Goal: Task Accomplishment & Management: Manage account settings

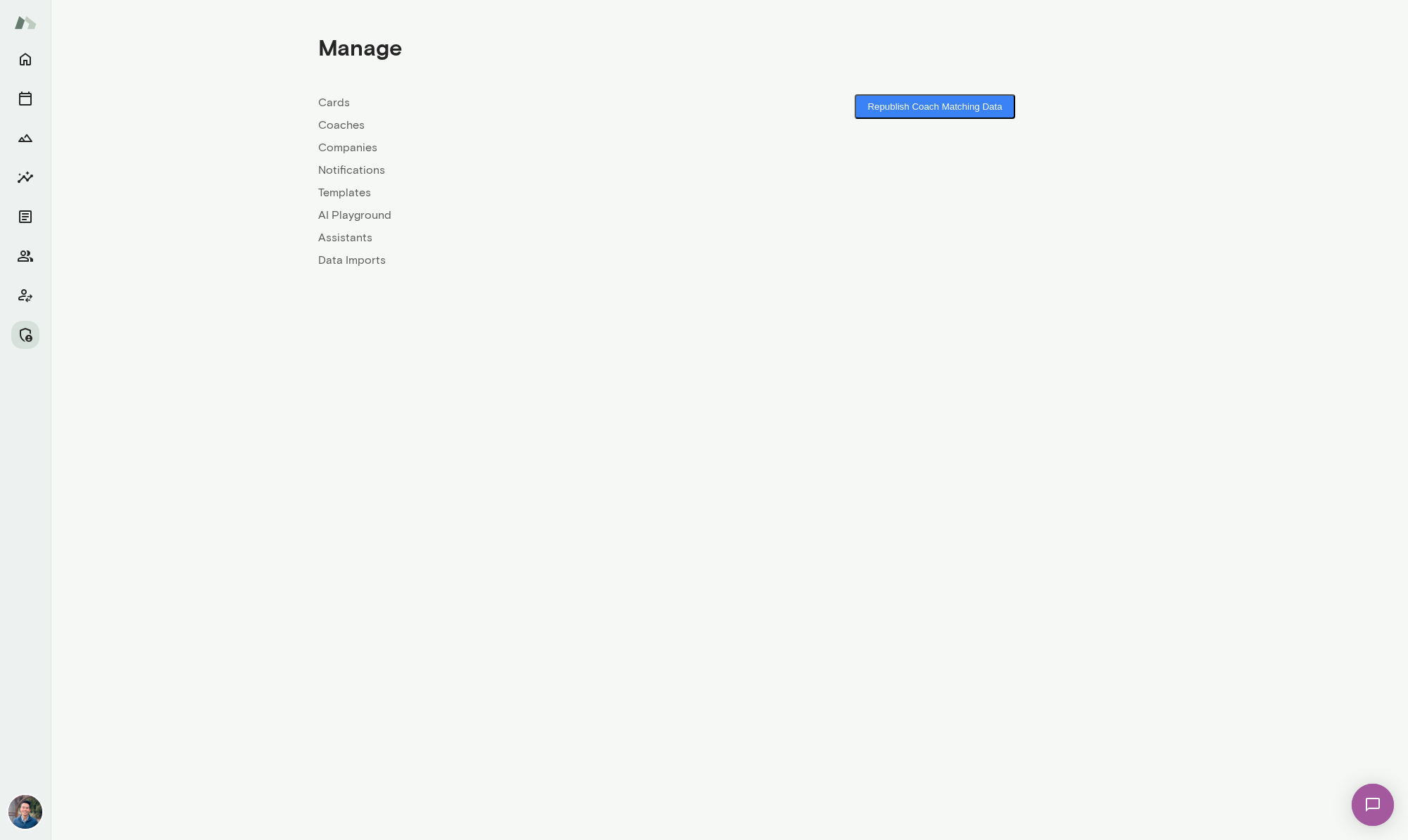
click at [349, 128] on link "Coaches" at bounding box center [524, 125] width 411 height 17
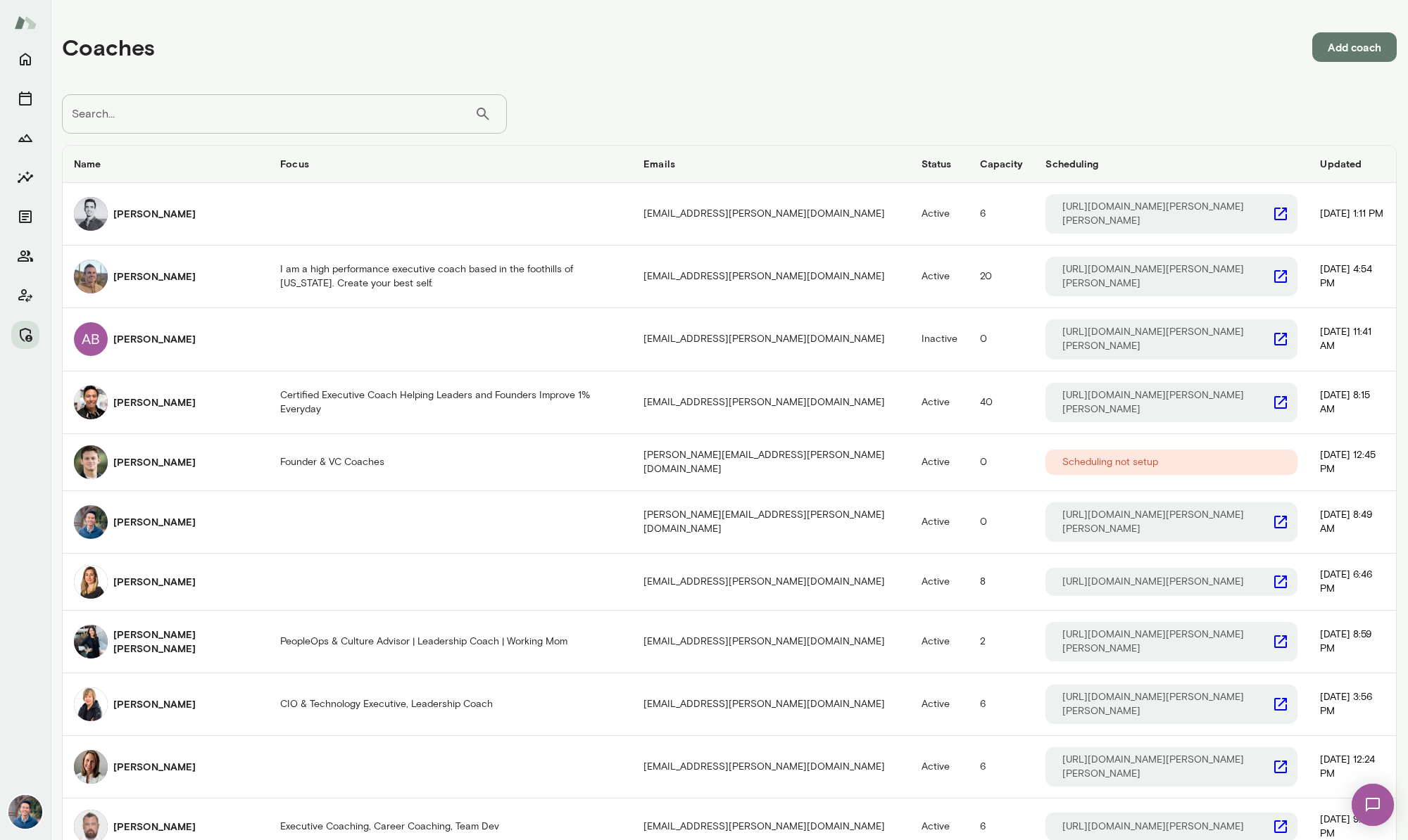
click at [291, 120] on input "Search..." at bounding box center [269, 114] width 413 height 40
click at [264, 105] on input "Search..." at bounding box center [269, 114] width 413 height 40
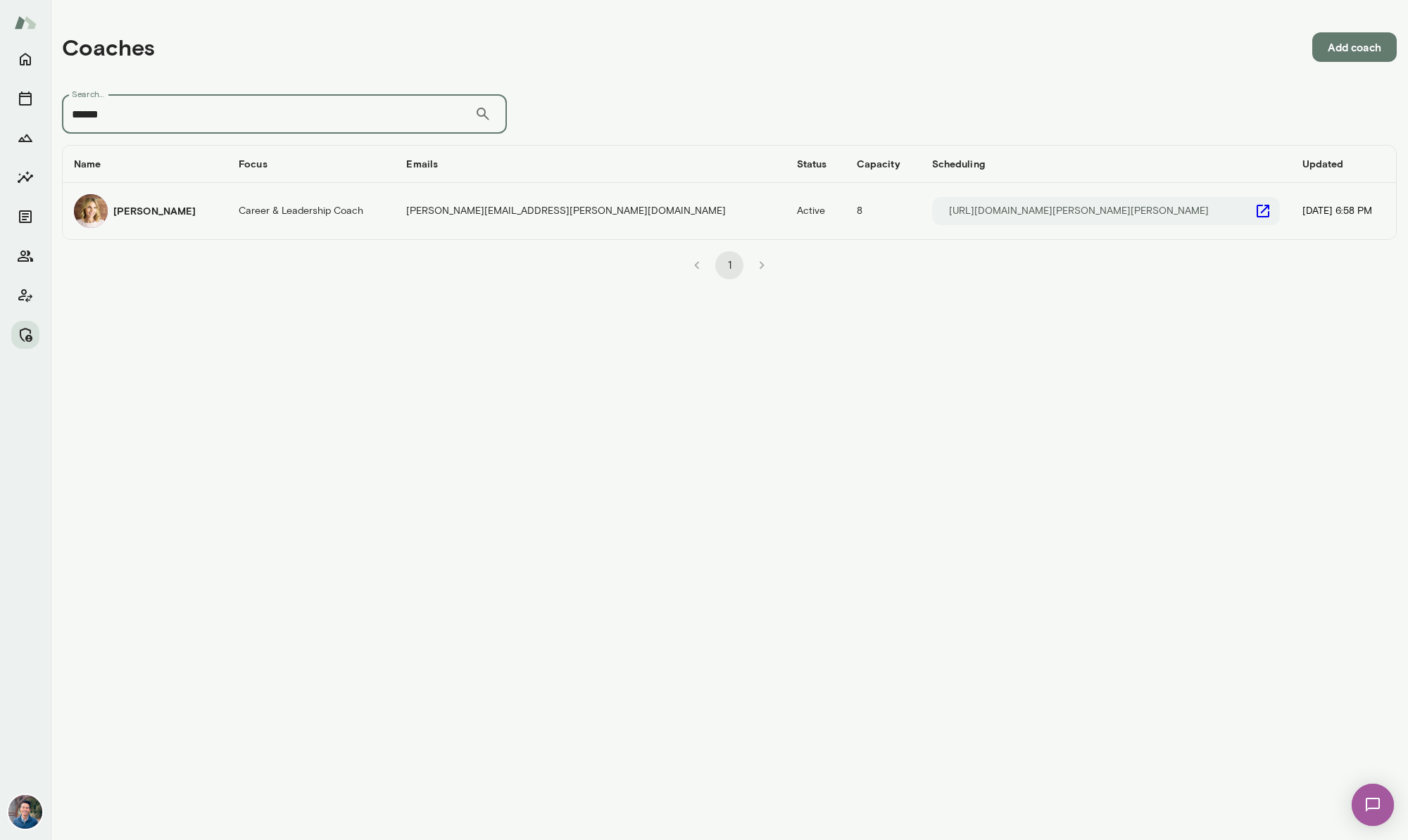
type input "*****"
click at [133, 214] on h6 "[PERSON_NAME]" at bounding box center [155, 210] width 83 height 14
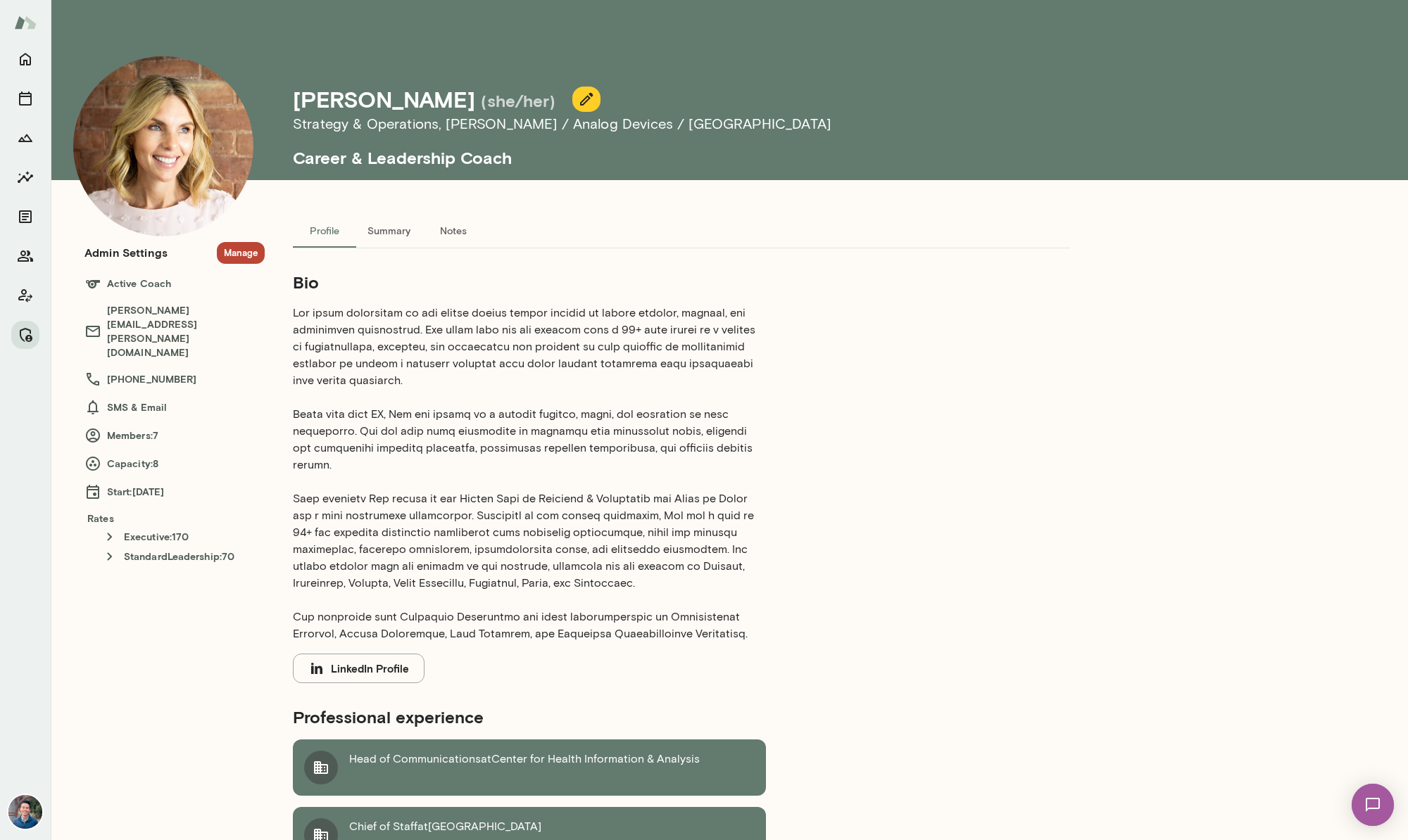
click at [250, 255] on button "Manage" at bounding box center [241, 253] width 48 height 22
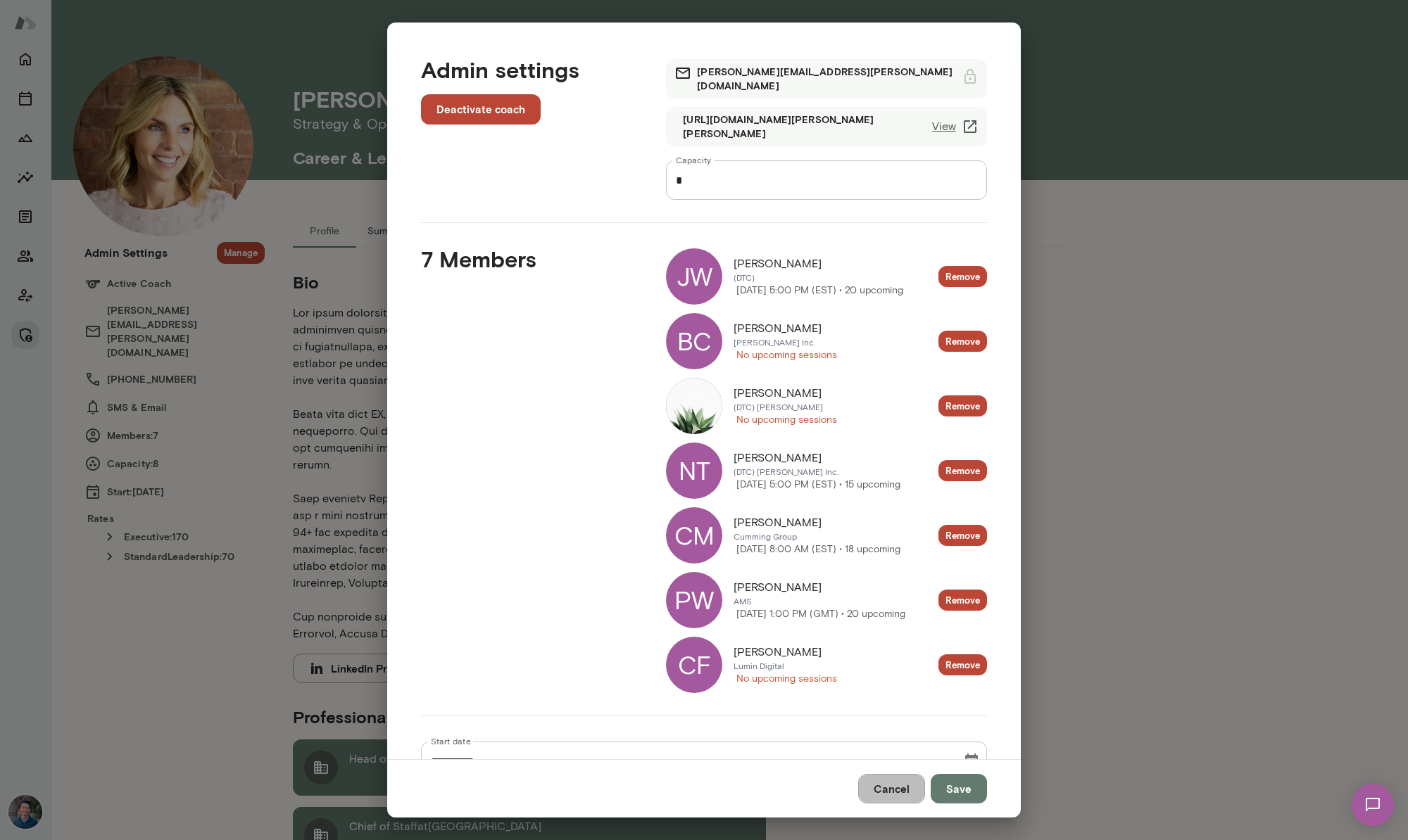
click at [907, 790] on button "Cancel" at bounding box center [891, 789] width 67 height 29
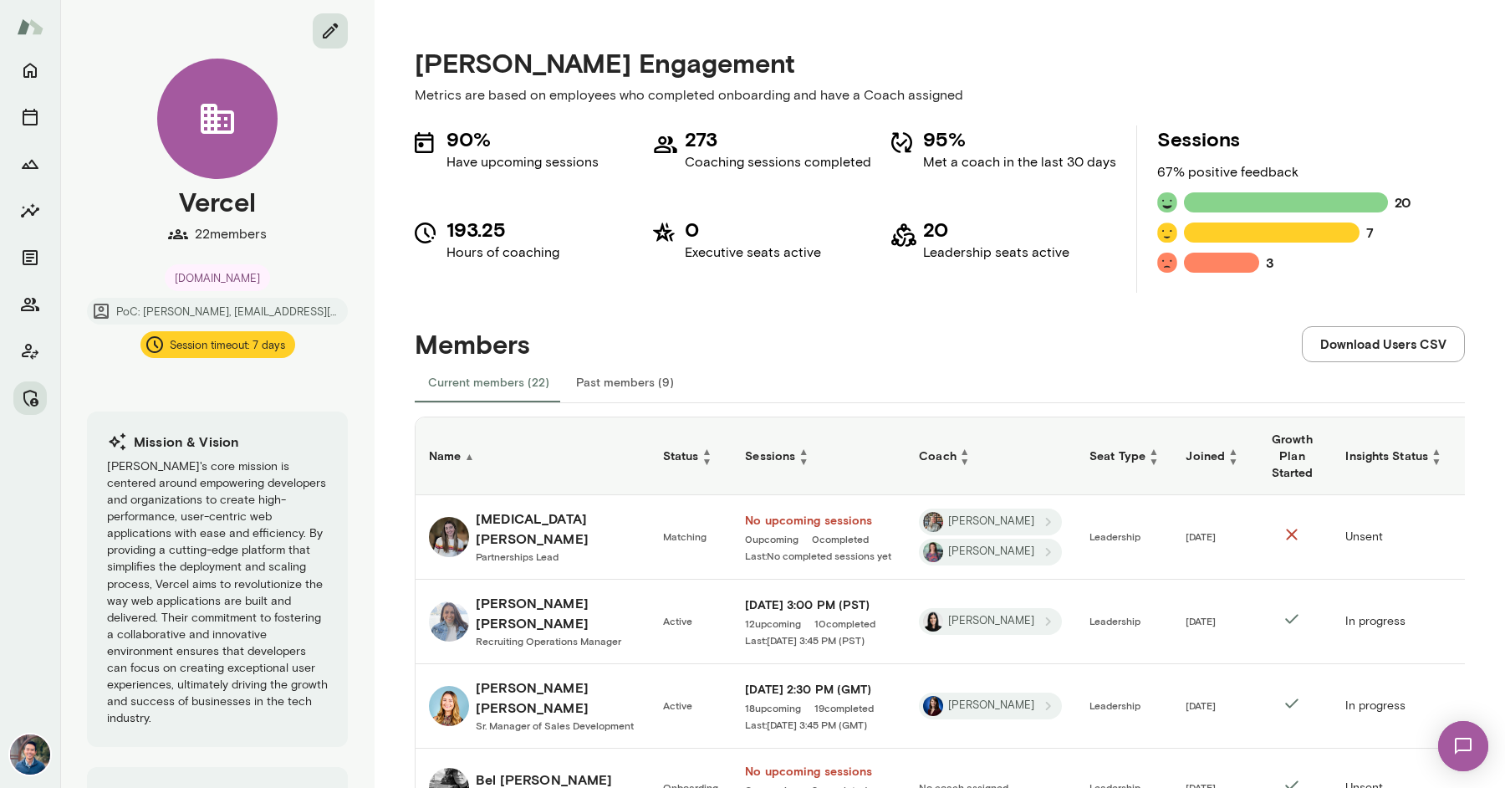
click at [324, 22] on icon "edit" at bounding box center [330, 31] width 20 height 20
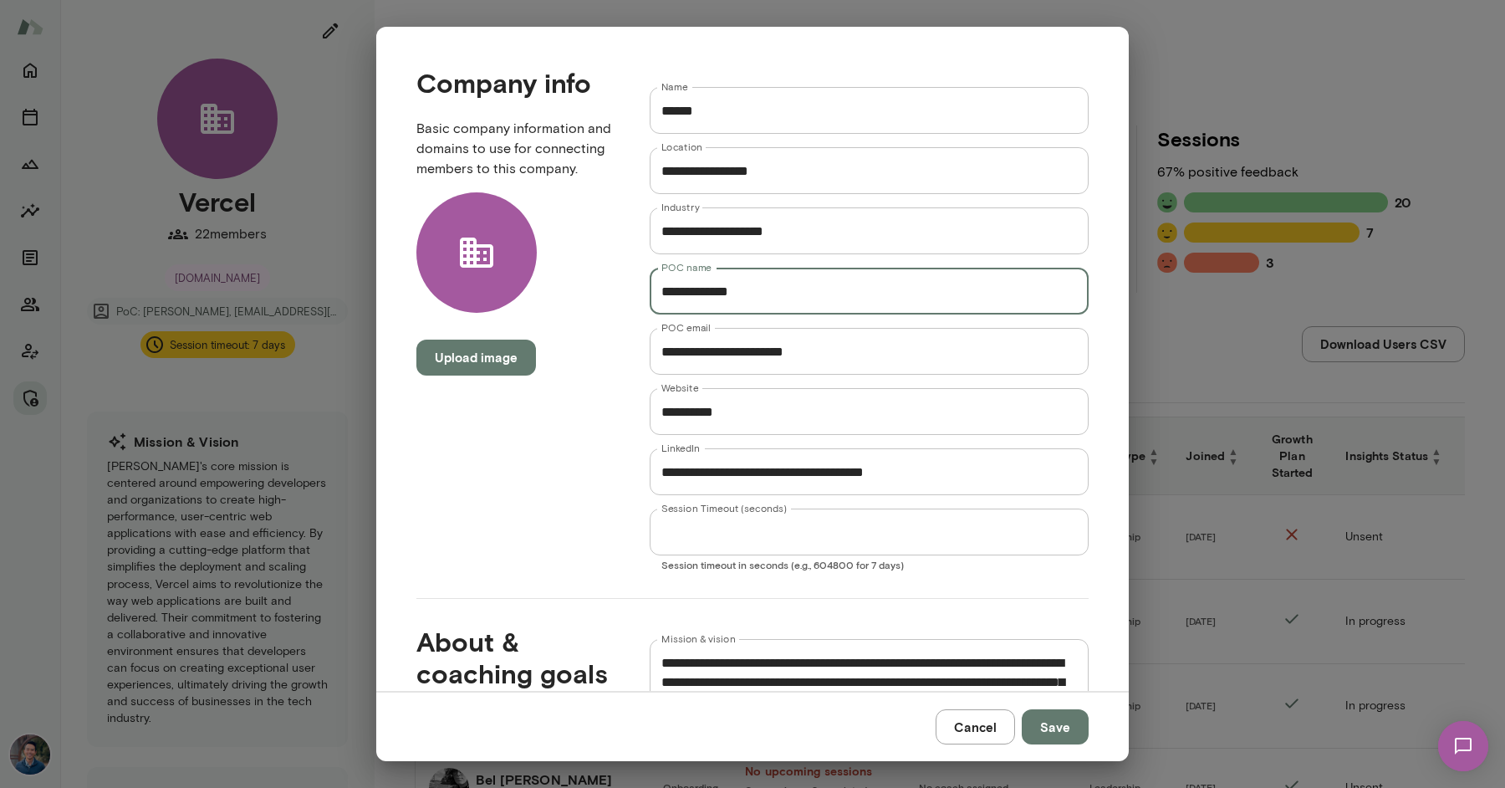
click at [758, 293] on input "**********" at bounding box center [869, 291] width 439 height 47
type input "**********"
drag, startPoint x: 689, startPoint y: 351, endPoint x: 516, endPoint y: 344, distance: 173.2
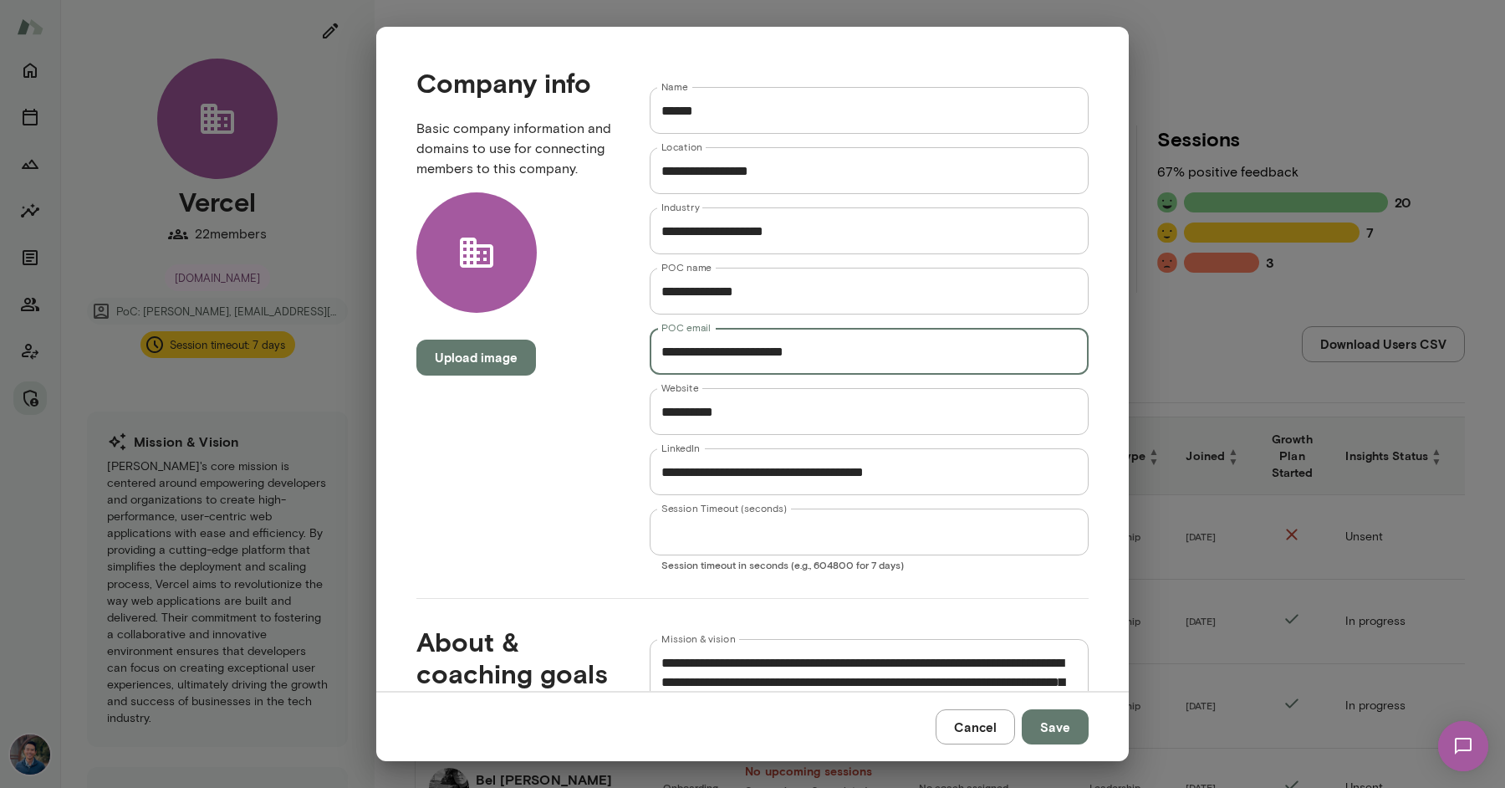
click at [516, 344] on div "**********" at bounding box center [739, 305] width 699 height 531
type input "**********"
click at [1069, 727] on button "Save" at bounding box center [1055, 726] width 67 height 35
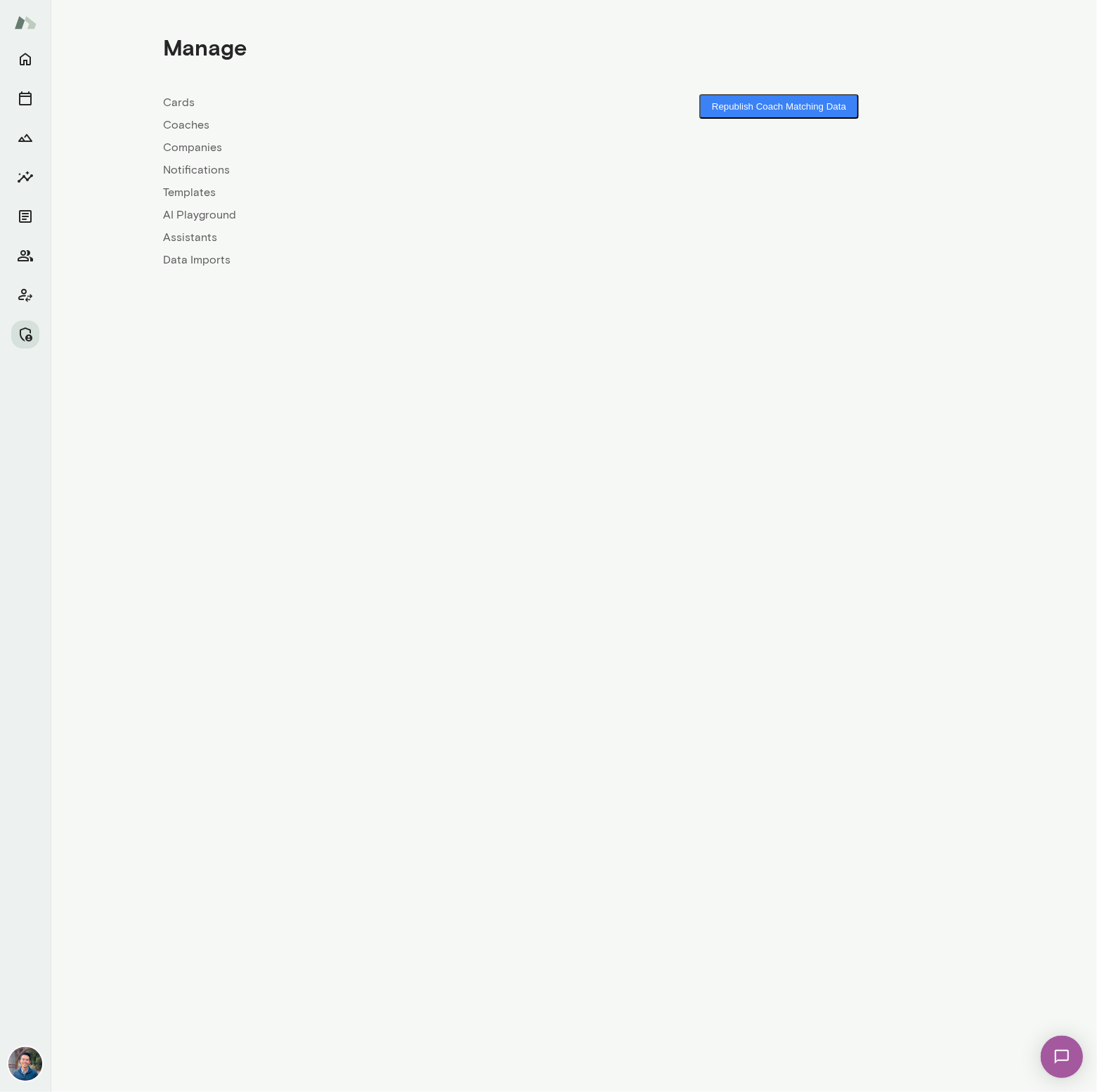
click at [187, 144] on link "Companies" at bounding box center [369, 148] width 410 height 17
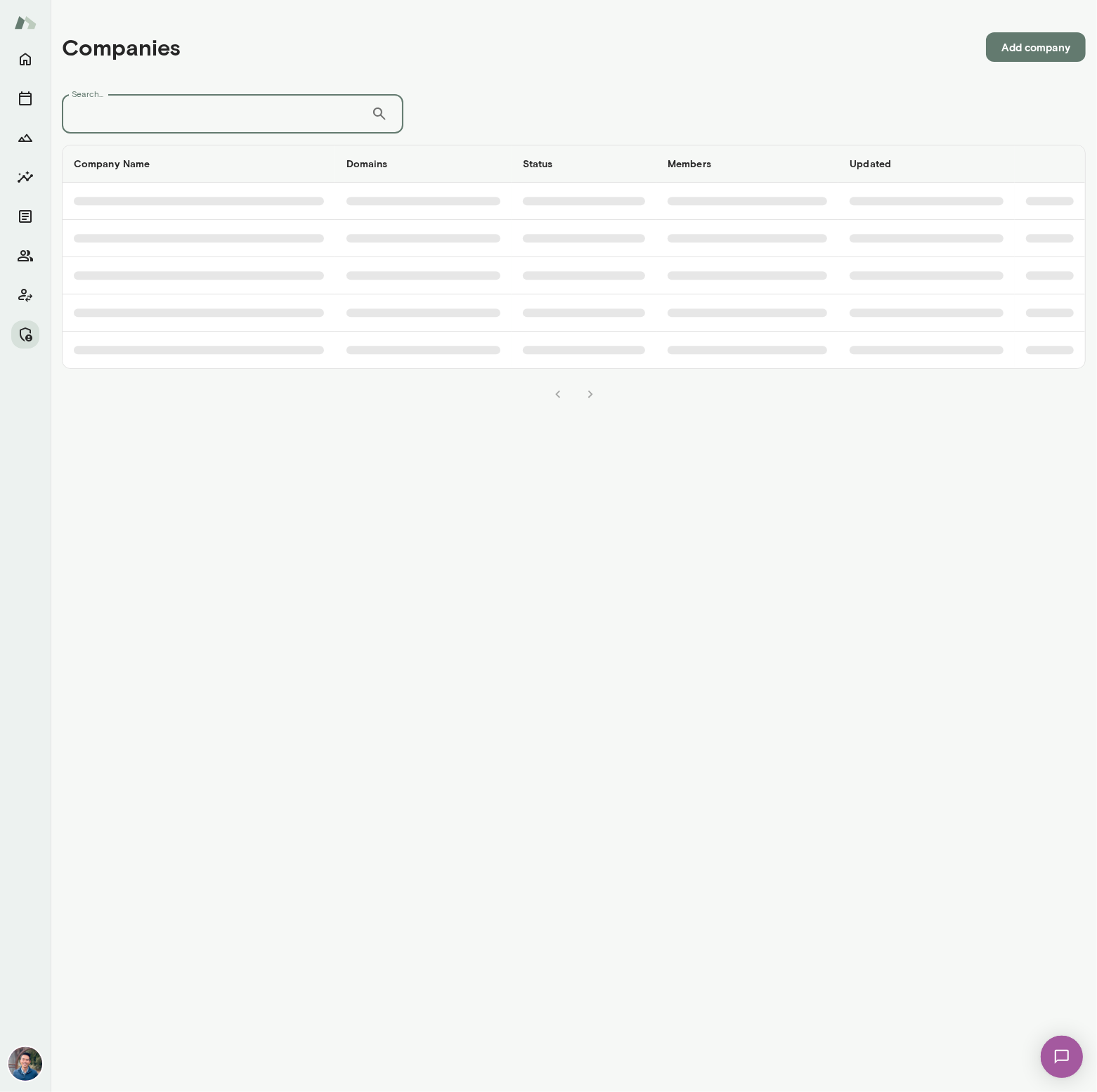
click at [187, 121] on input "Search..." at bounding box center [217, 113] width 309 height 40
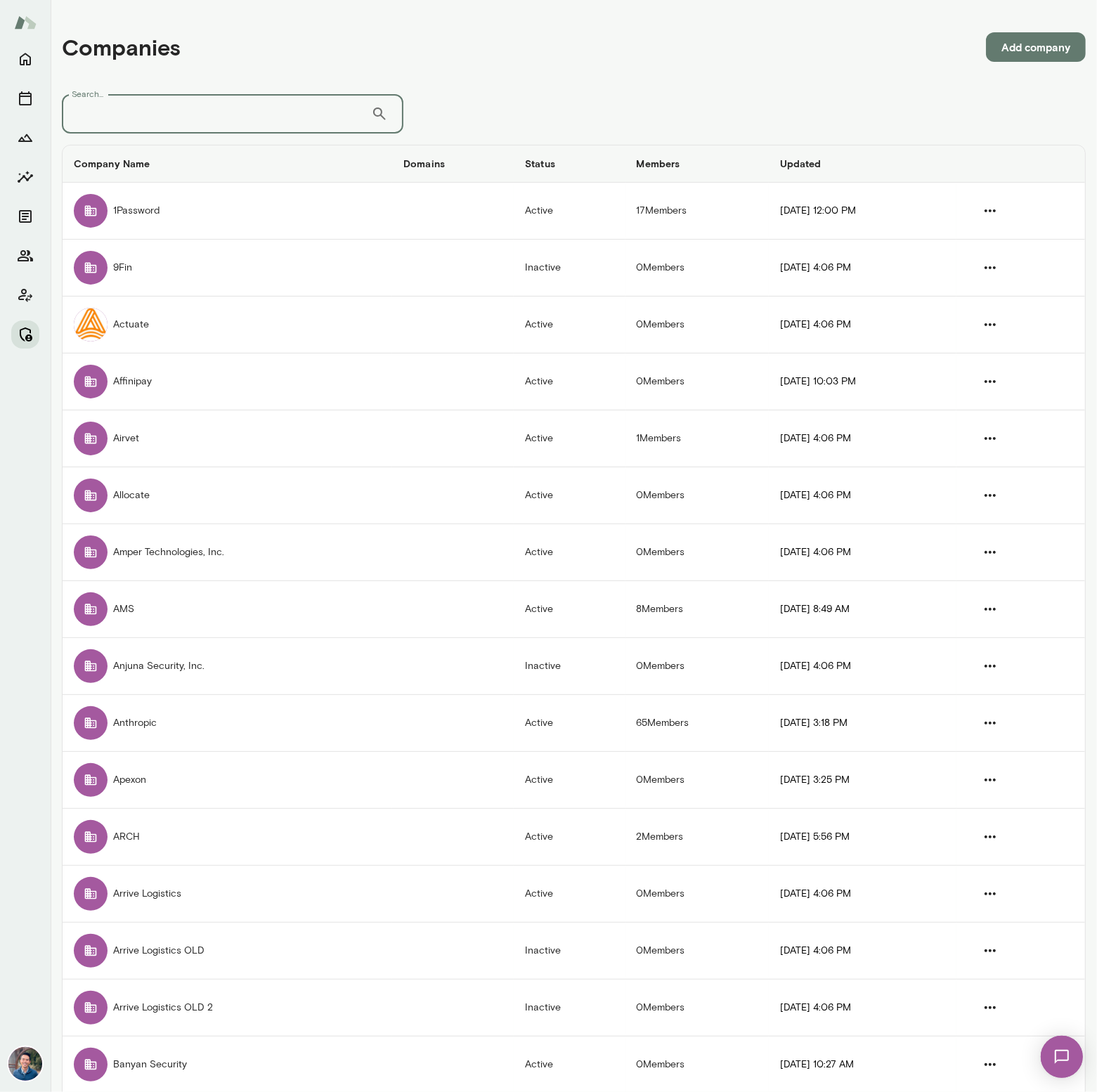
click at [24, 340] on icon "Manage" at bounding box center [25, 335] width 13 height 14
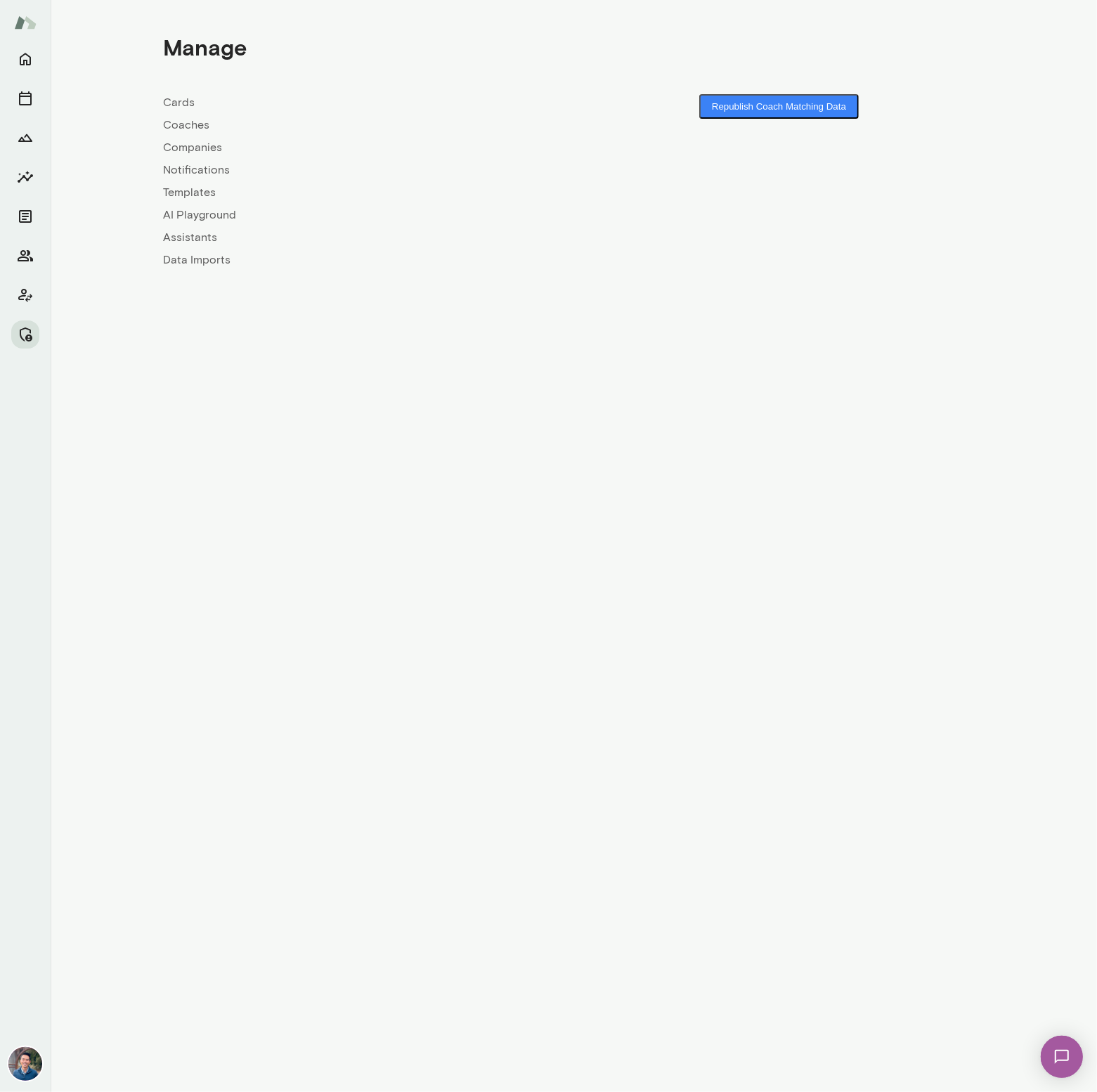
click at [197, 122] on link "Coaches" at bounding box center [369, 125] width 410 height 17
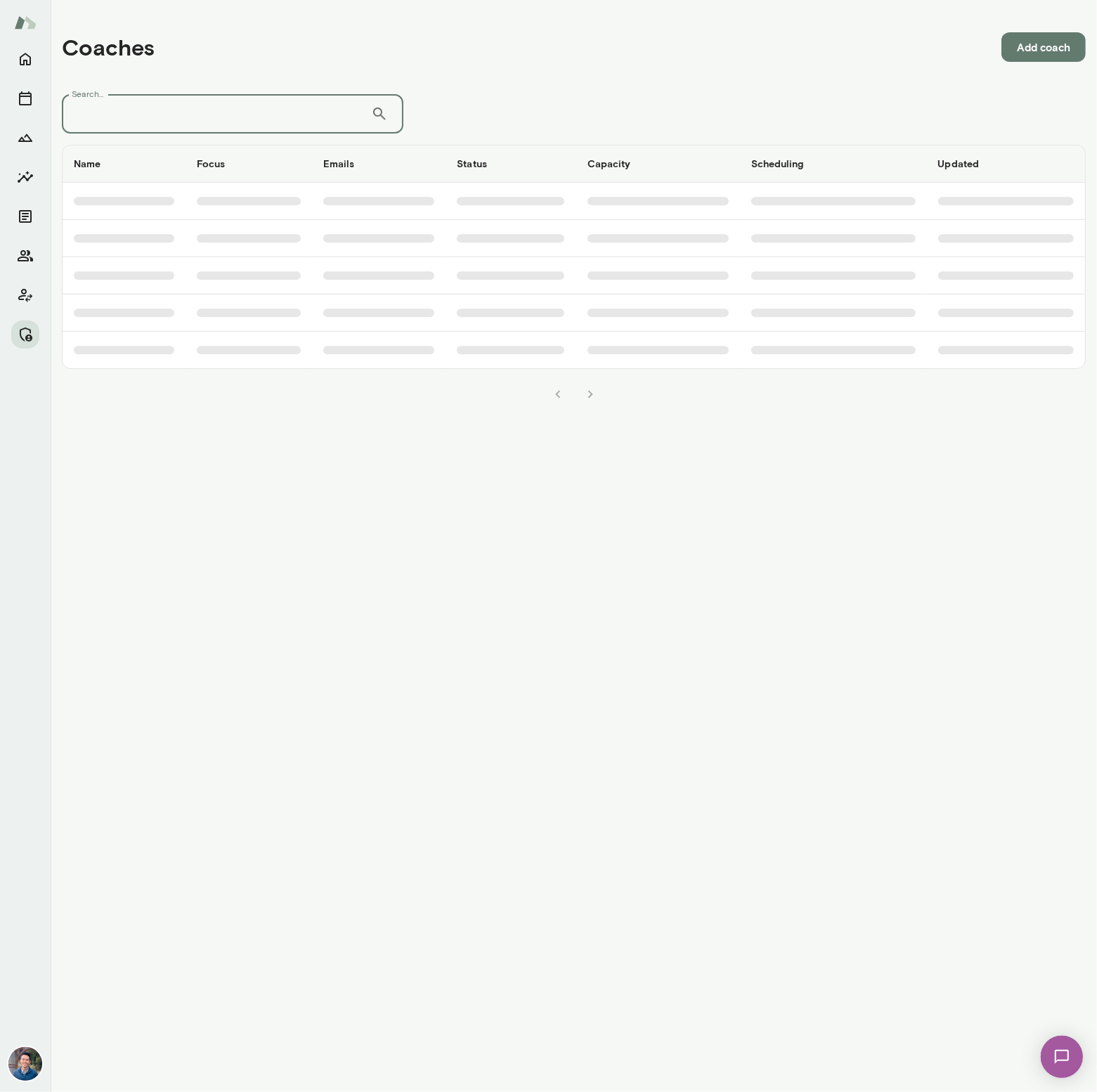
click at [189, 101] on input "Search..." at bounding box center [217, 113] width 309 height 40
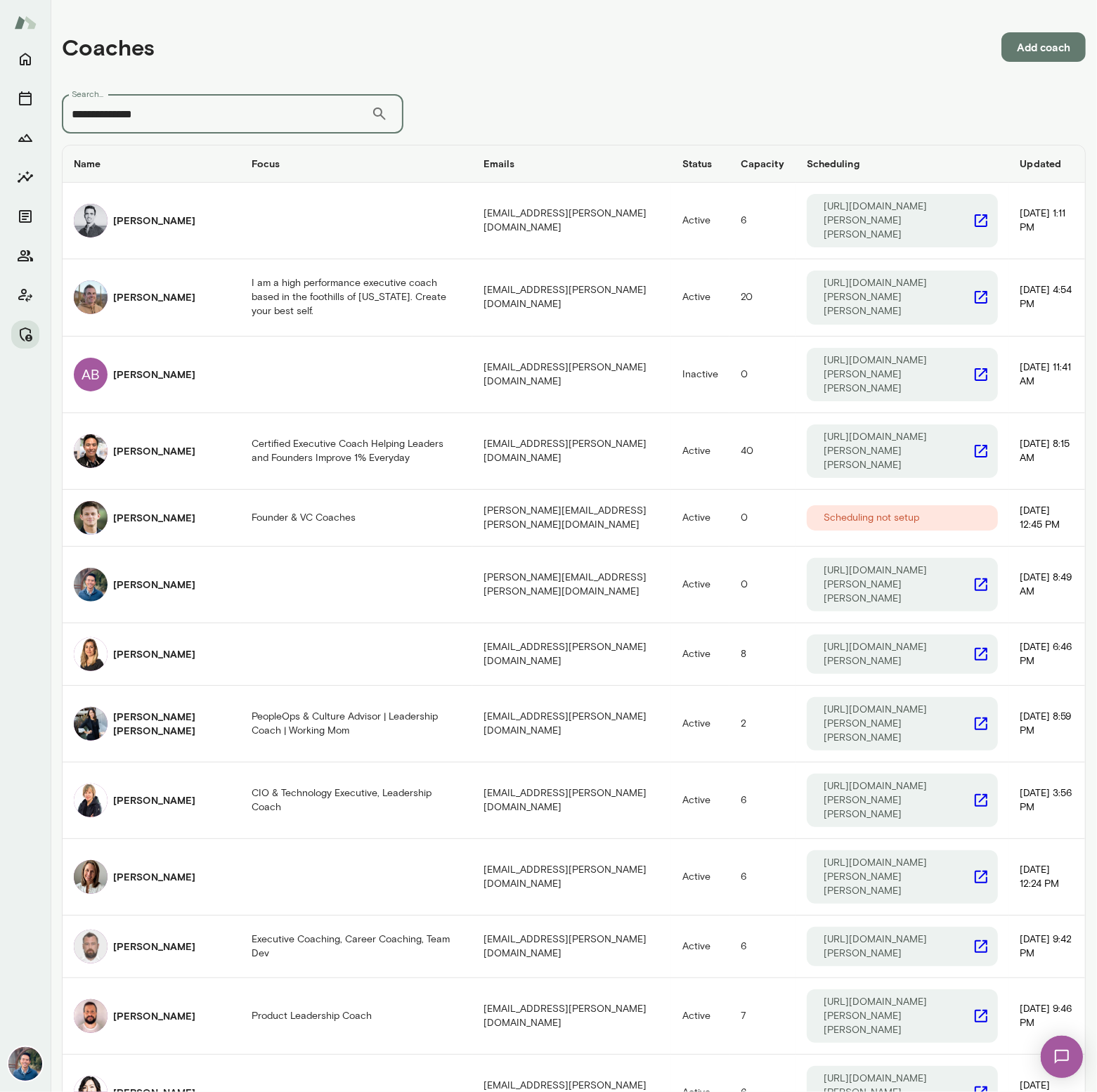
type input "**********"
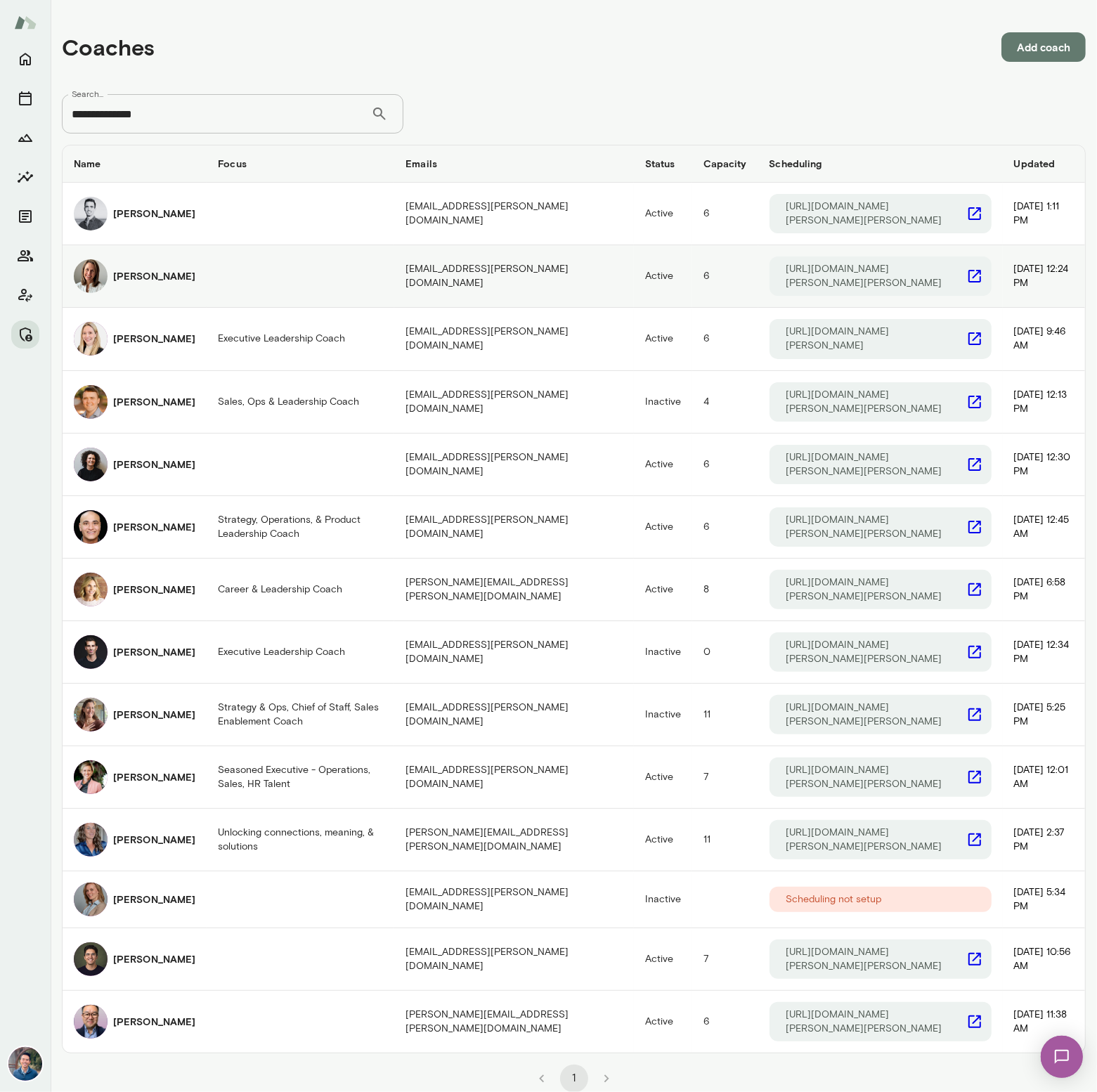
click at [150, 269] on h6 "Andrea Mayendia" at bounding box center [155, 276] width 82 height 14
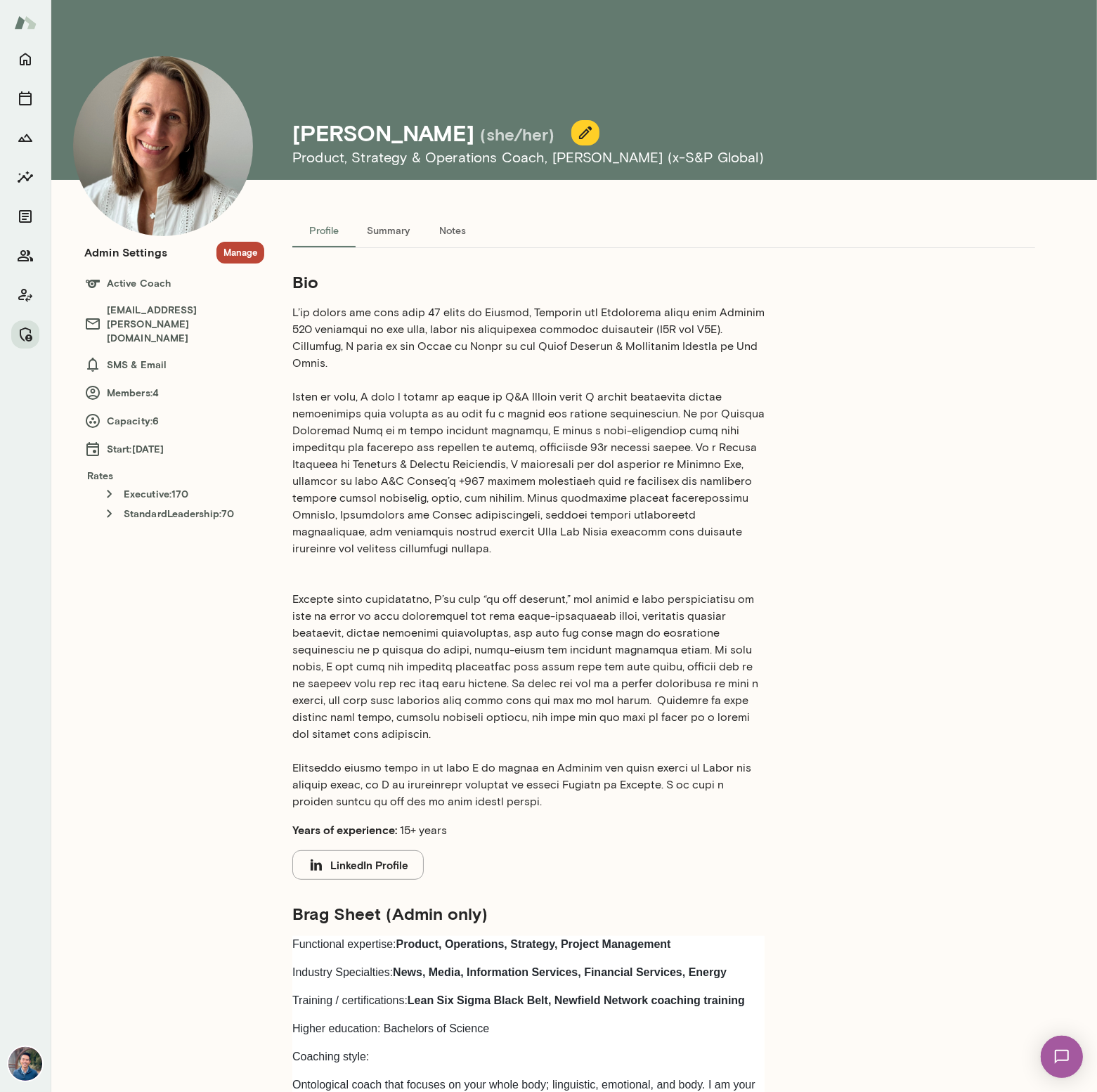
click at [249, 246] on button "Manage" at bounding box center [240, 253] width 48 height 22
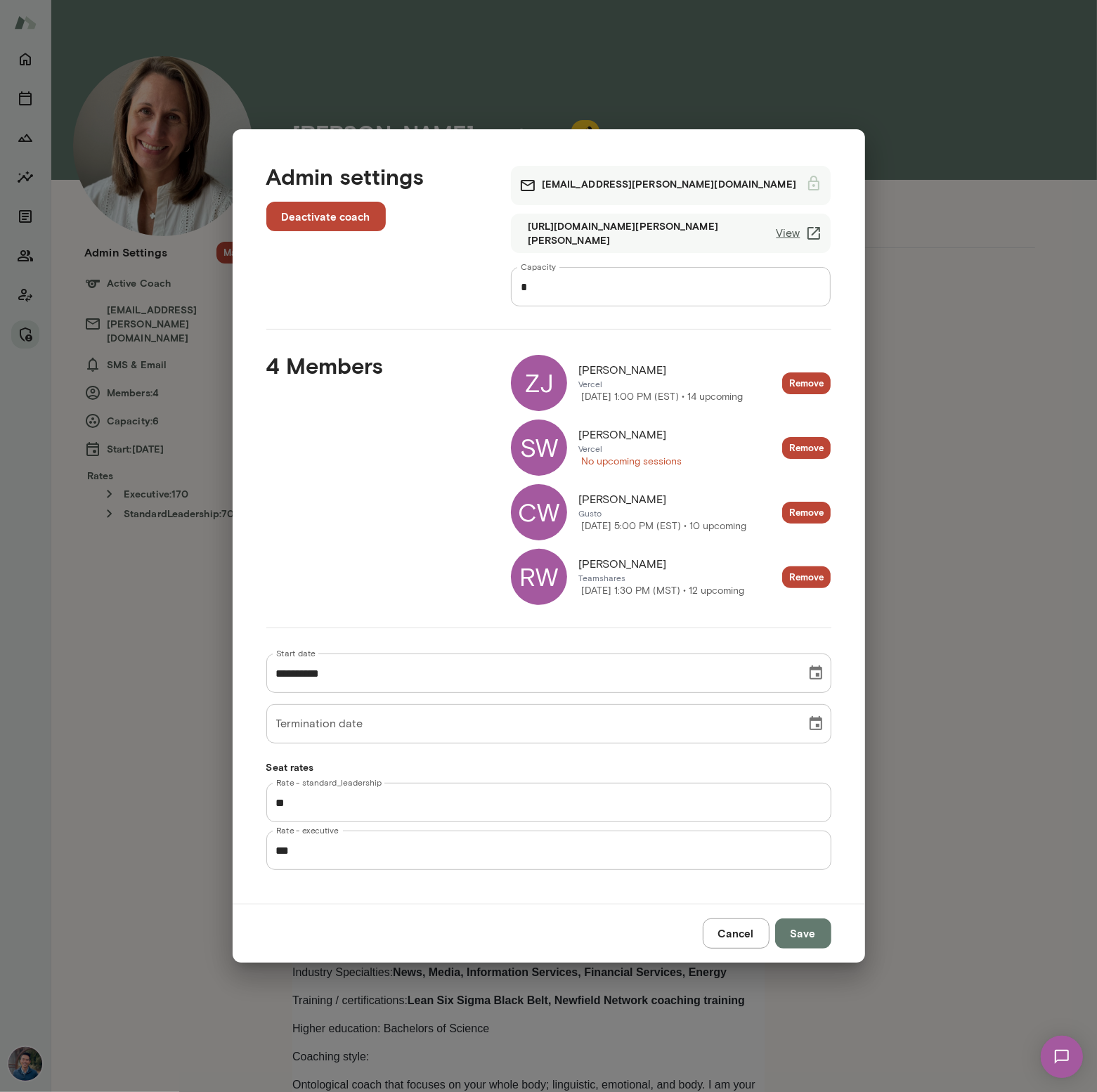
click at [795, 241] on link "View" at bounding box center [799, 234] width 46 height 17
click at [790, 235] on link "View" at bounding box center [799, 234] width 46 height 17
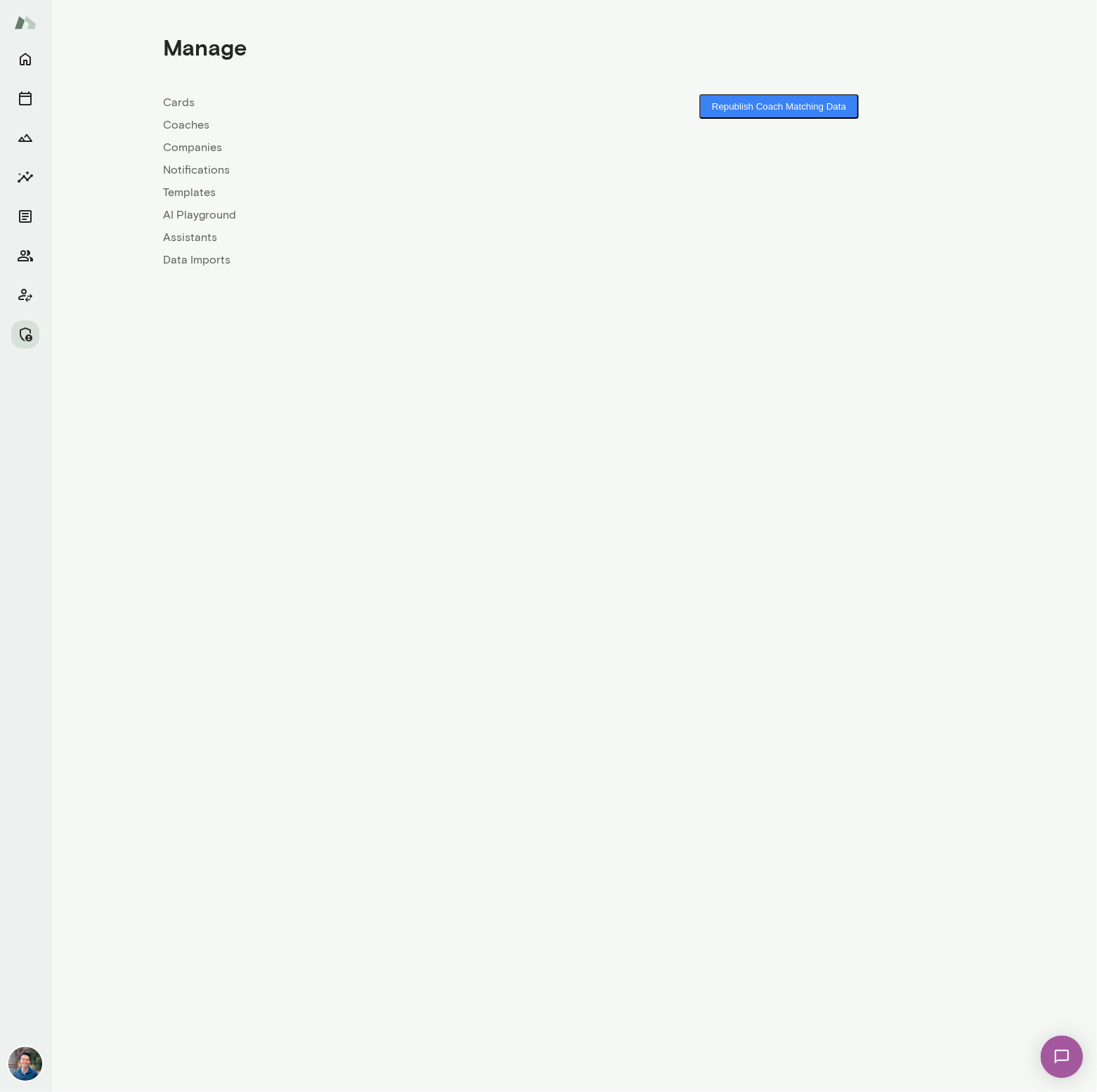
click at [195, 119] on link "Coaches" at bounding box center [369, 125] width 410 height 17
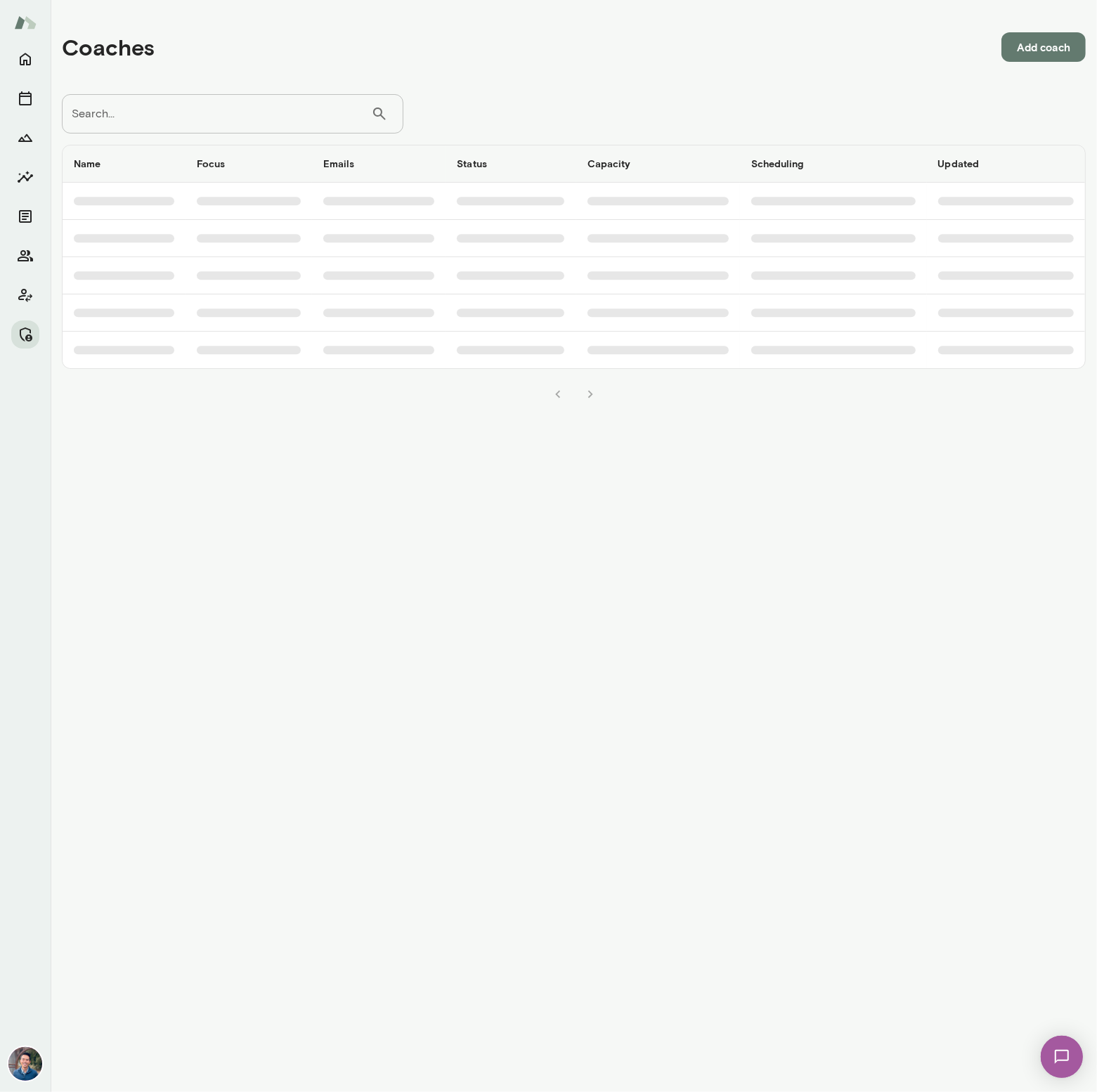
click at [188, 121] on input "Search..." at bounding box center [217, 113] width 309 height 40
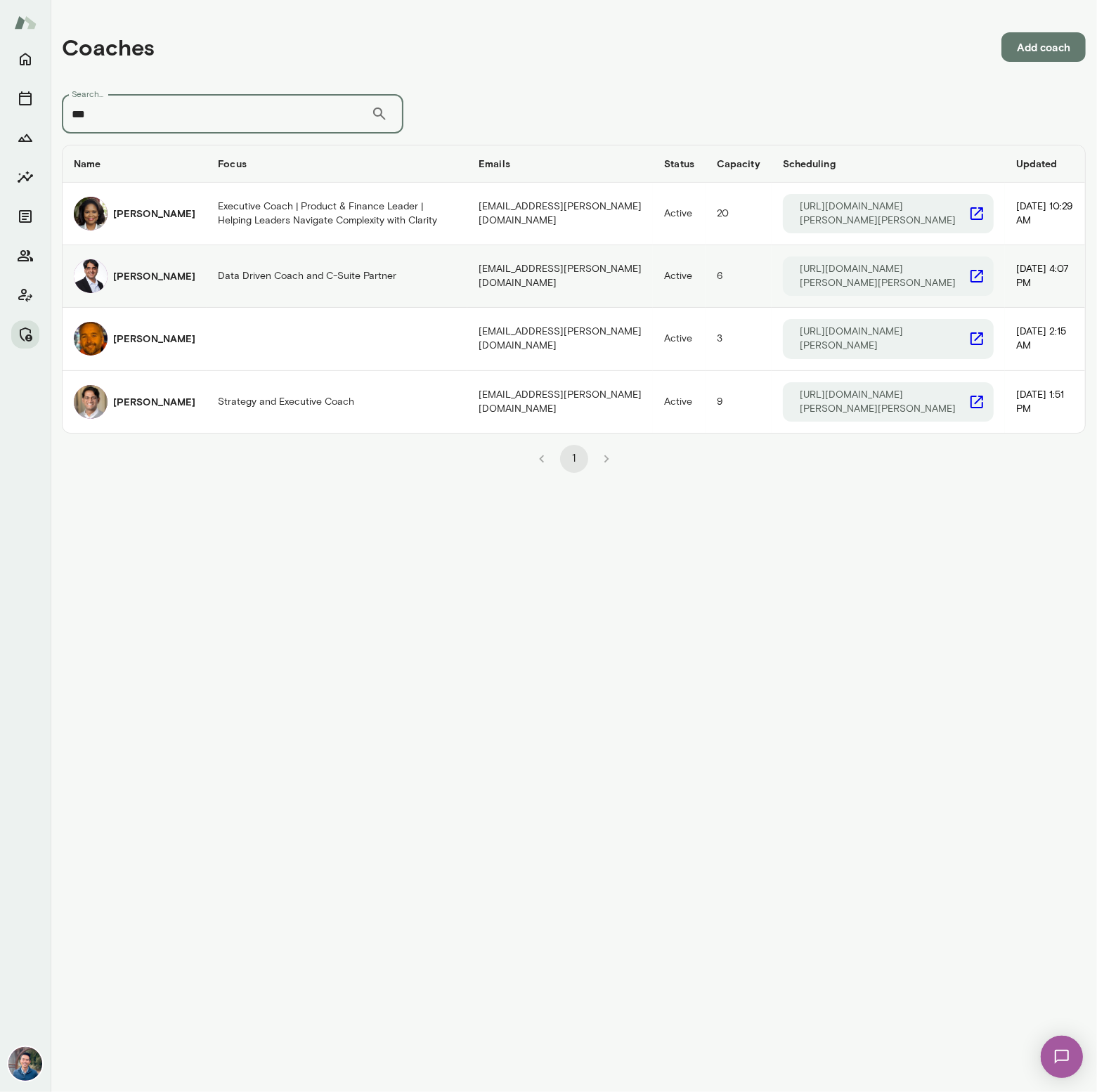
type input "***"
click at [140, 272] on h6 "Raj Manghani" at bounding box center [155, 276] width 82 height 14
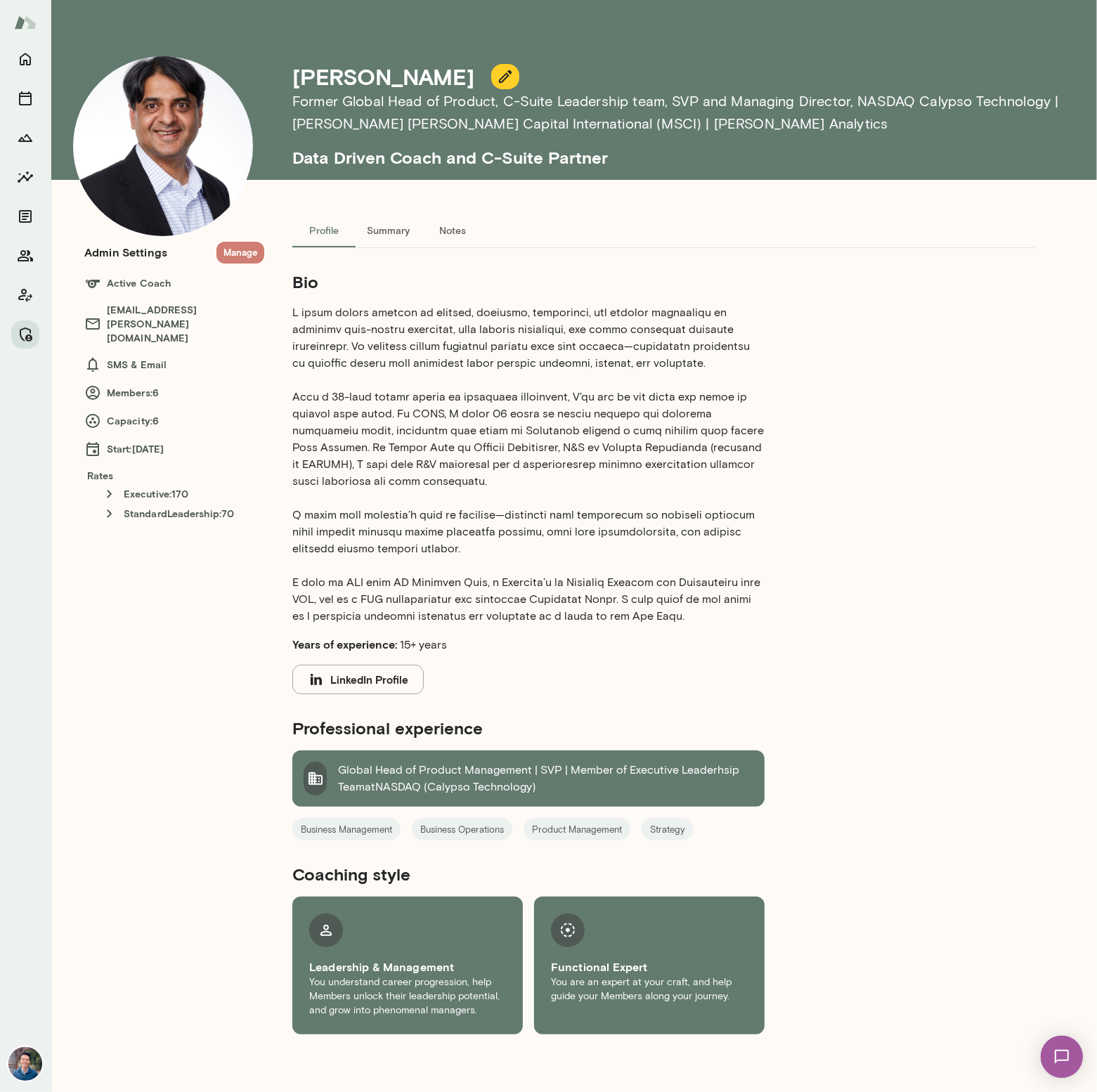
click at [250, 246] on button "Manage" at bounding box center [240, 253] width 48 height 22
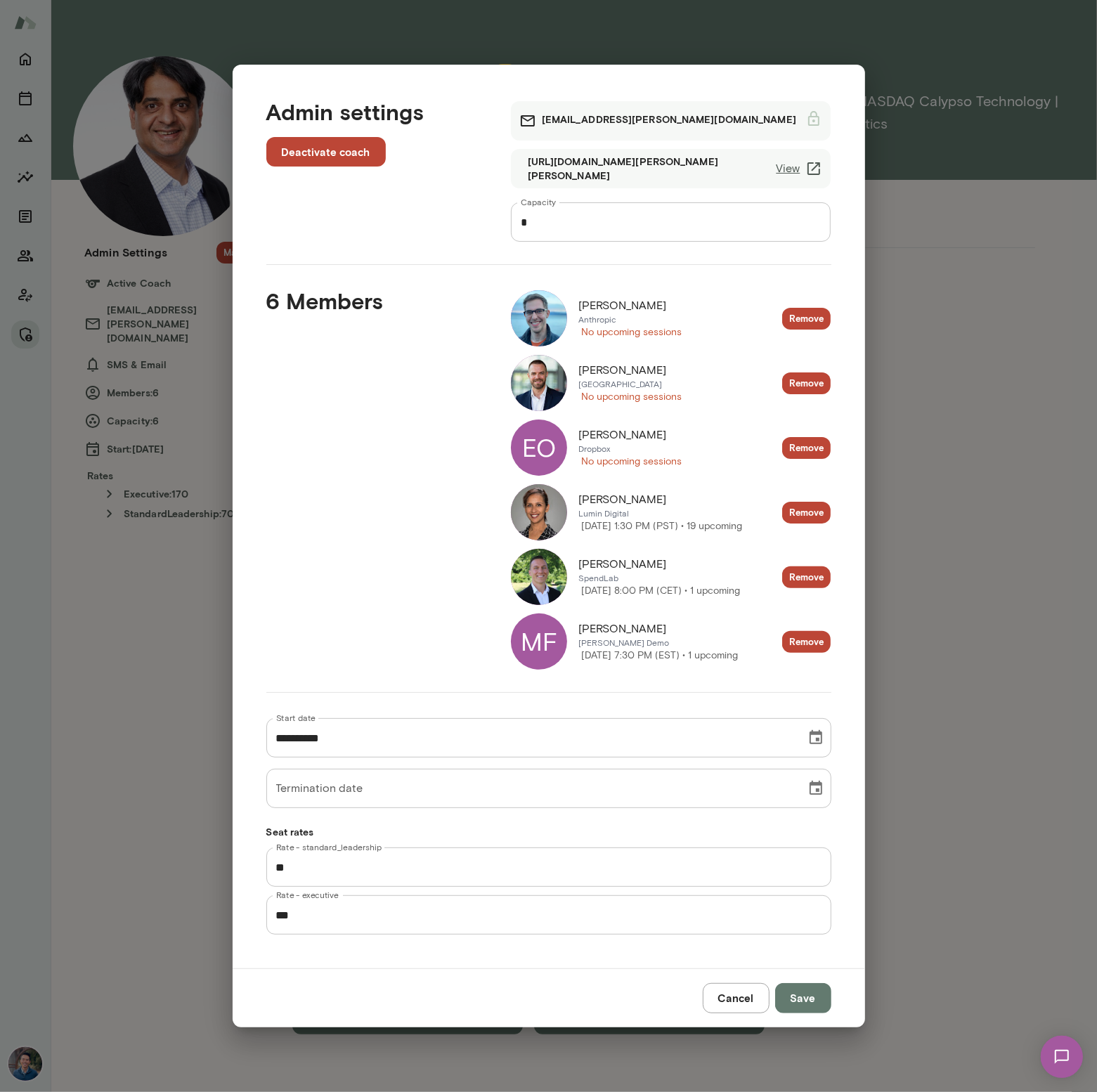
click at [745, 996] on button "Cancel" at bounding box center [736, 998] width 66 height 29
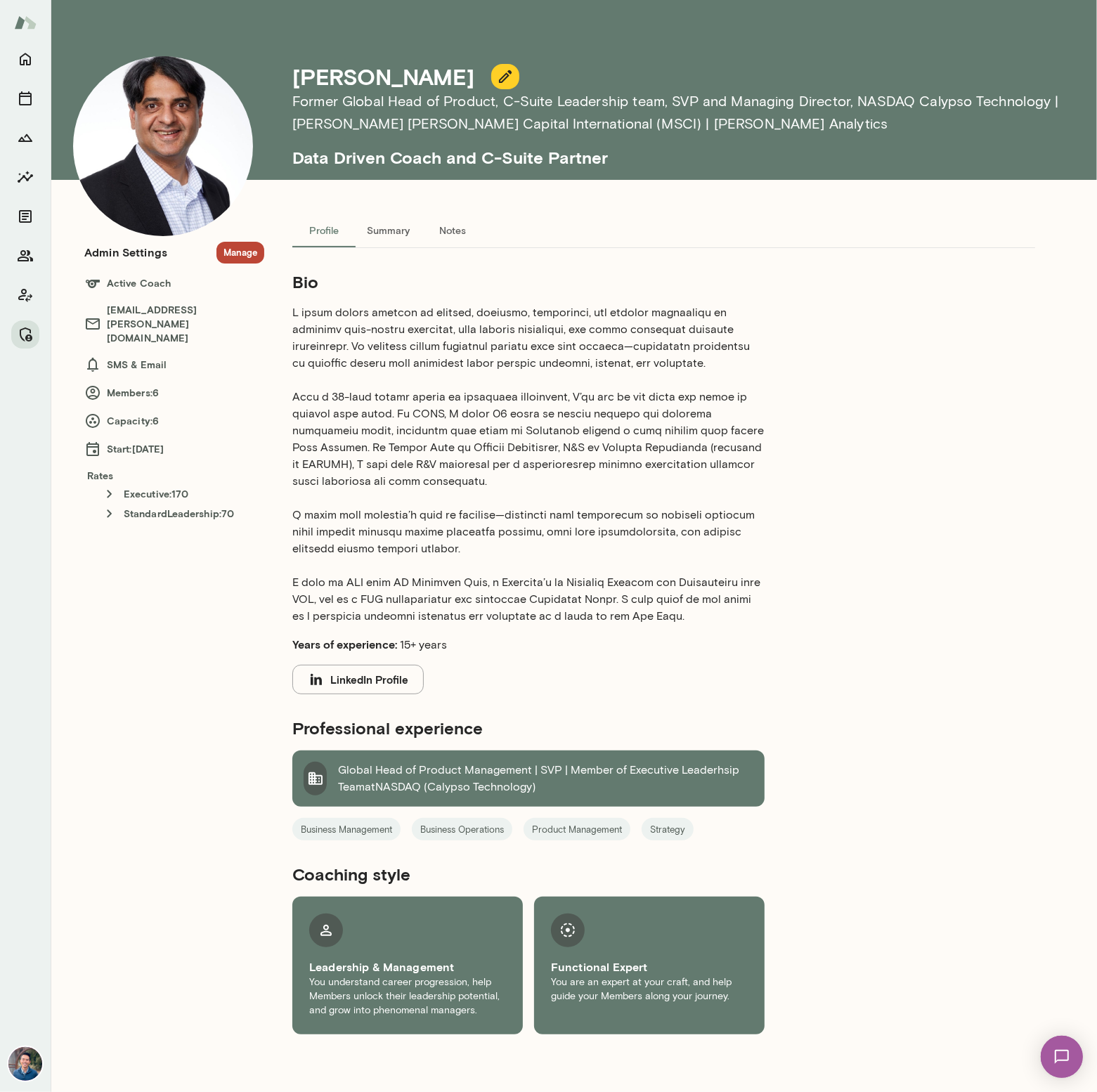
click at [950, 700] on div "Profile Summary Notes Bio Years of experience: 15+ years LinkedIn Profile Profe…" at bounding box center [663, 647] width 799 height 868
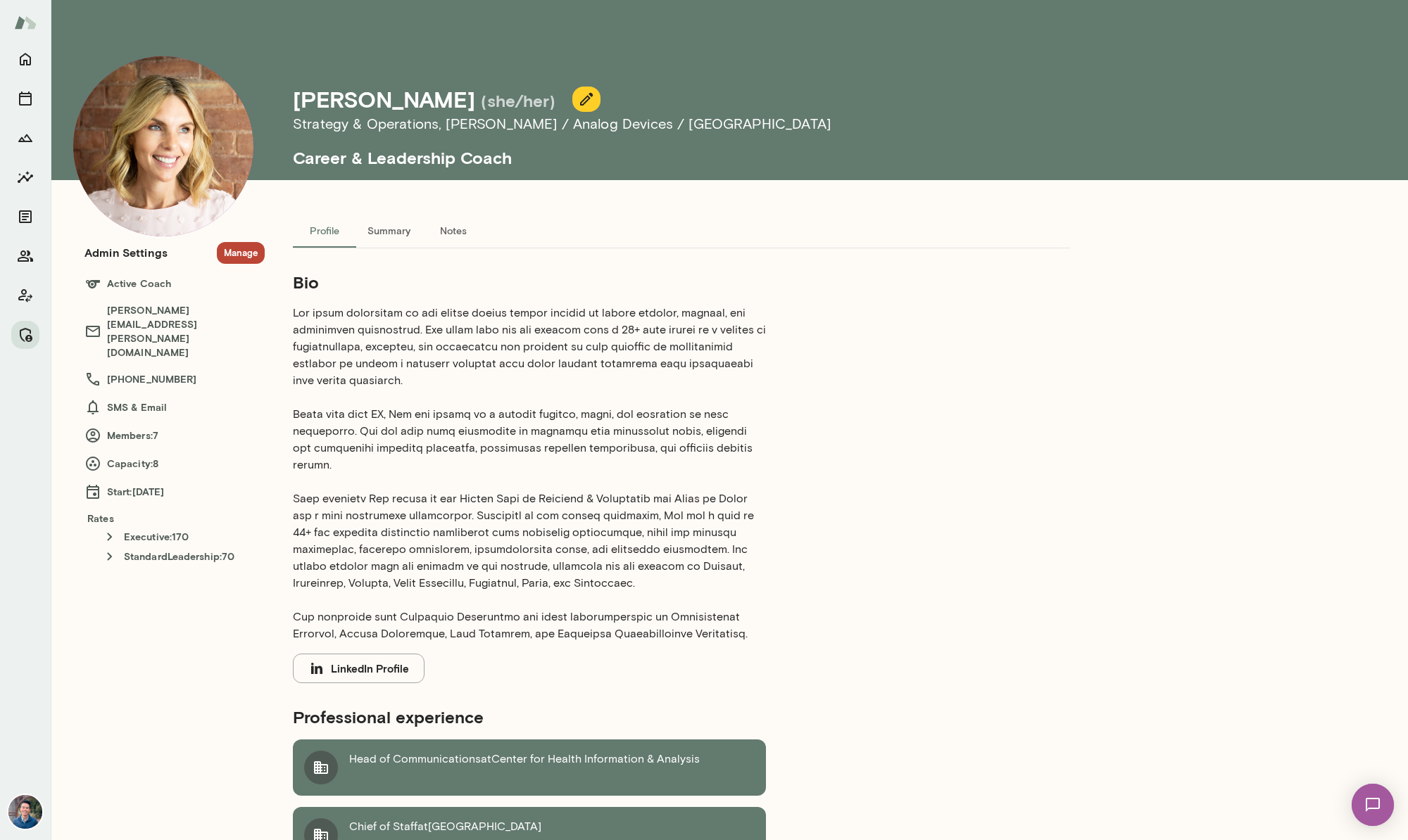
click at [897, 512] on div "Profile Summary Notes Bio LinkedIn Profile Professional experience Head of Comm…" at bounding box center [681, 855] width 834 height 1283
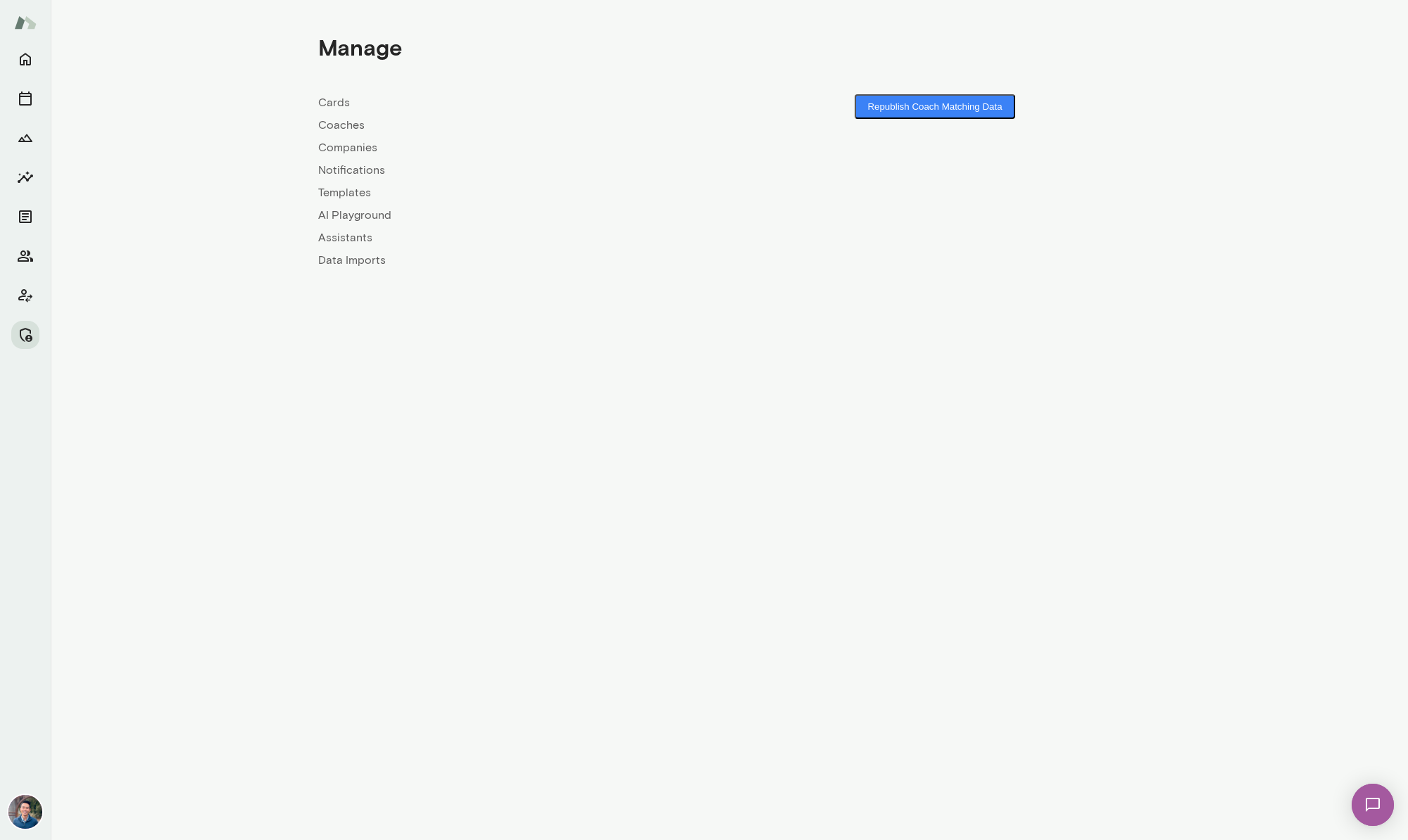
click at [333, 127] on link "Coaches" at bounding box center [524, 125] width 411 height 17
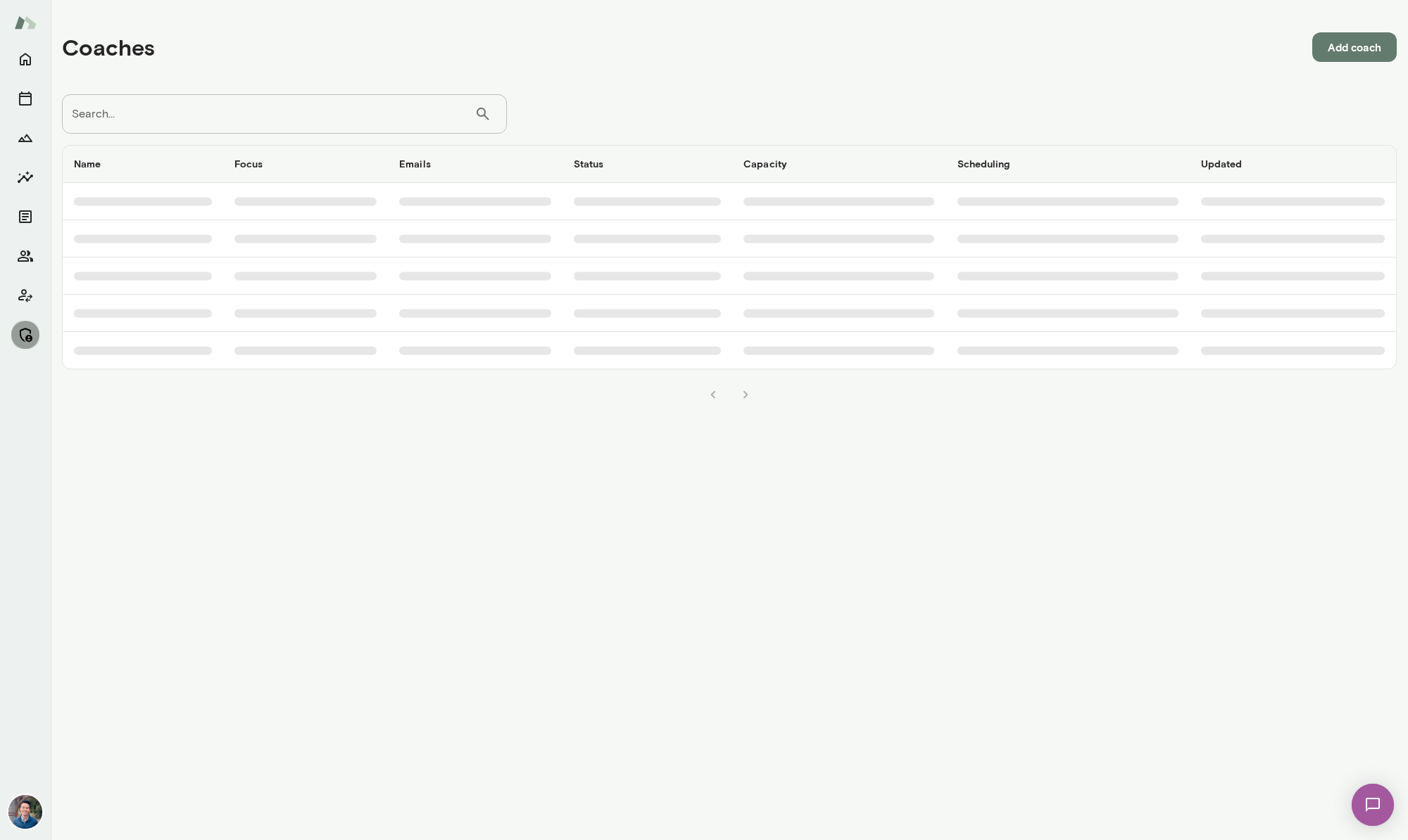
click at [19, 331] on icon "Manage" at bounding box center [25, 335] width 17 height 17
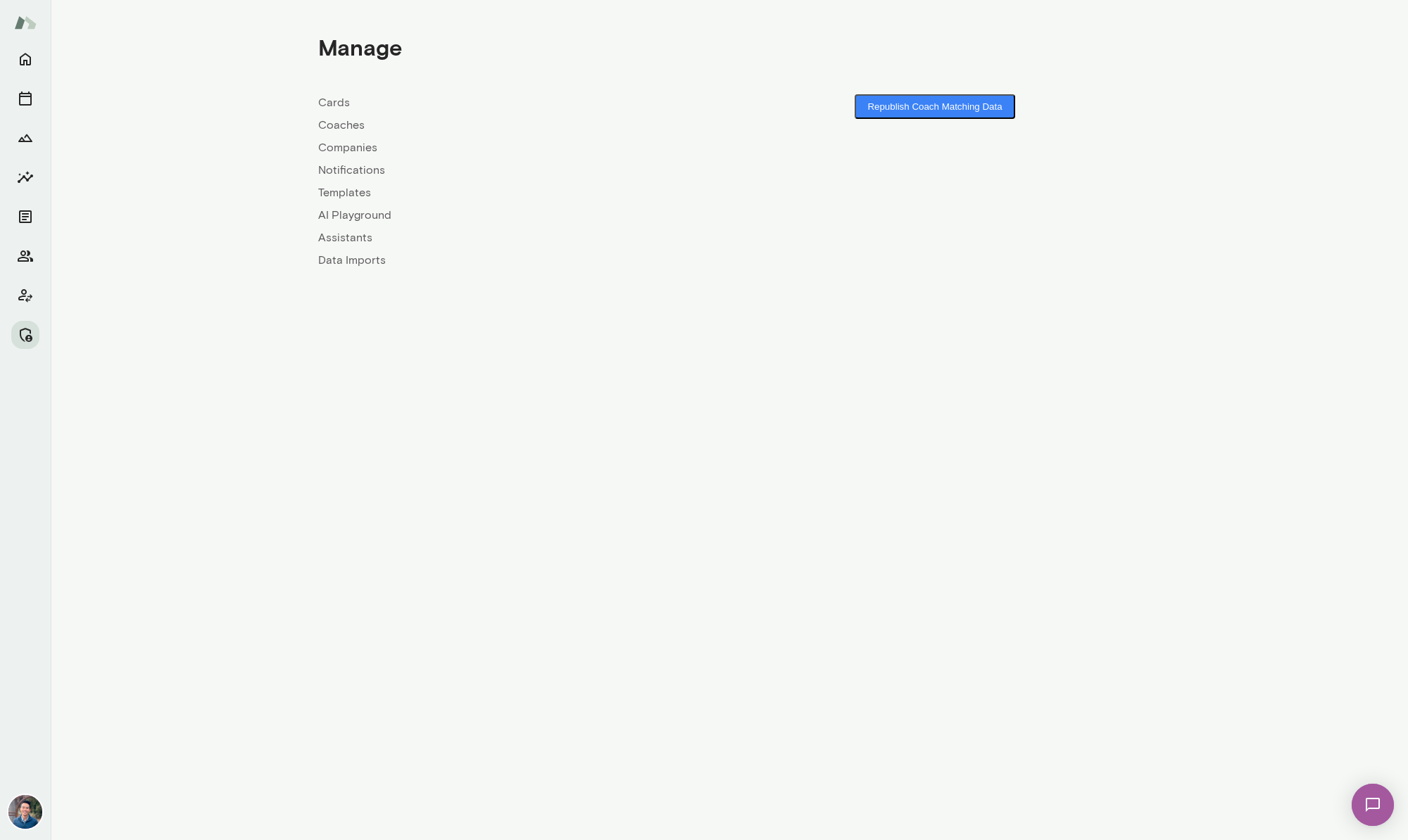
click at [348, 146] on link "Companies" at bounding box center [524, 148] width 411 height 17
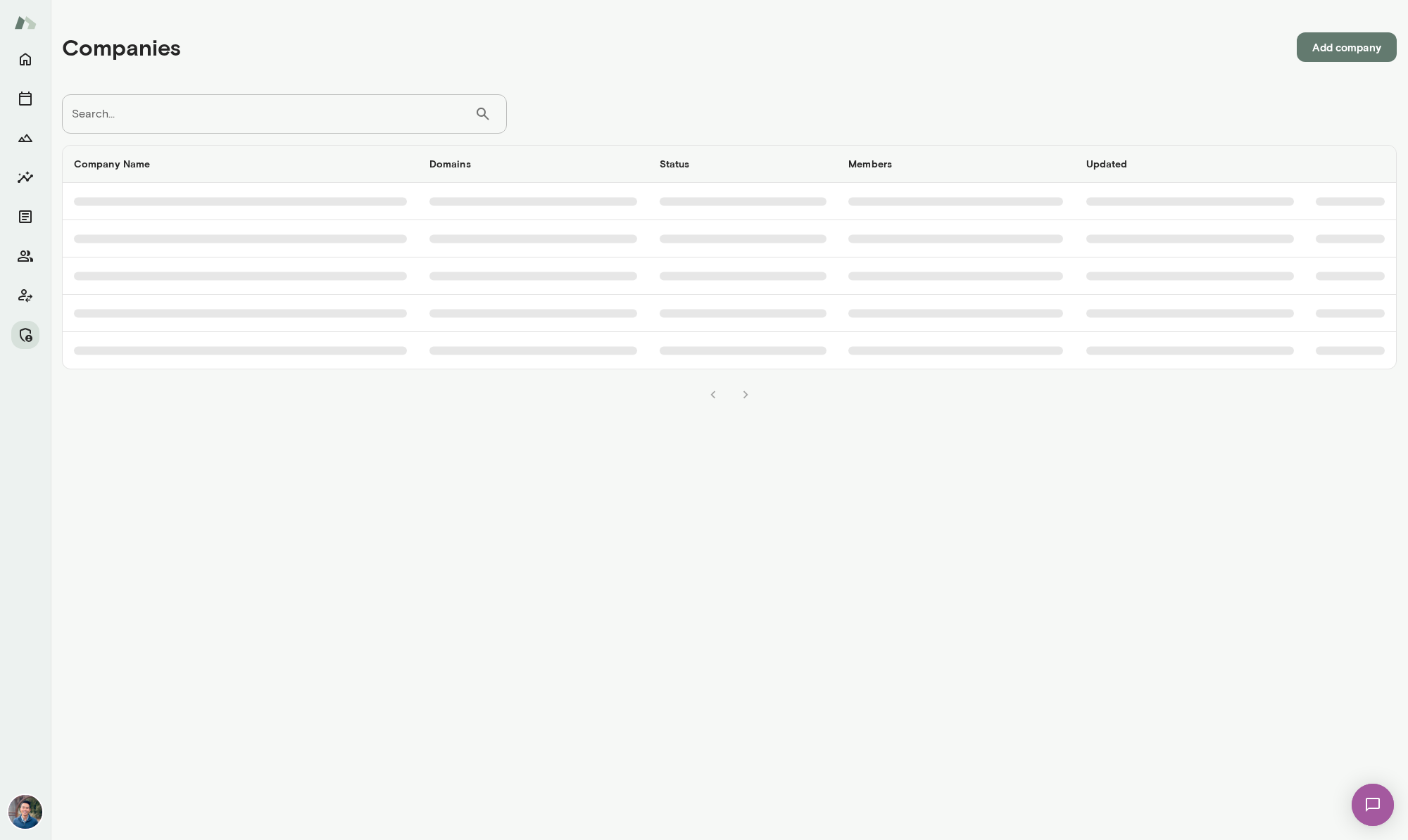
click at [211, 118] on input "Search..." at bounding box center [269, 114] width 413 height 40
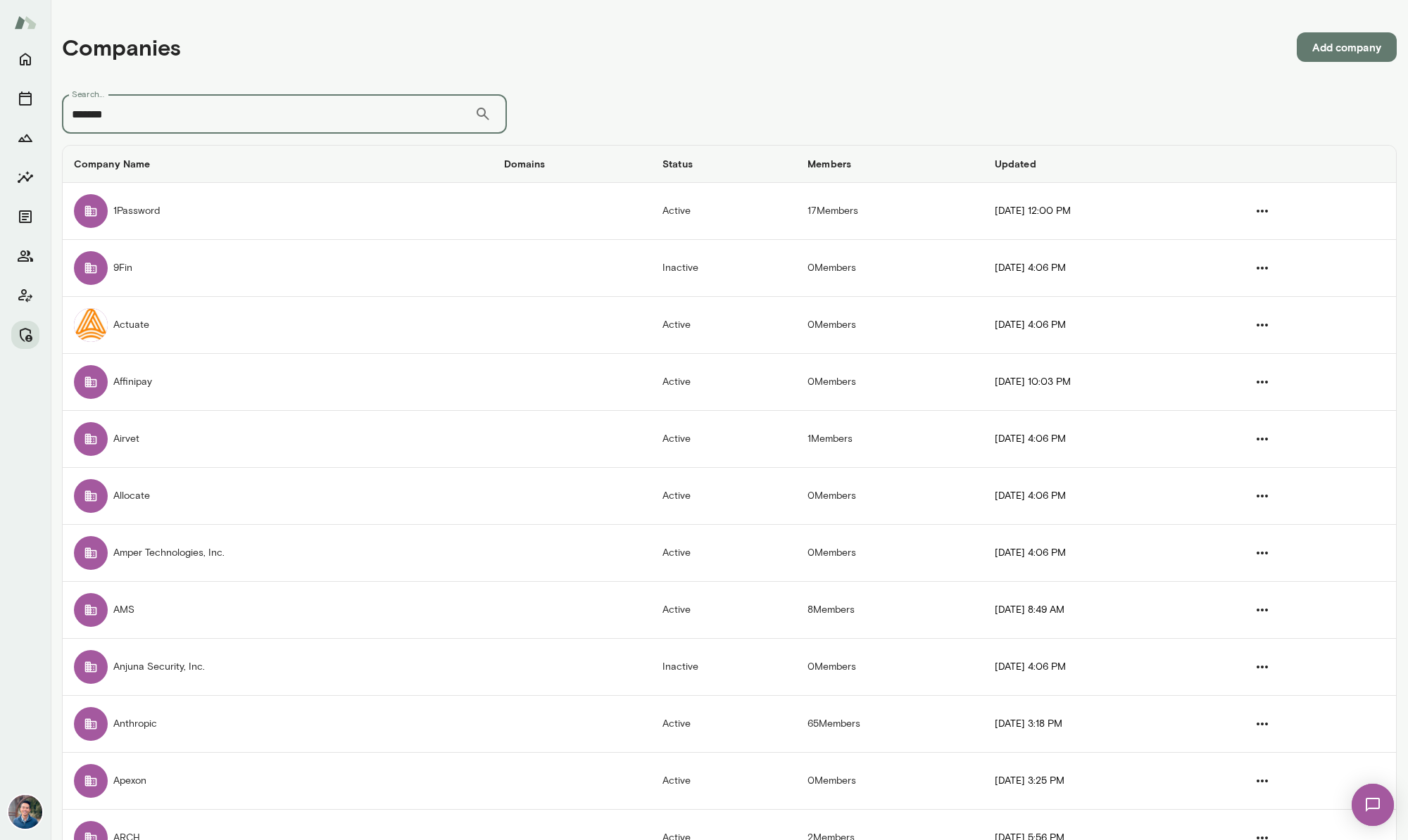
type input "*******"
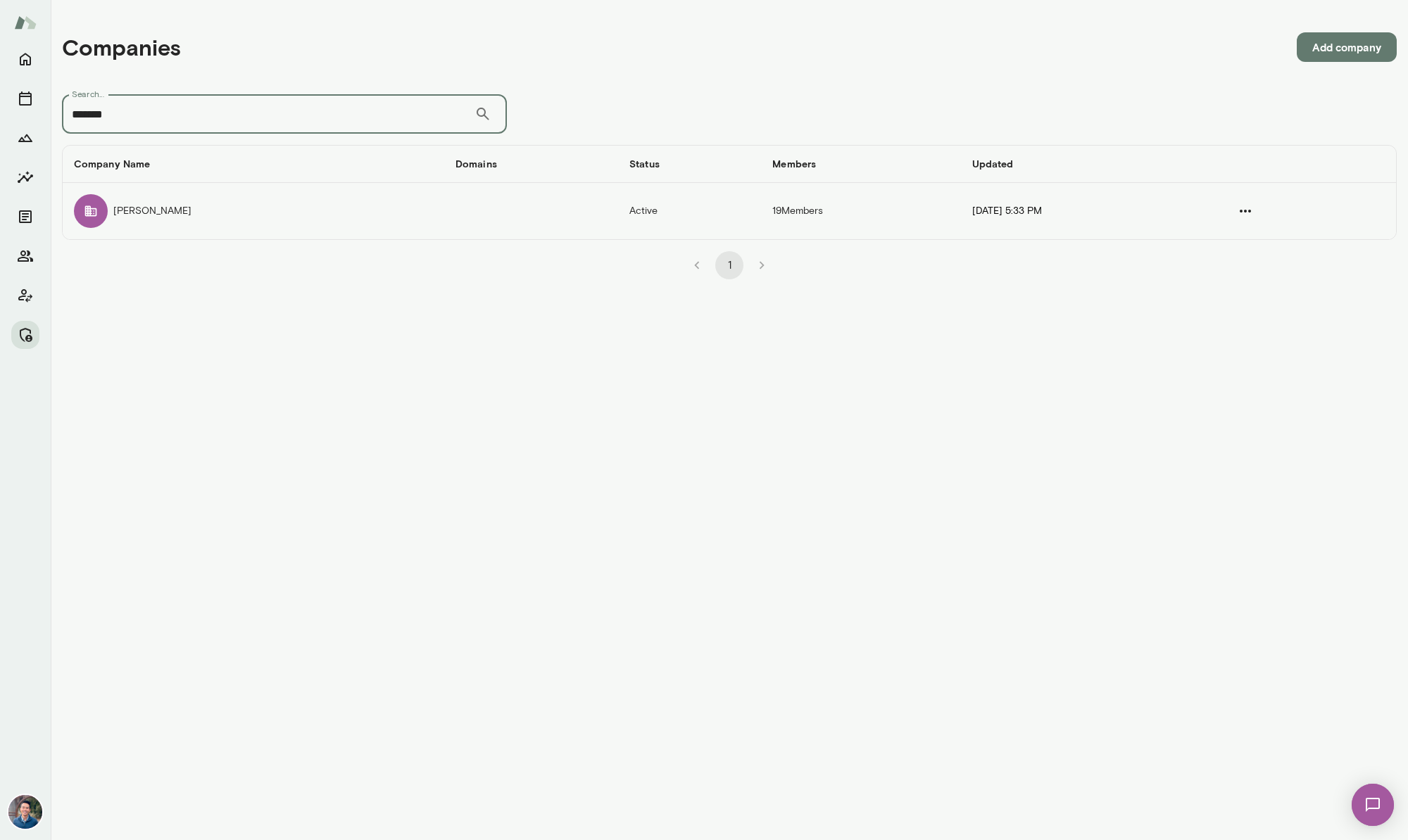
click at [313, 219] on td "KRAFTON" at bounding box center [253, 210] width 381 height 56
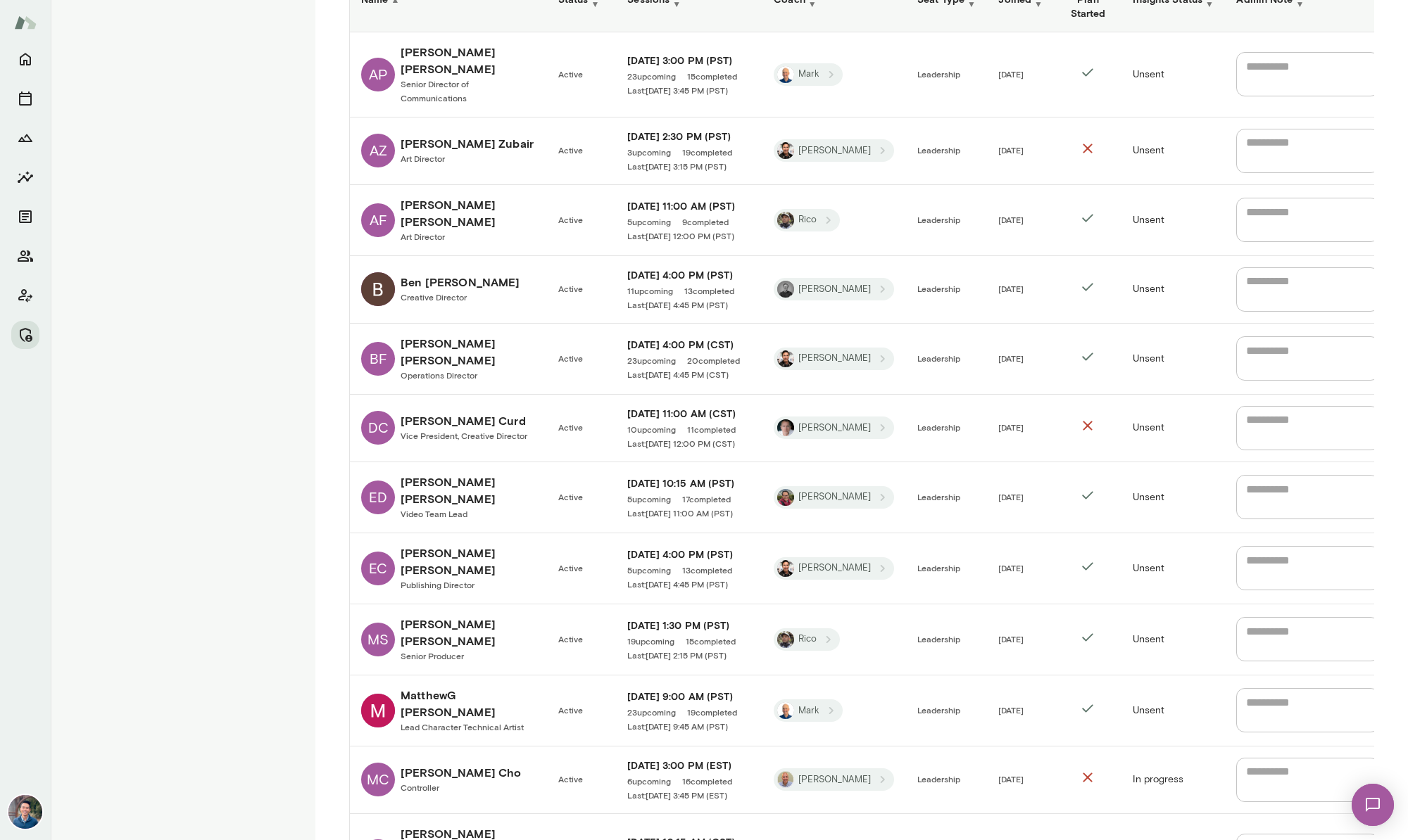
scroll to position [352, 0]
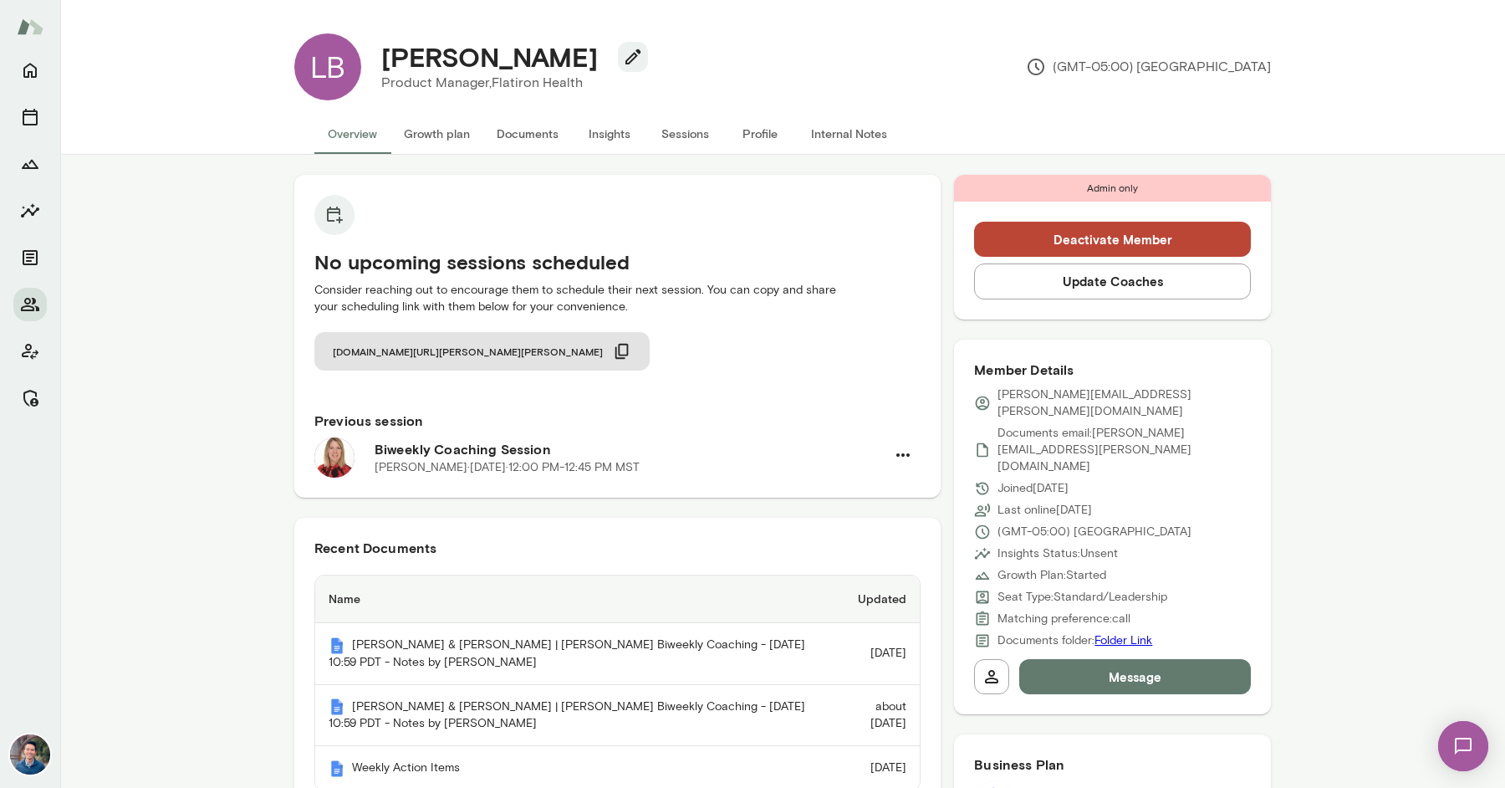
click at [1063, 395] on p "[PERSON_NAME][EMAIL_ADDRESS][PERSON_NAME][DOMAIN_NAME]" at bounding box center [1123, 402] width 253 height 33
click at [1063, 395] on p "leigh.baumgart@flatiron.com" at bounding box center [1123, 402] width 253 height 33
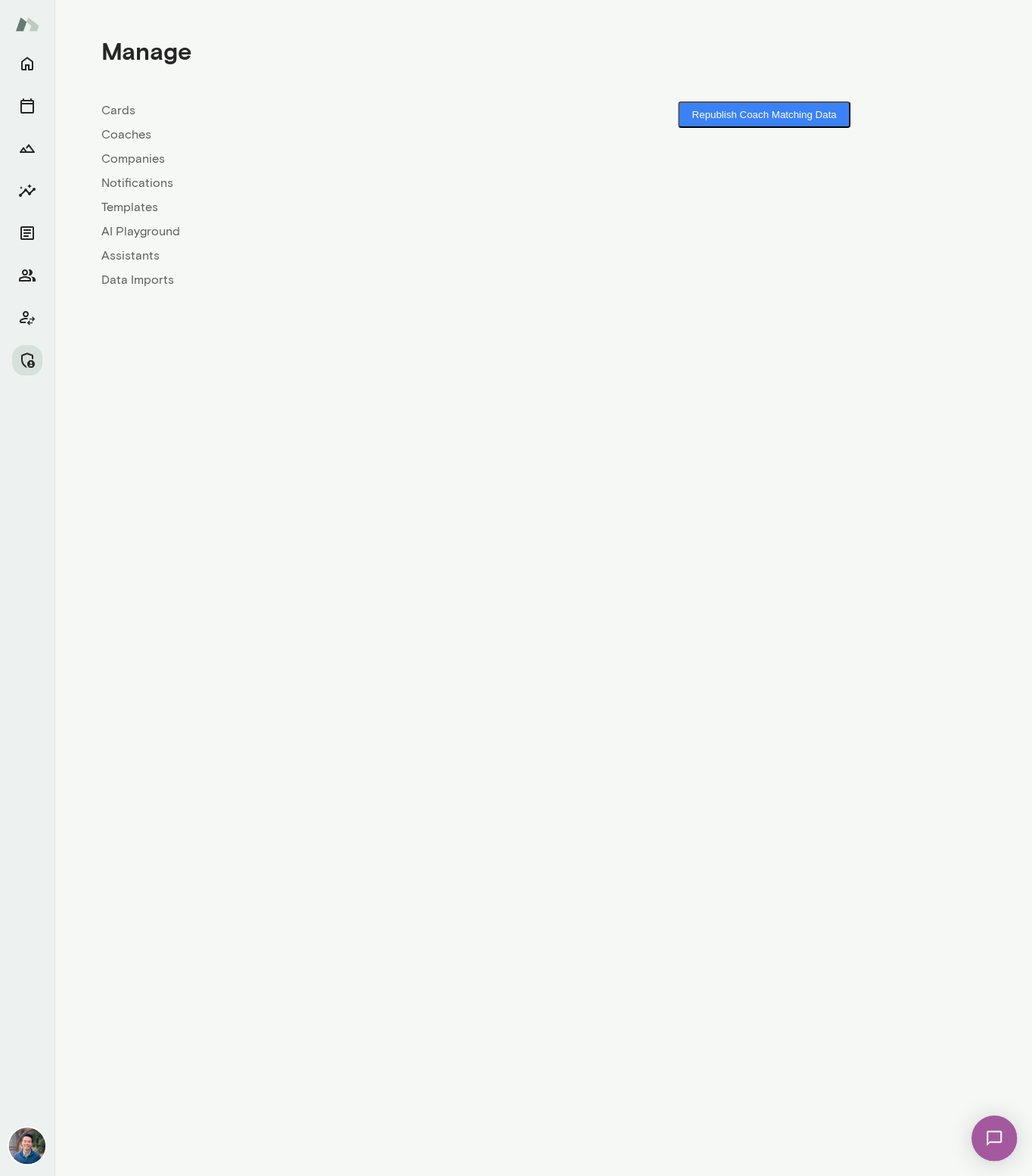
click at [116, 153] on link "Companies" at bounding box center [322, 159] width 442 height 18
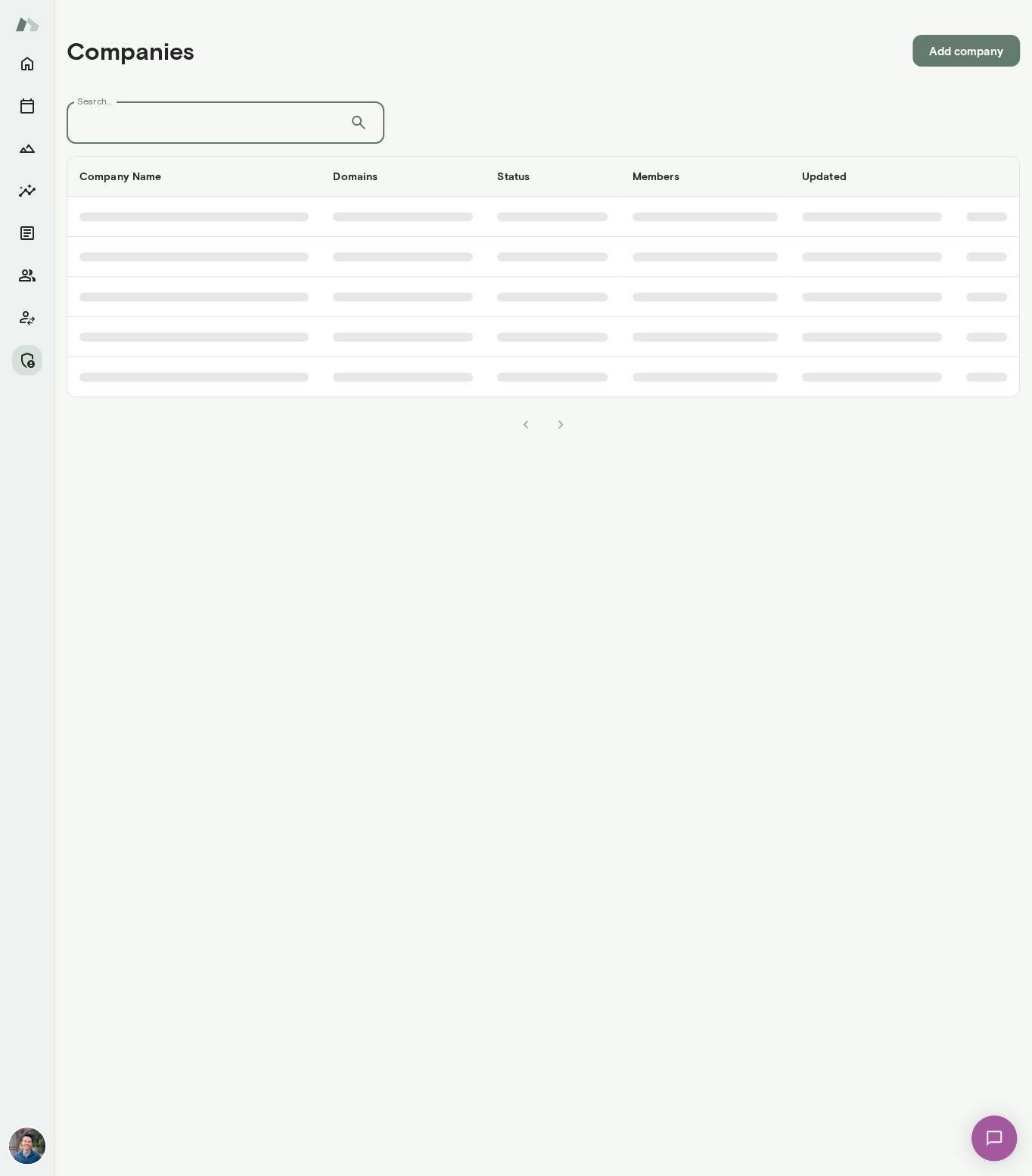
click at [126, 111] on input "Search..." at bounding box center [208, 122] width 283 height 43
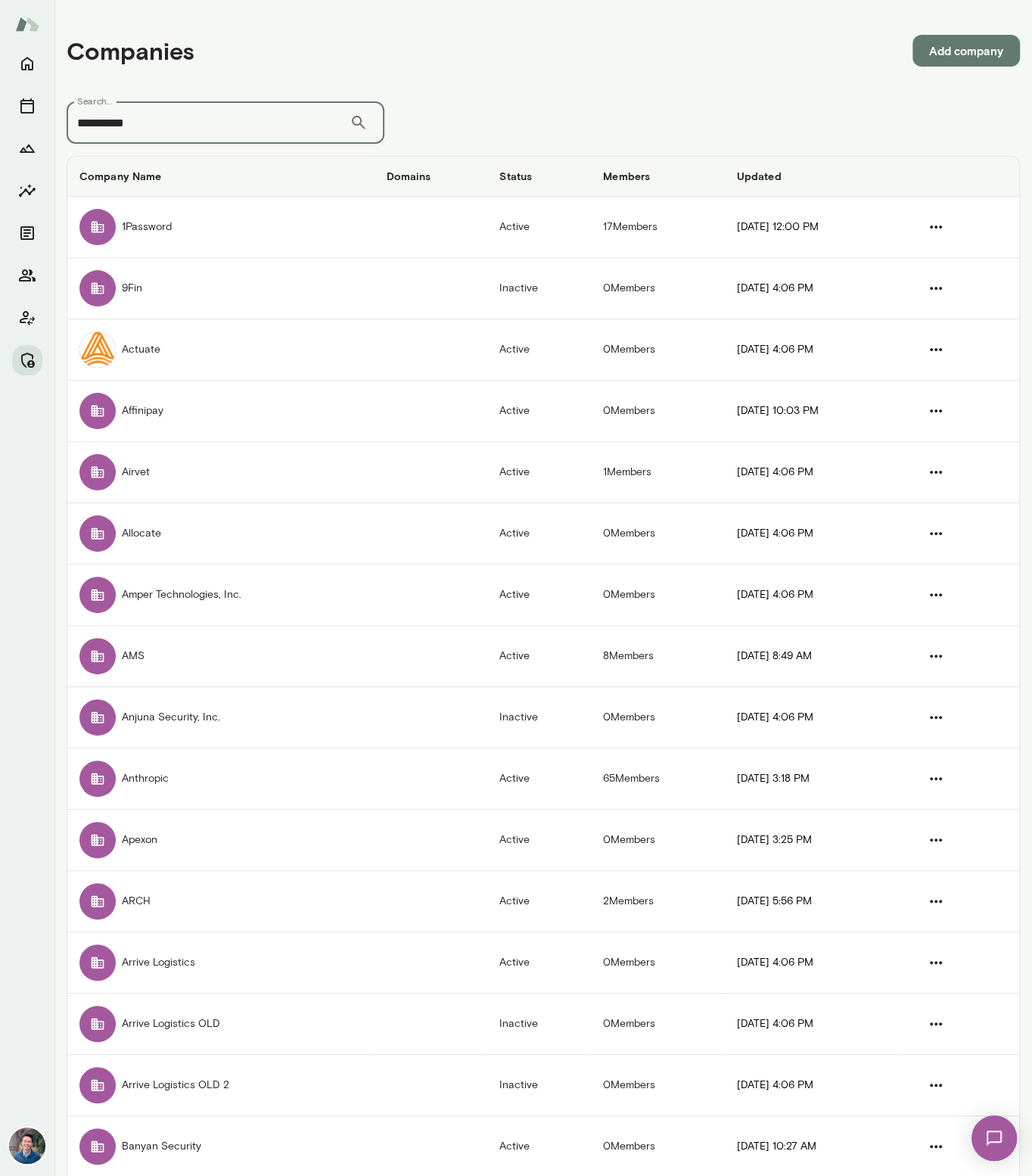
type input "**********"
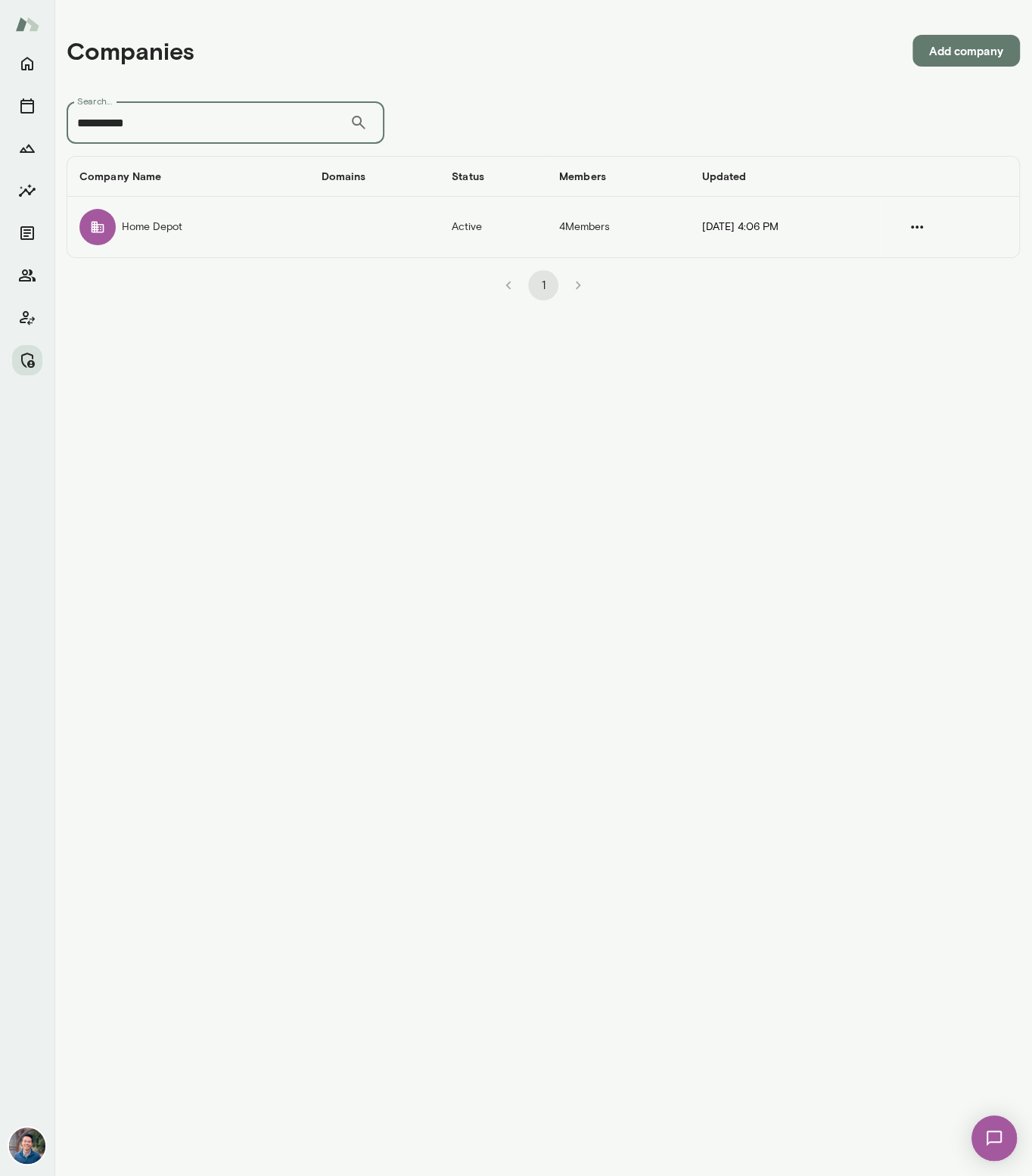
click at [370, 227] on td "companies table" at bounding box center [375, 226] width 131 height 61
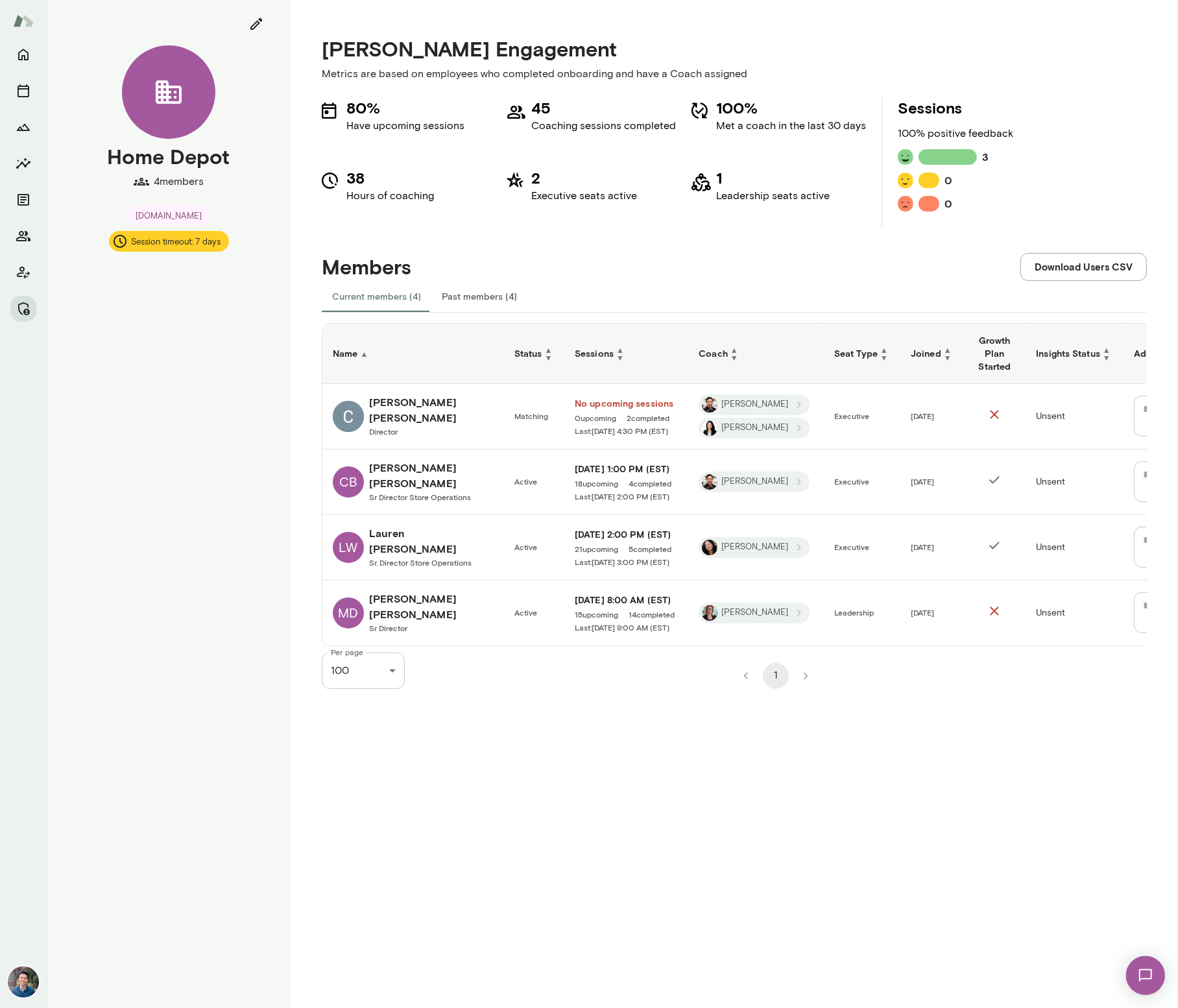
click at [554, 251] on div "Members Download Users CSV" at bounding box center [734, 254] width 825 height 54
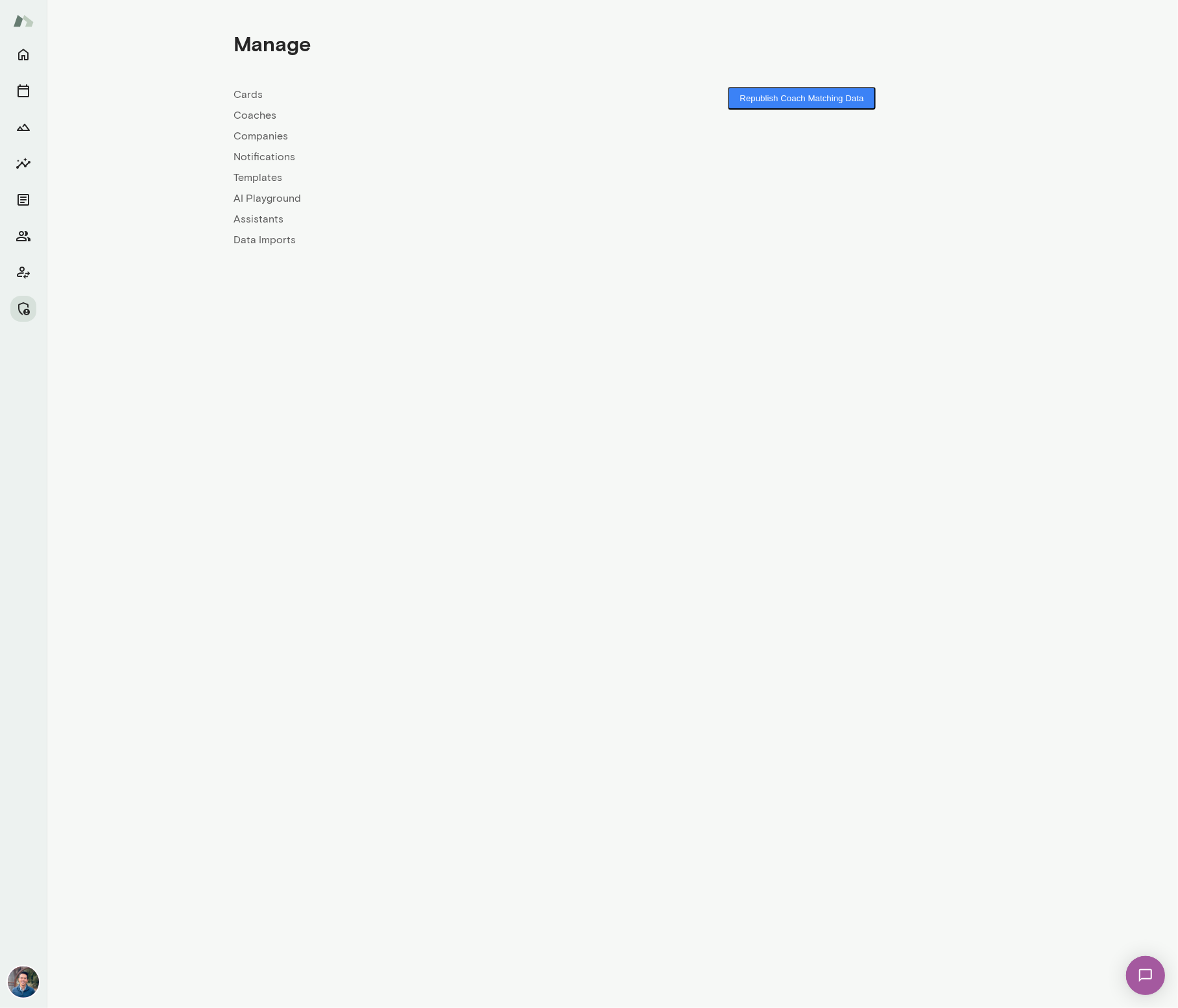
click at [255, 133] on link "Companies" at bounding box center [423, 137] width 379 height 16
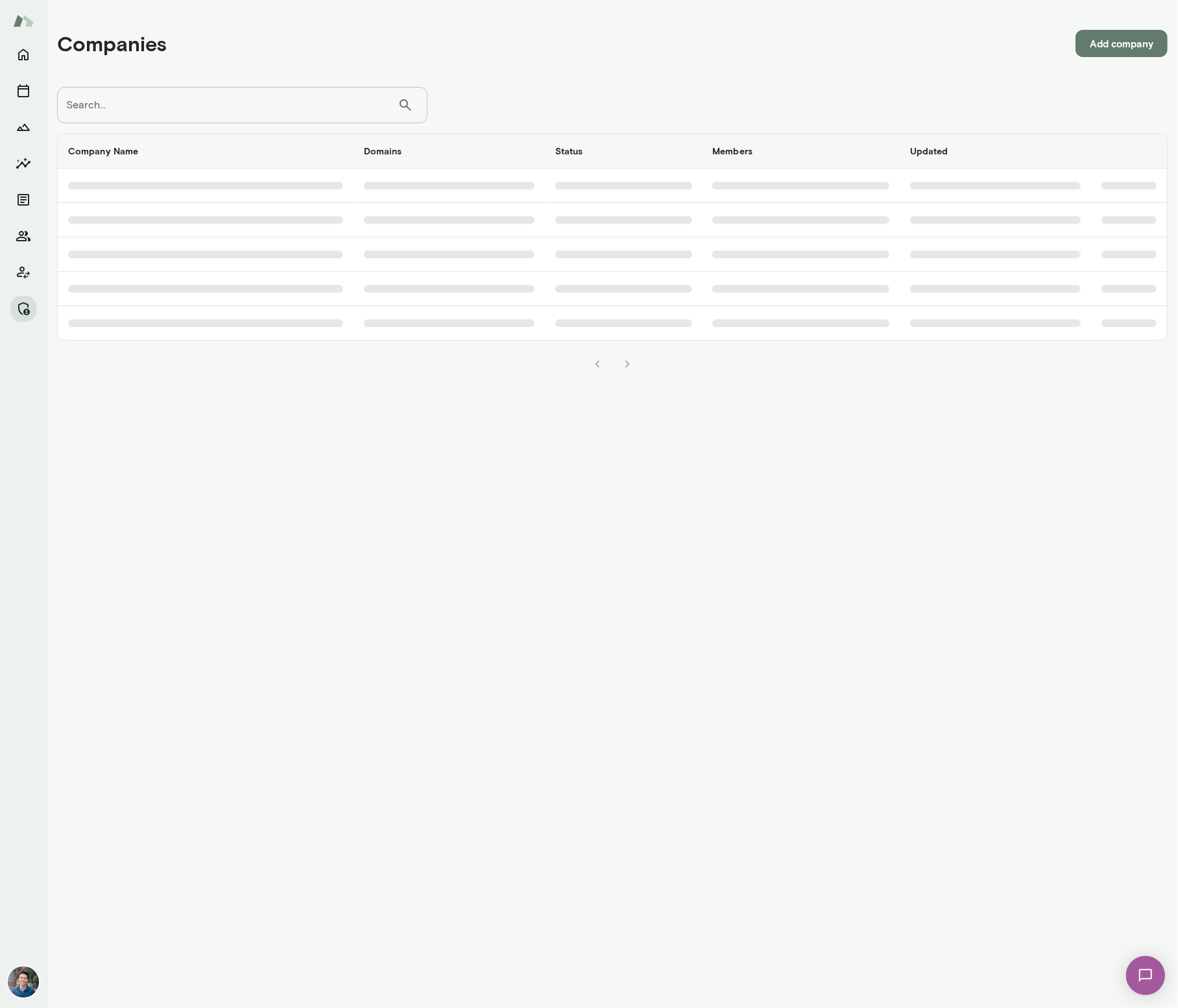
click at [221, 83] on div "Companies Add company Search... ​ Search... Company Name Domains Status Members…" at bounding box center [612, 193] width 1131 height 387
click at [217, 92] on input "Search..." at bounding box center [227, 105] width 341 height 36
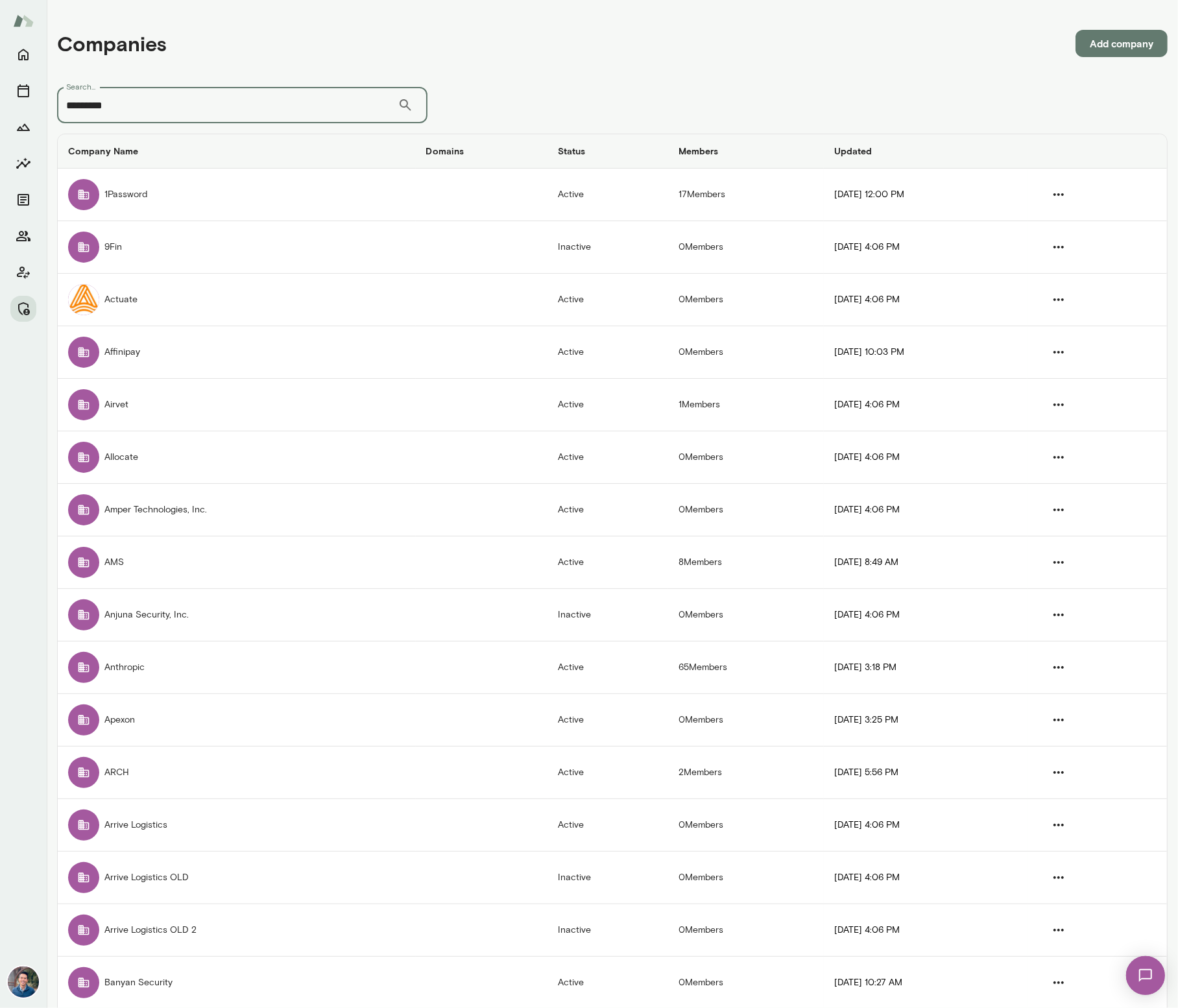
type input "*********"
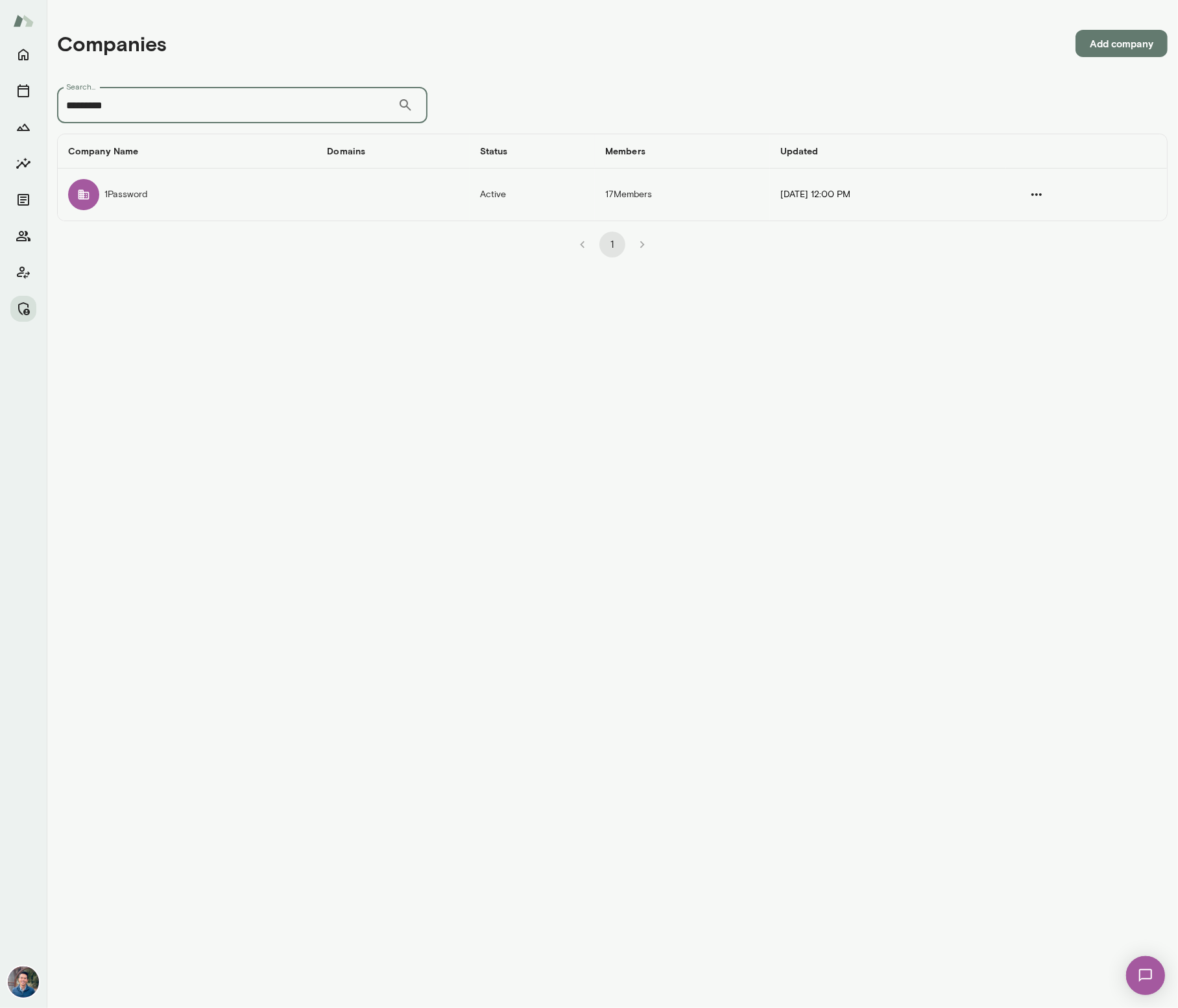
click at [171, 199] on td "1Password" at bounding box center [187, 194] width 259 height 52
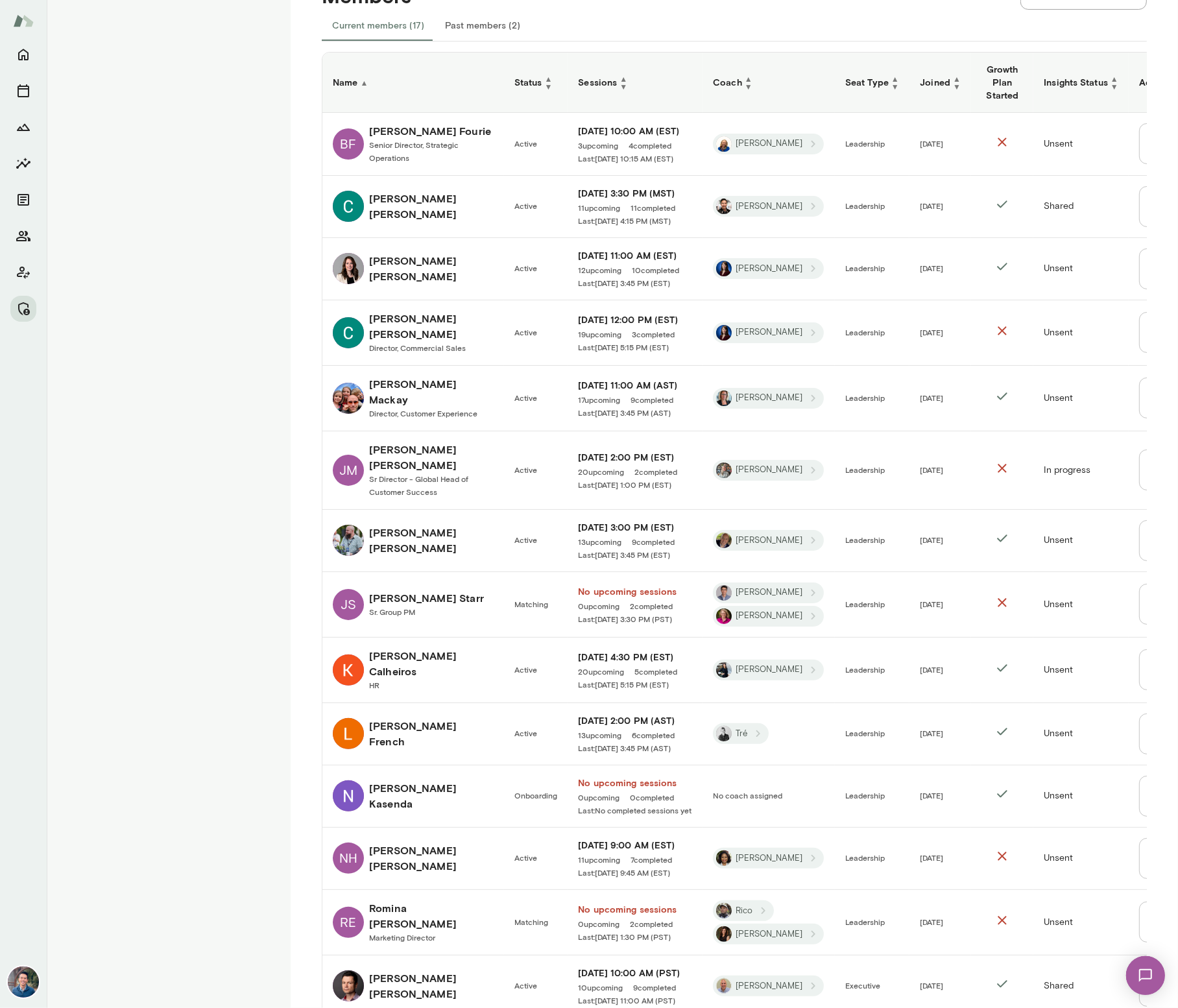
scroll to position [493, 0]
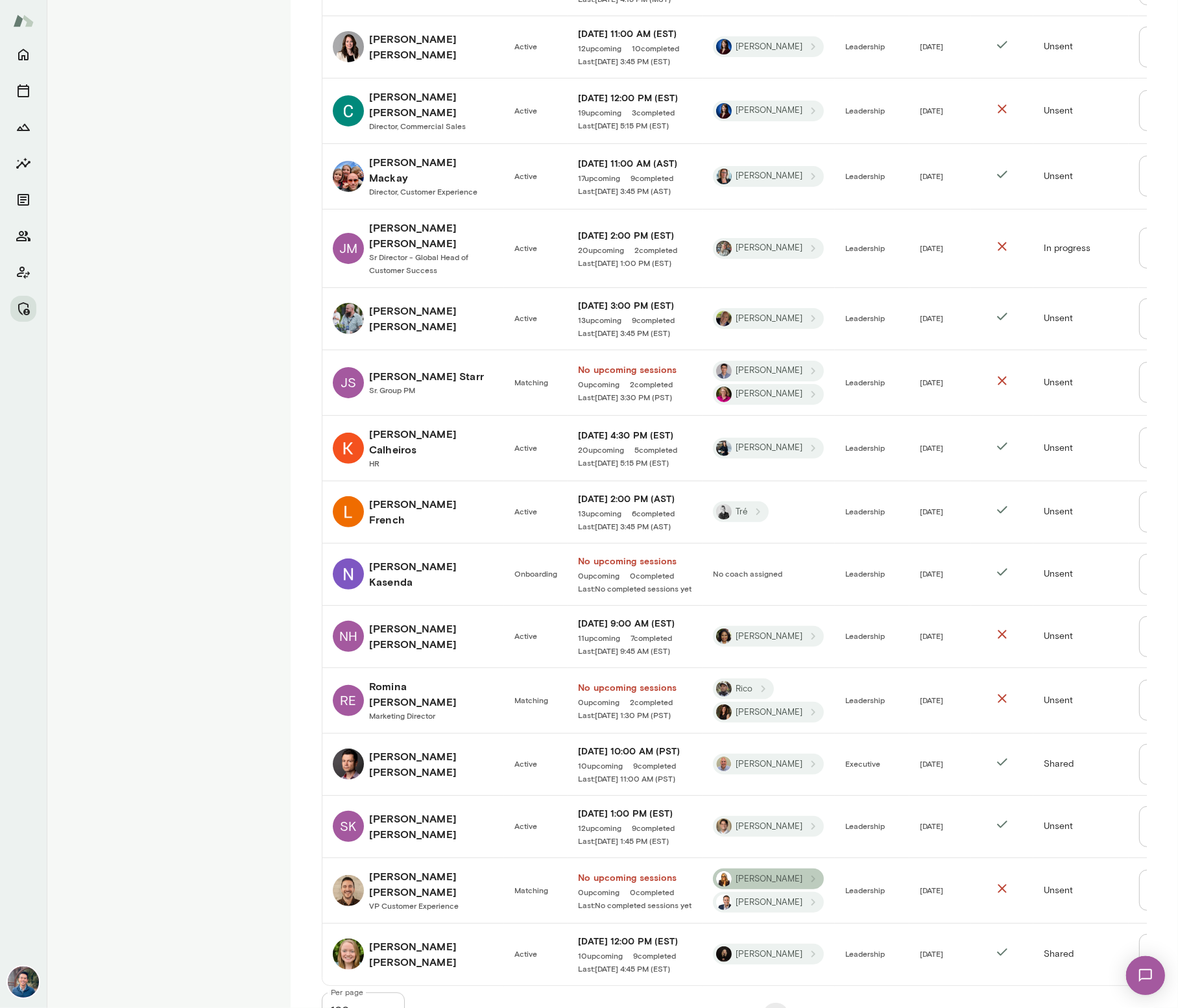
click at [764, 873] on span "Melissa" at bounding box center [769, 879] width 82 height 12
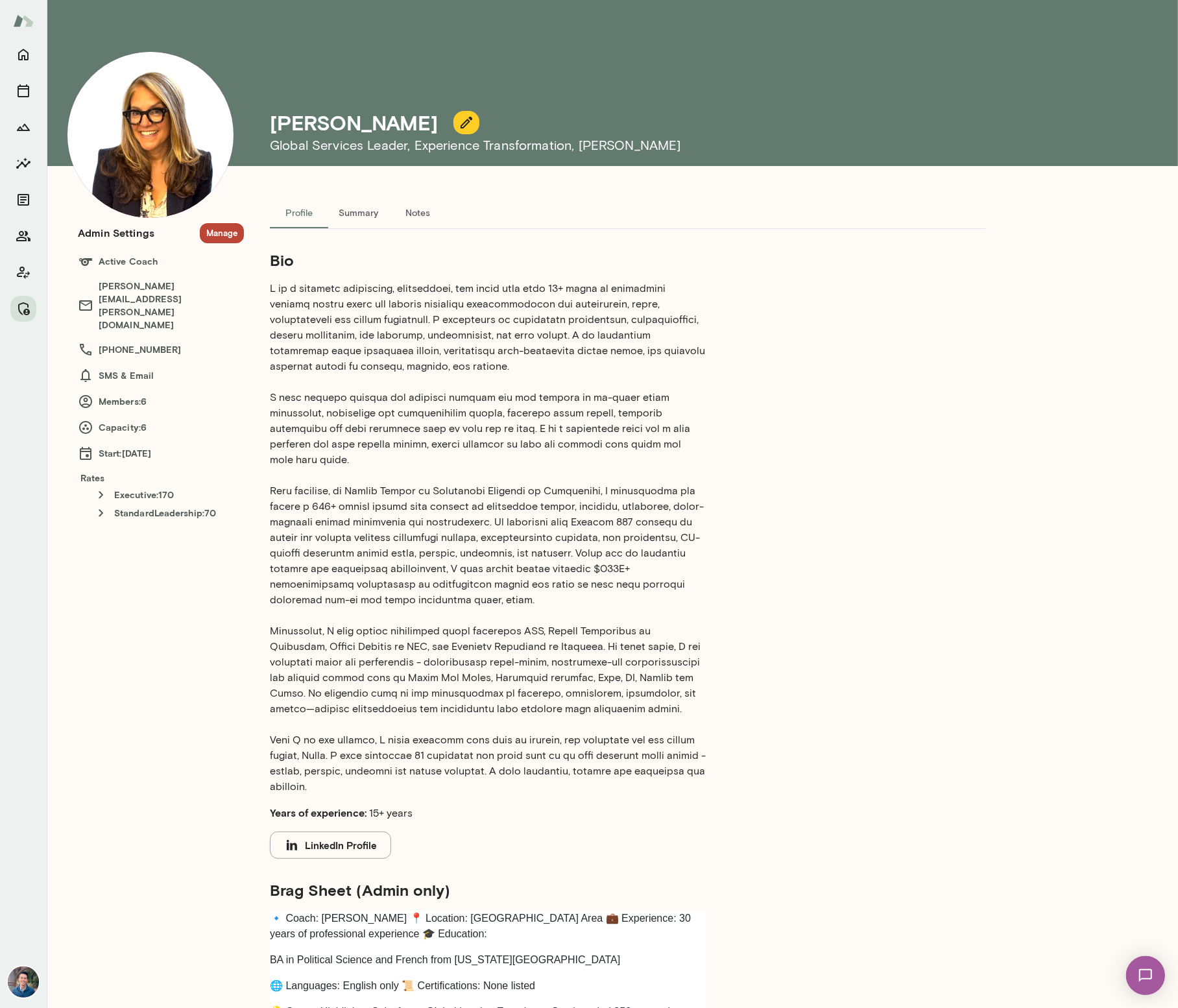
click at [382, 124] on h4 "Melissa Lemberg" at bounding box center [354, 123] width 168 height 25
copy h4 "Lemberg"
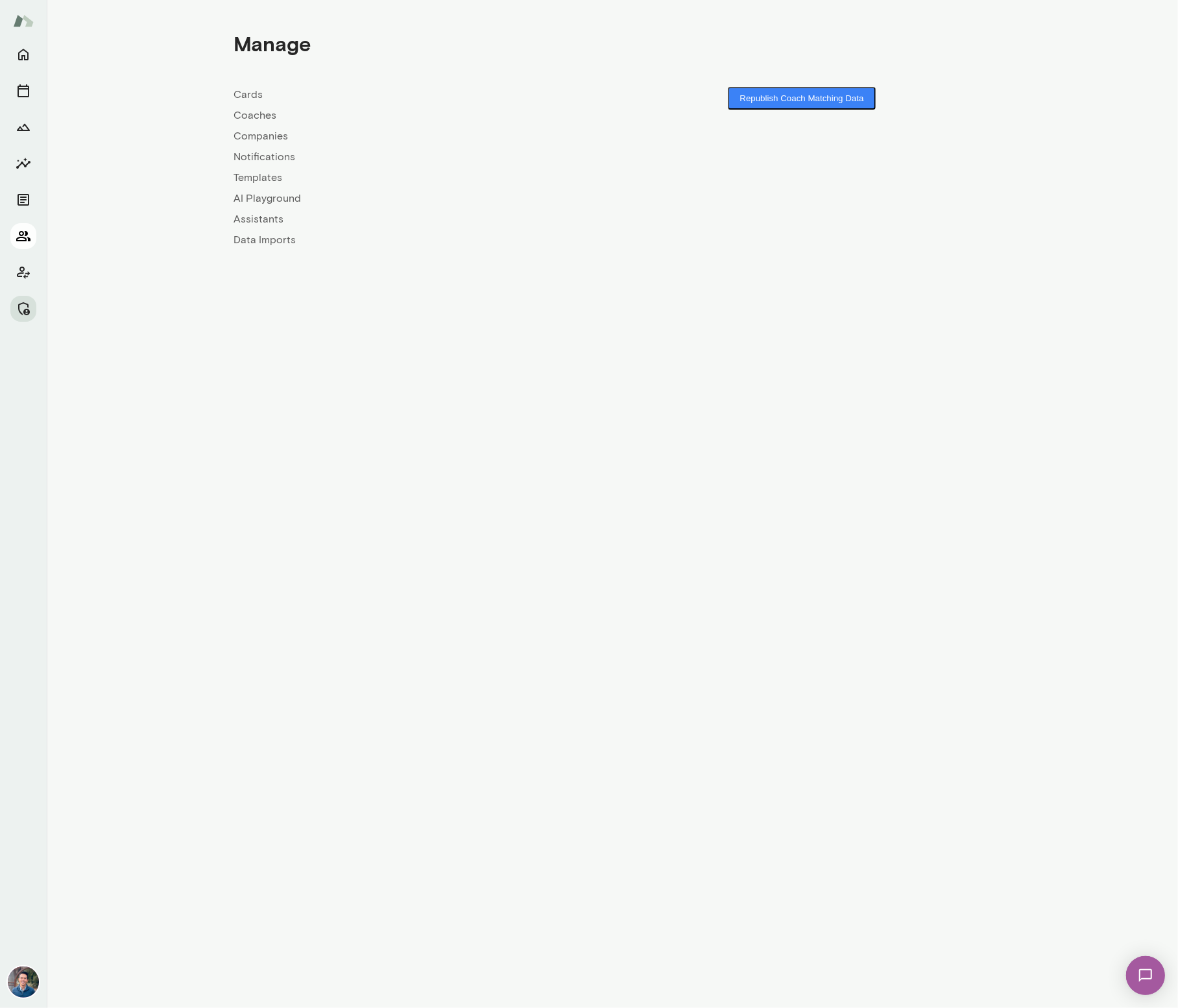
click at [24, 235] on icon "Members" at bounding box center [23, 236] width 16 height 16
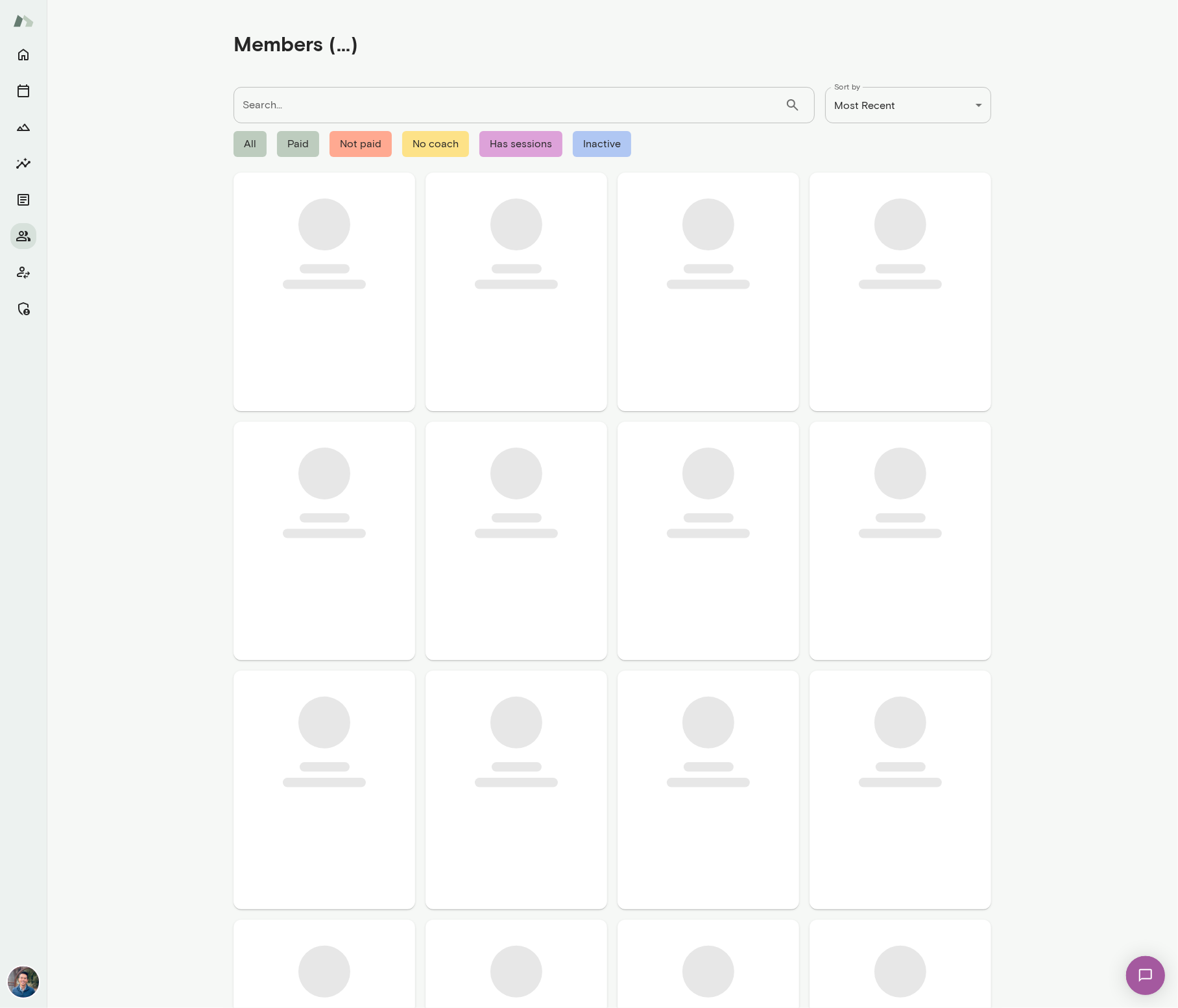
click at [284, 114] on input "Search..." at bounding box center [509, 105] width 552 height 36
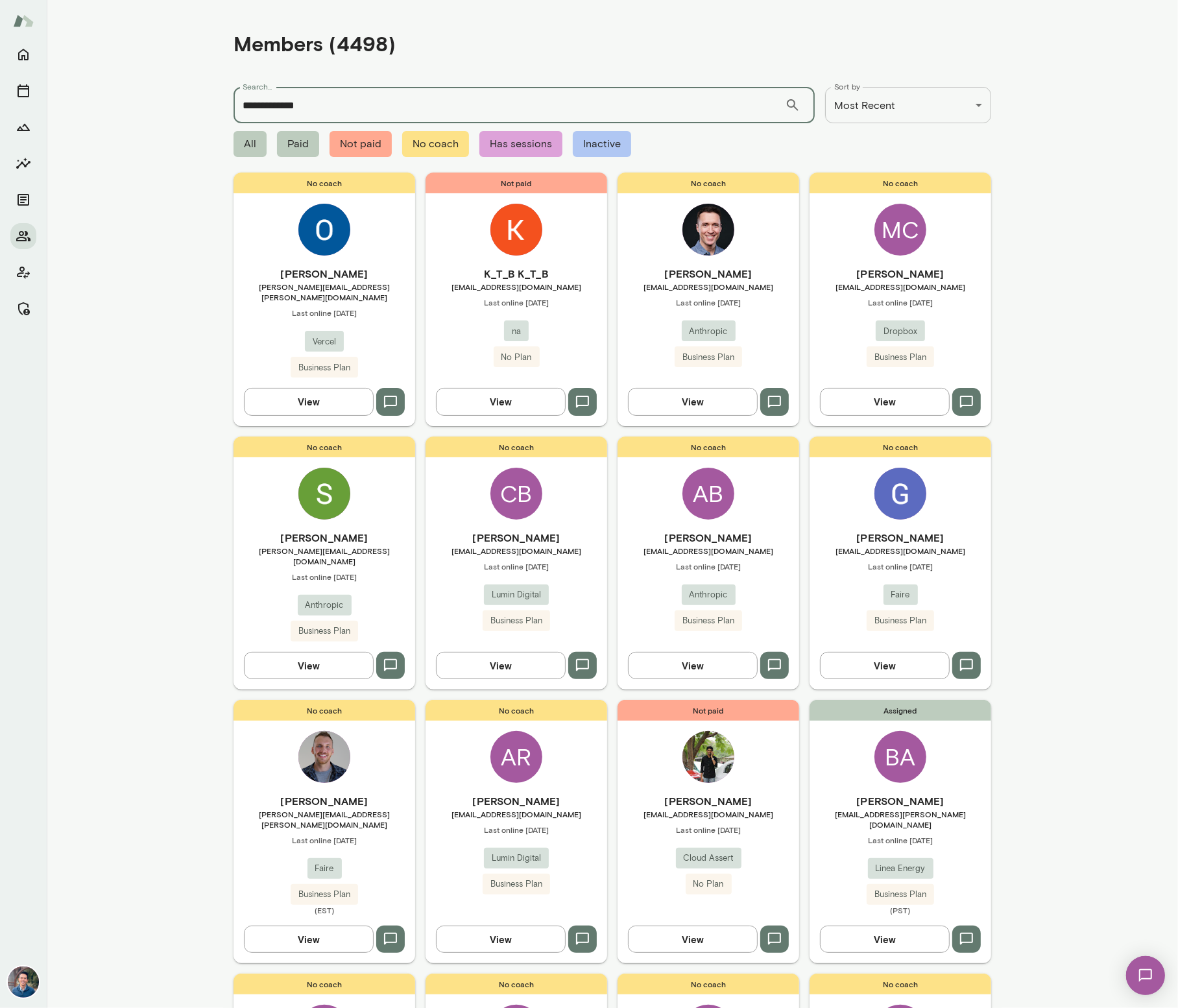
type input "**********"
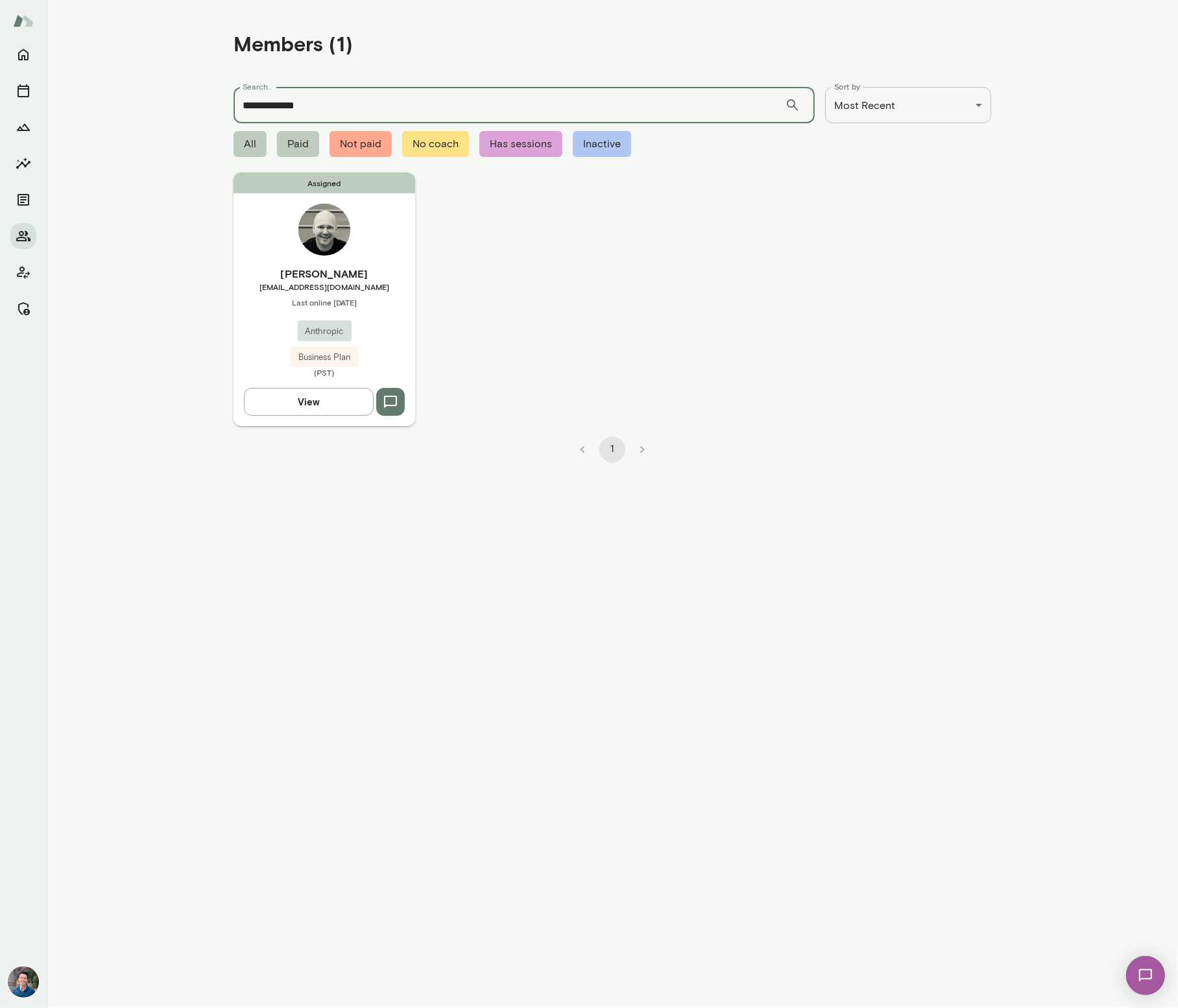
click at [370, 273] on h6 "Ryan Bergauer" at bounding box center [324, 274] width 182 height 16
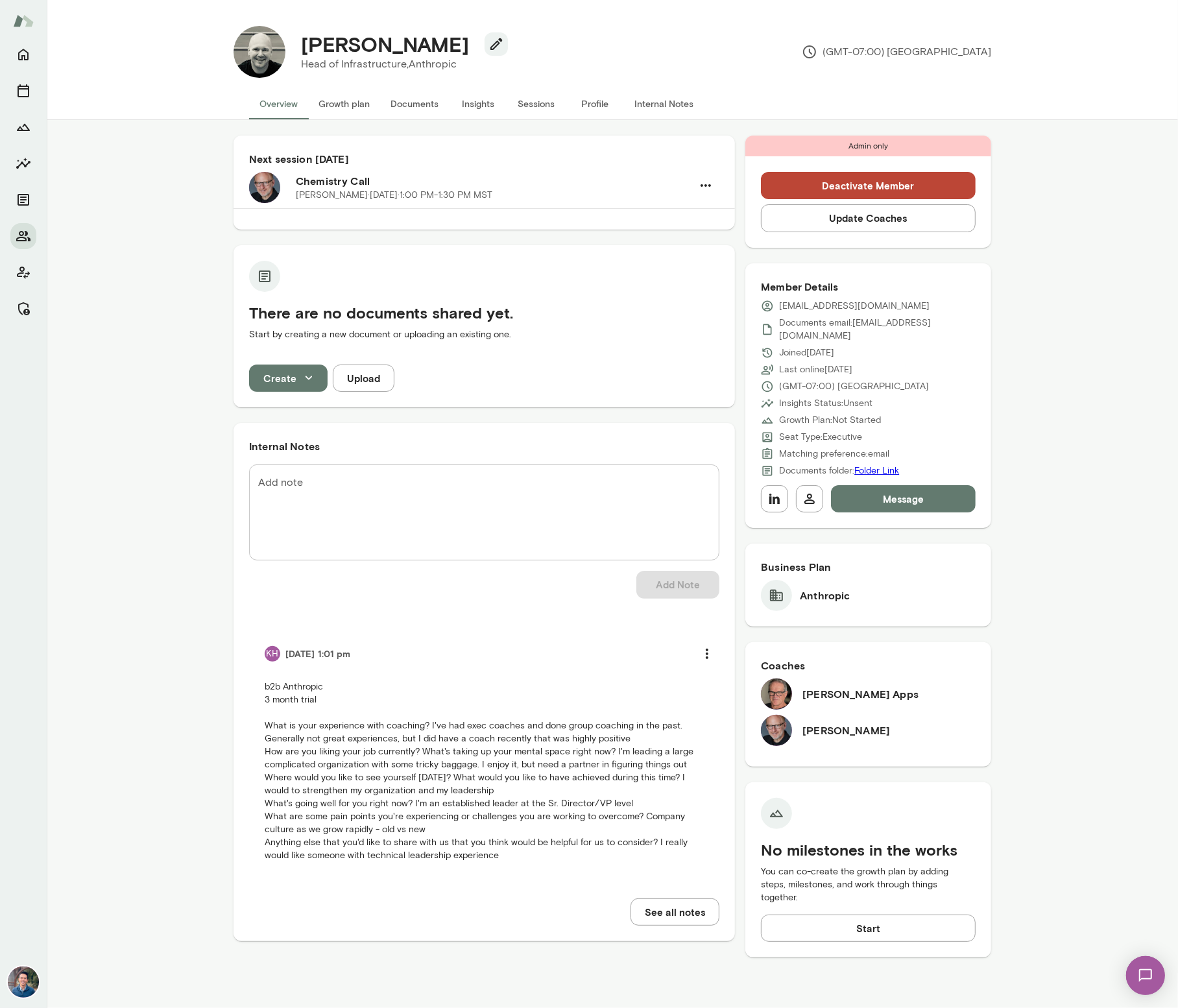
click at [538, 99] on button "Sessions" at bounding box center [536, 104] width 58 height 31
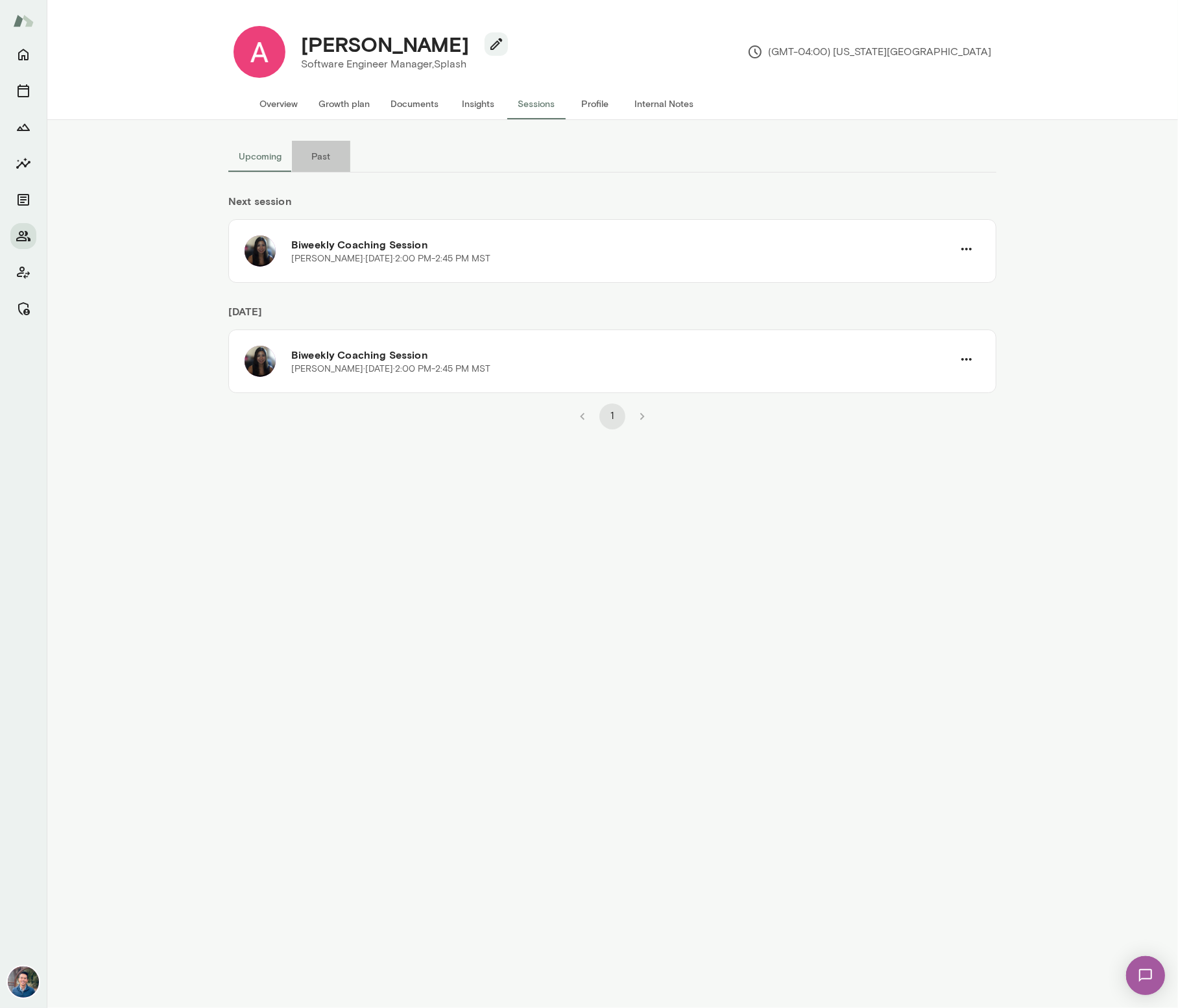
click at [324, 162] on button "Past" at bounding box center [320, 156] width 58 height 31
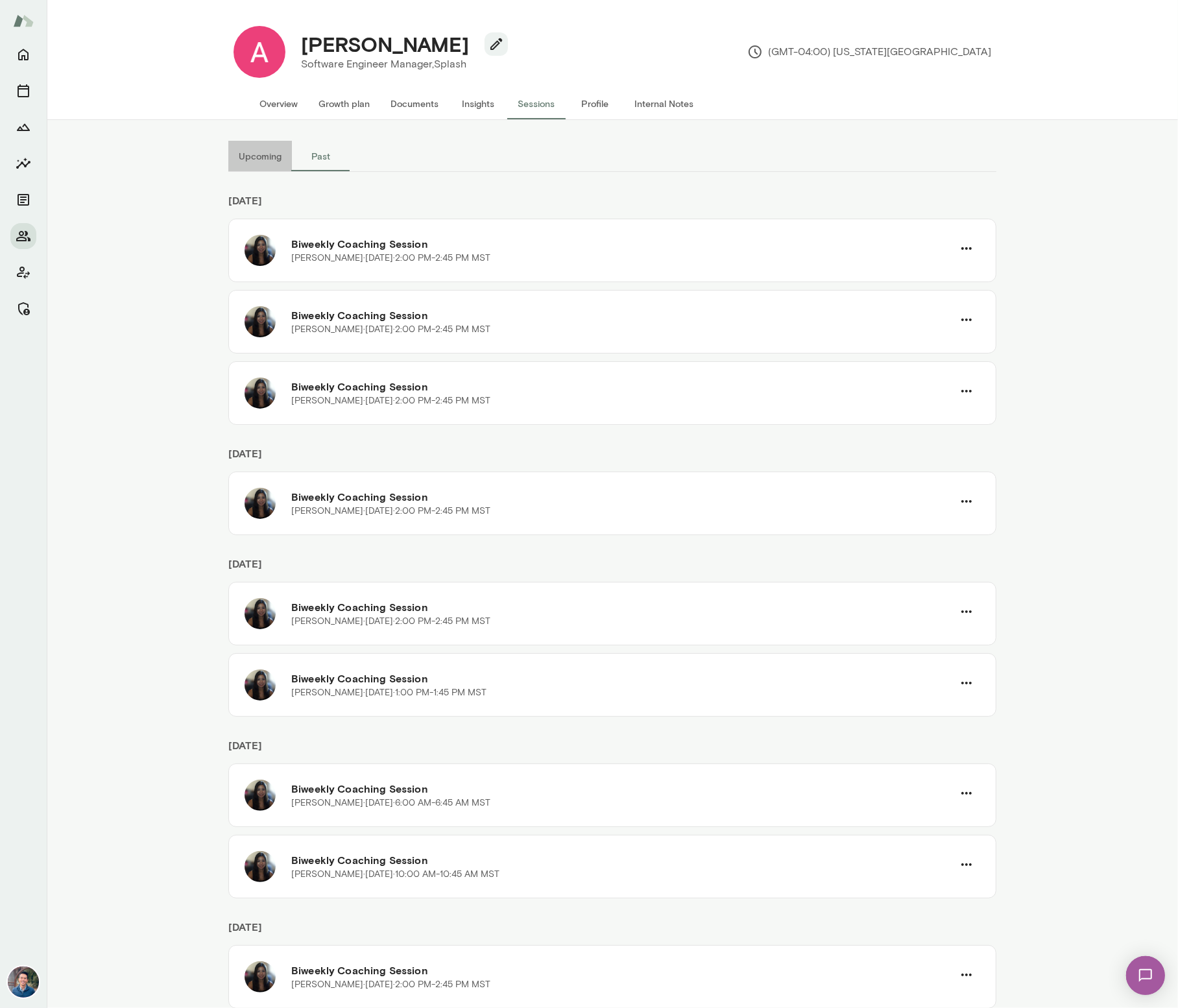
click at [263, 162] on button "Upcoming" at bounding box center [260, 156] width 64 height 31
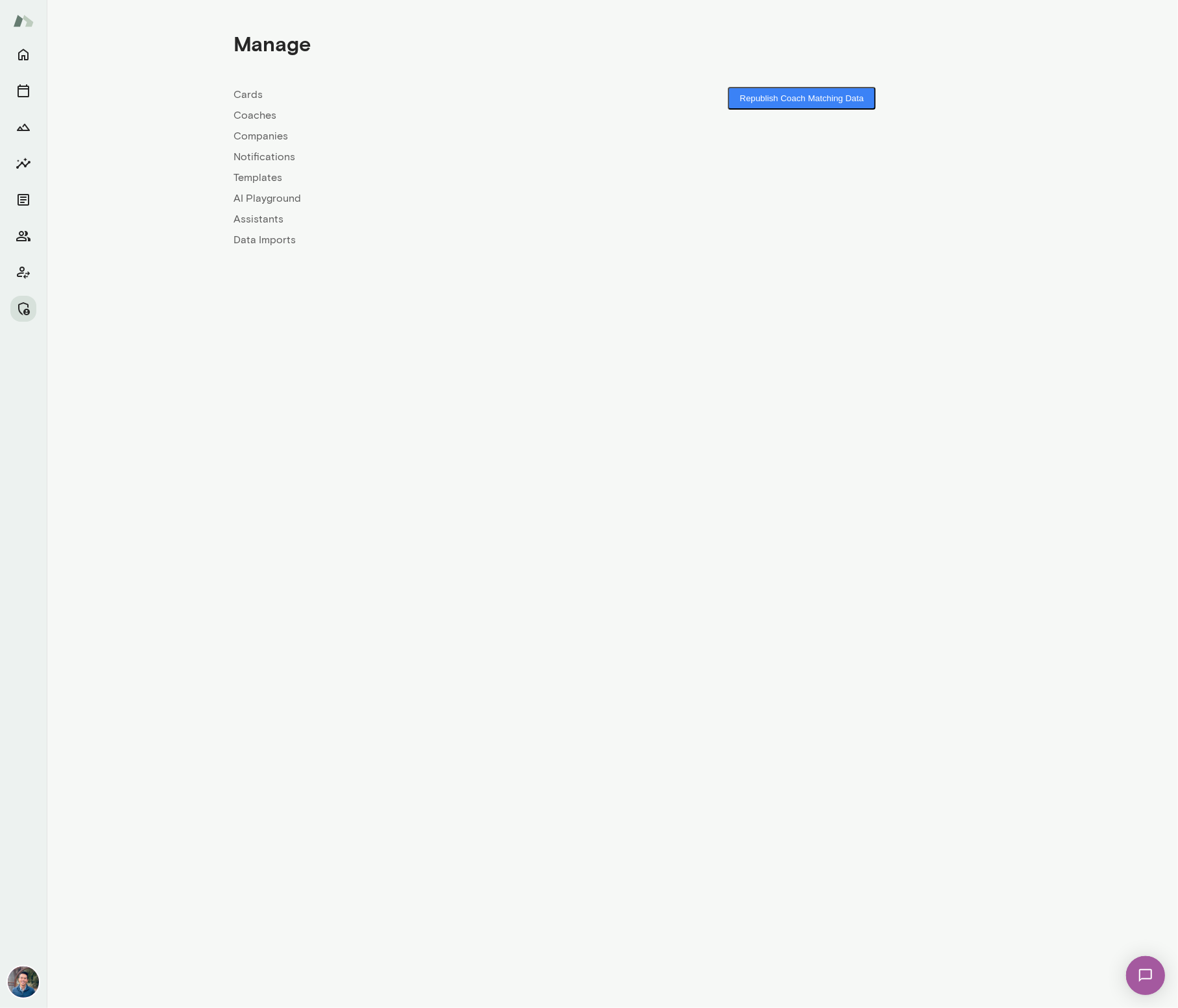
click at [258, 138] on link "Companies" at bounding box center [423, 137] width 379 height 16
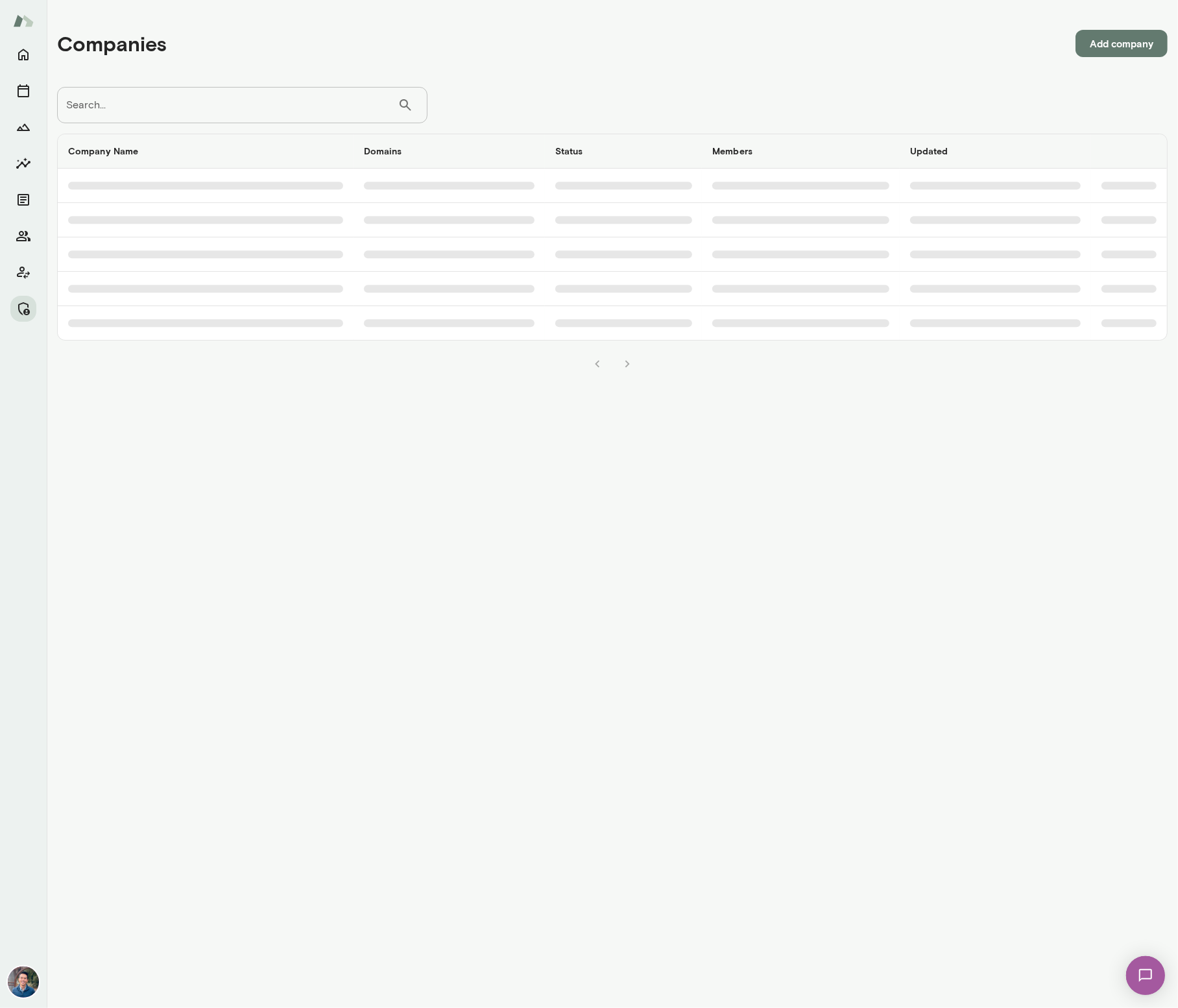
click at [249, 106] on input "Search..." at bounding box center [227, 105] width 341 height 36
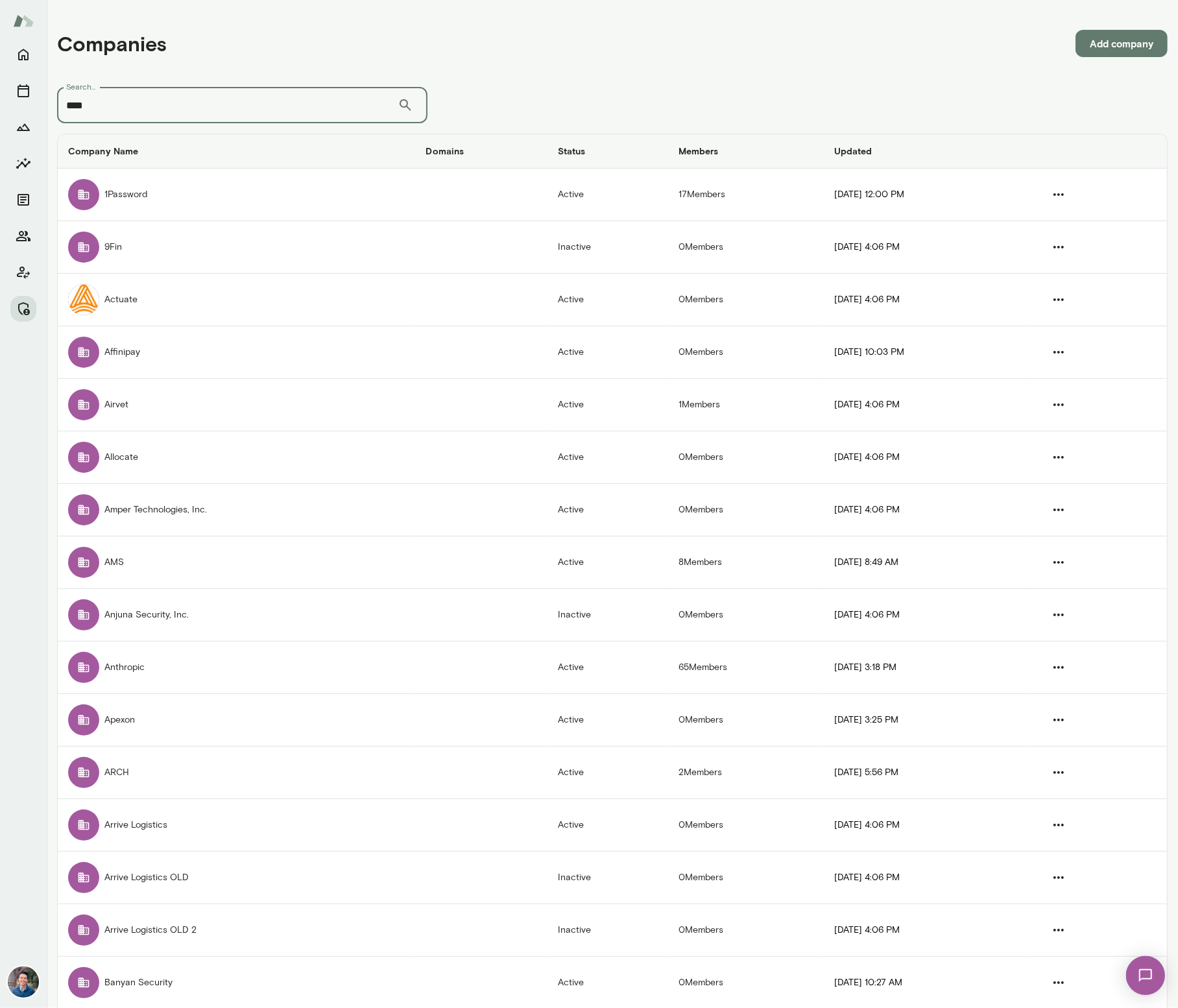
type input "****"
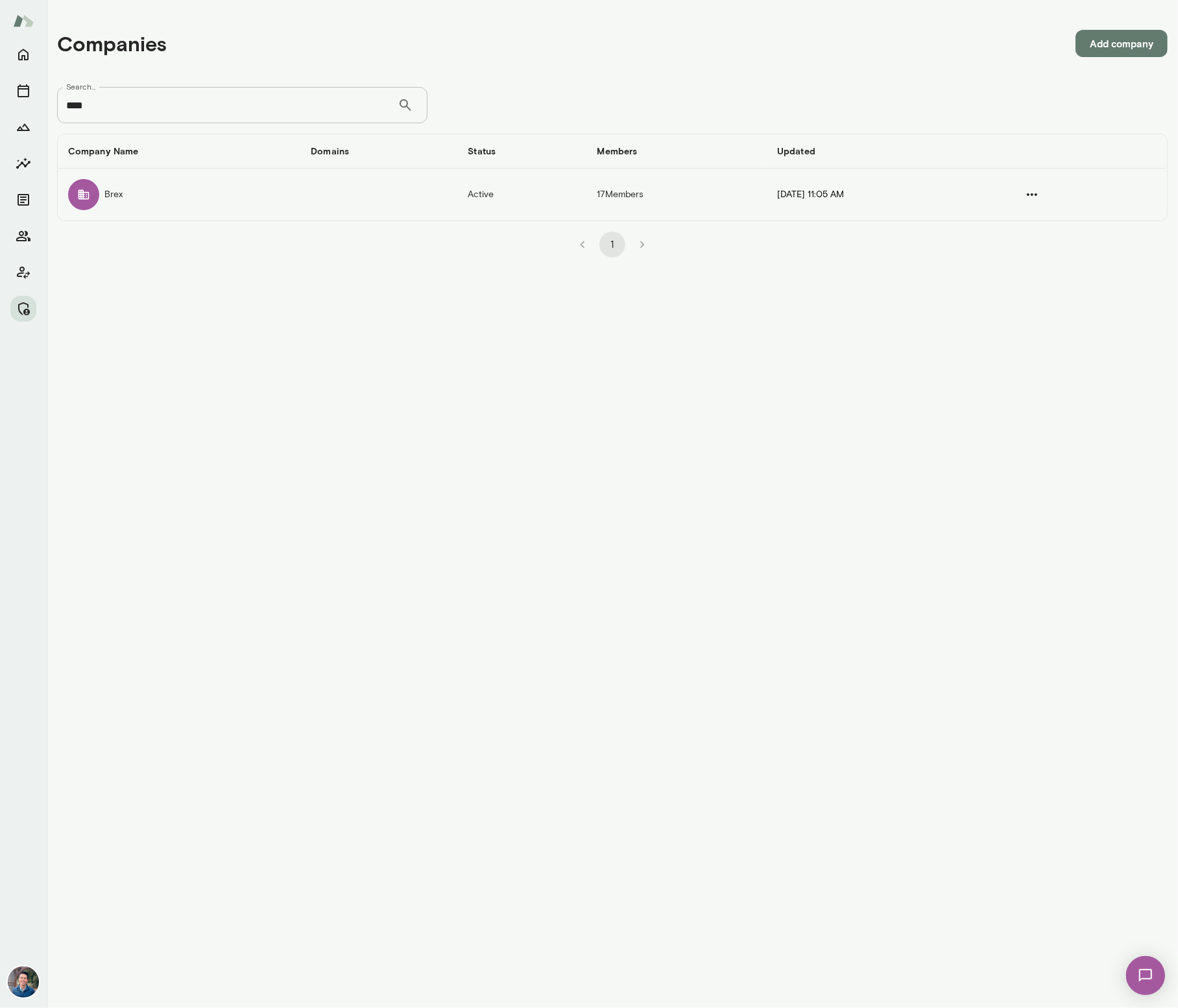
click at [320, 203] on td "companies table" at bounding box center [379, 194] width 157 height 52
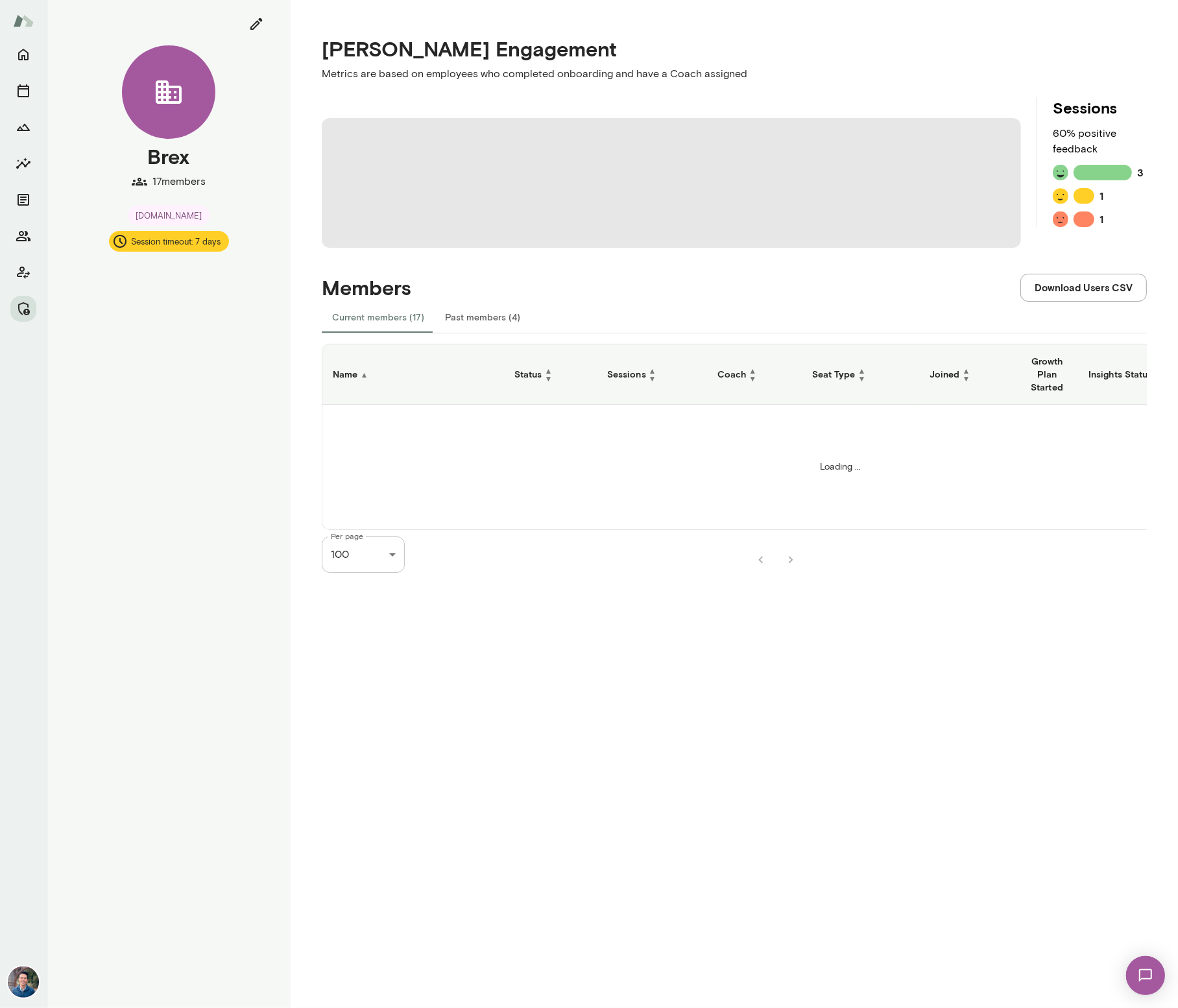
click at [303, 229] on div "[PERSON_NAME] Engagement Metrics are based on employees who completed onboardin…" at bounding box center [735, 504] width 888 height 1008
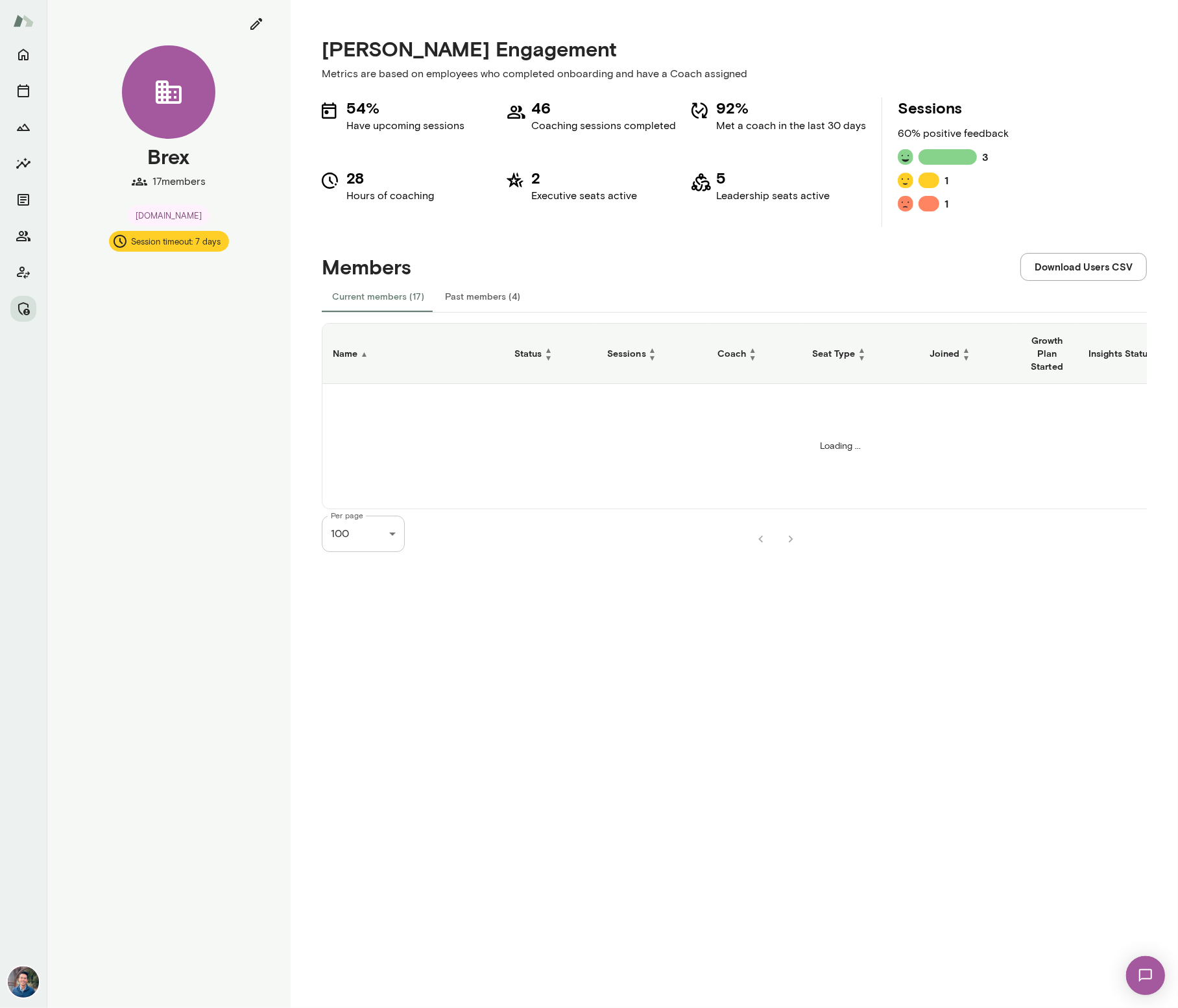
click at [306, 404] on div "[PERSON_NAME] Engagement Metrics are based on employees who completed onboardin…" at bounding box center [735, 504] width 888 height 1008
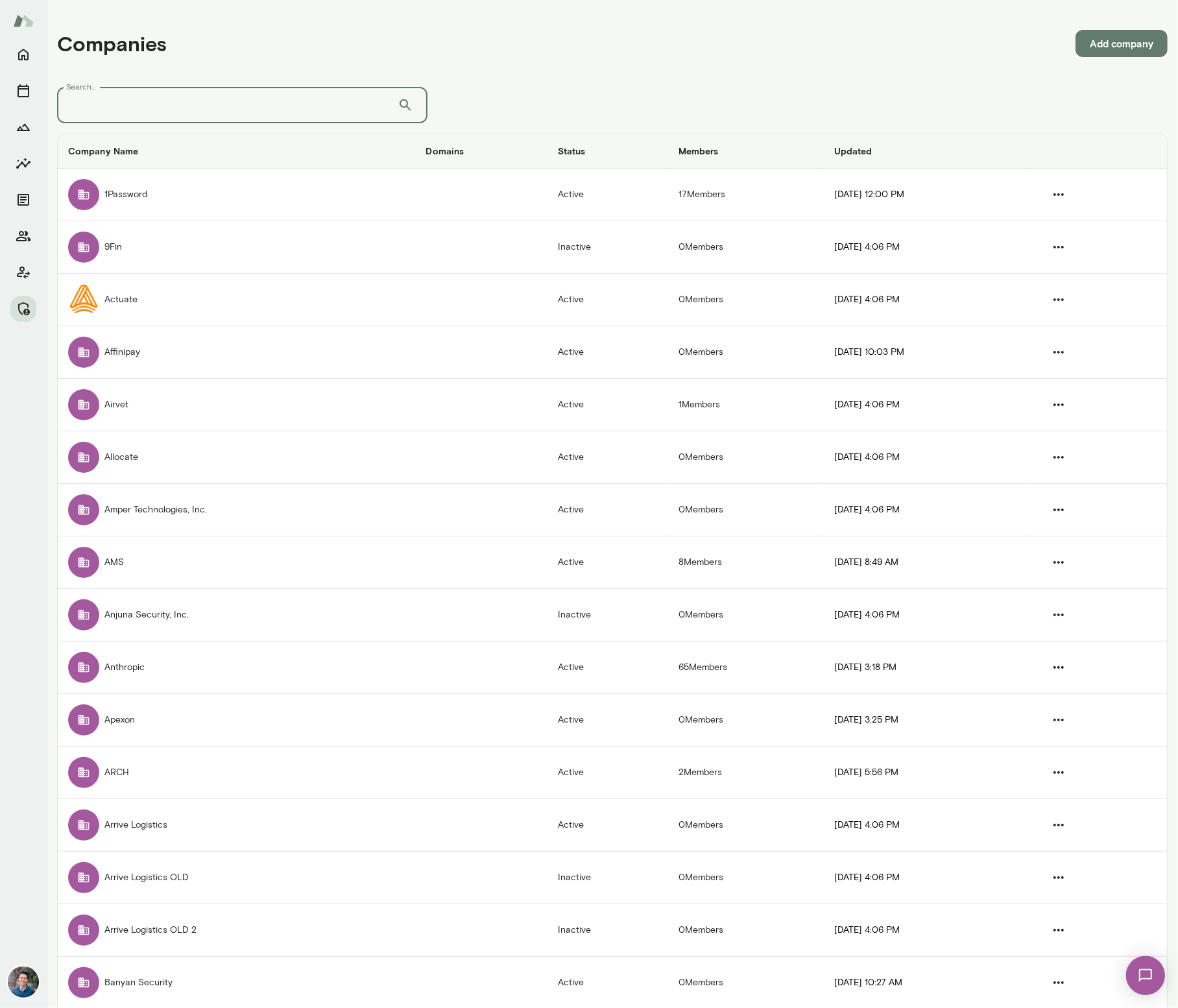
click at [126, 111] on input "Search..." at bounding box center [227, 105] width 341 height 36
type input "***"
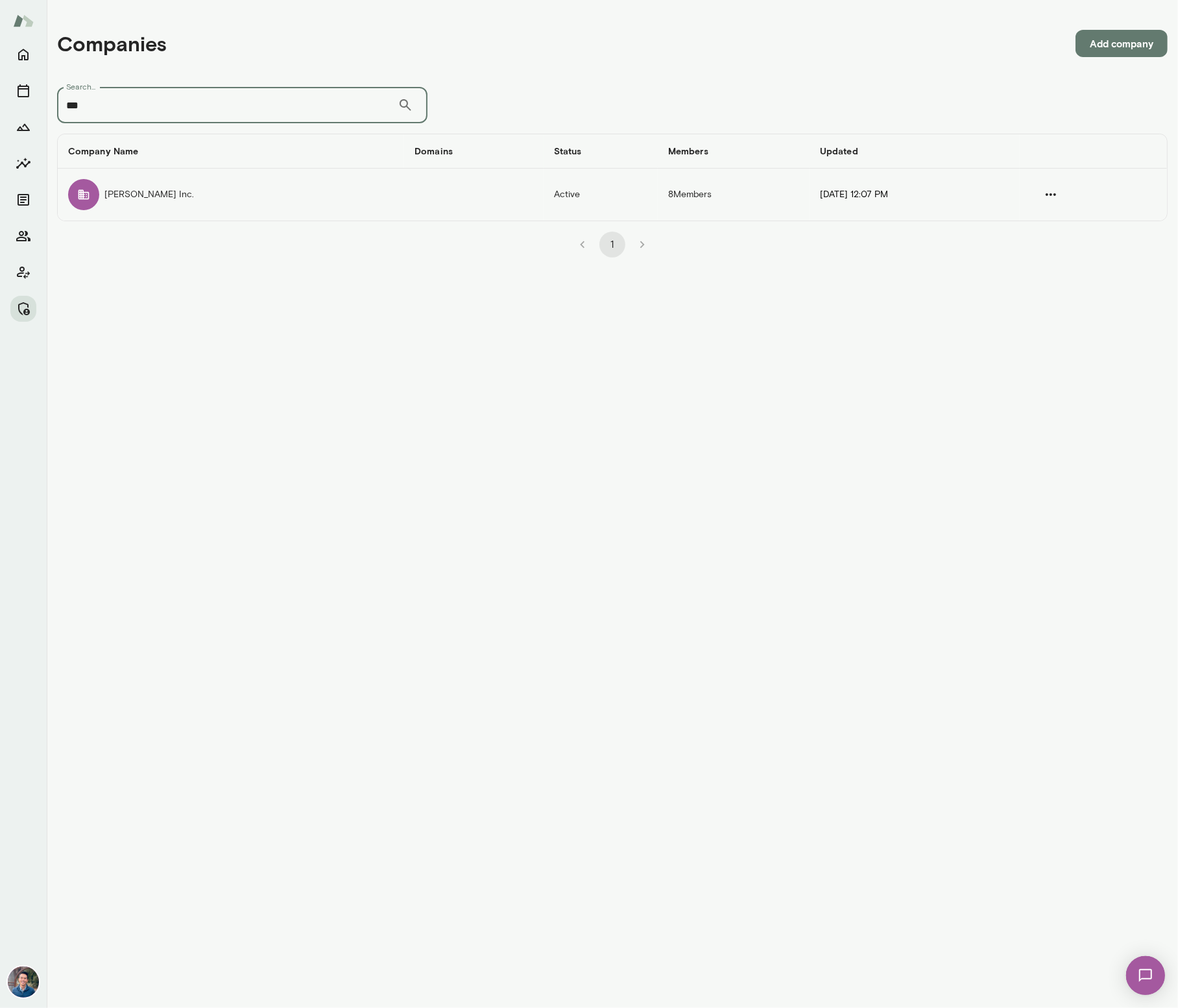
click at [262, 197] on td "Cox Inc." at bounding box center [230, 194] width 346 height 52
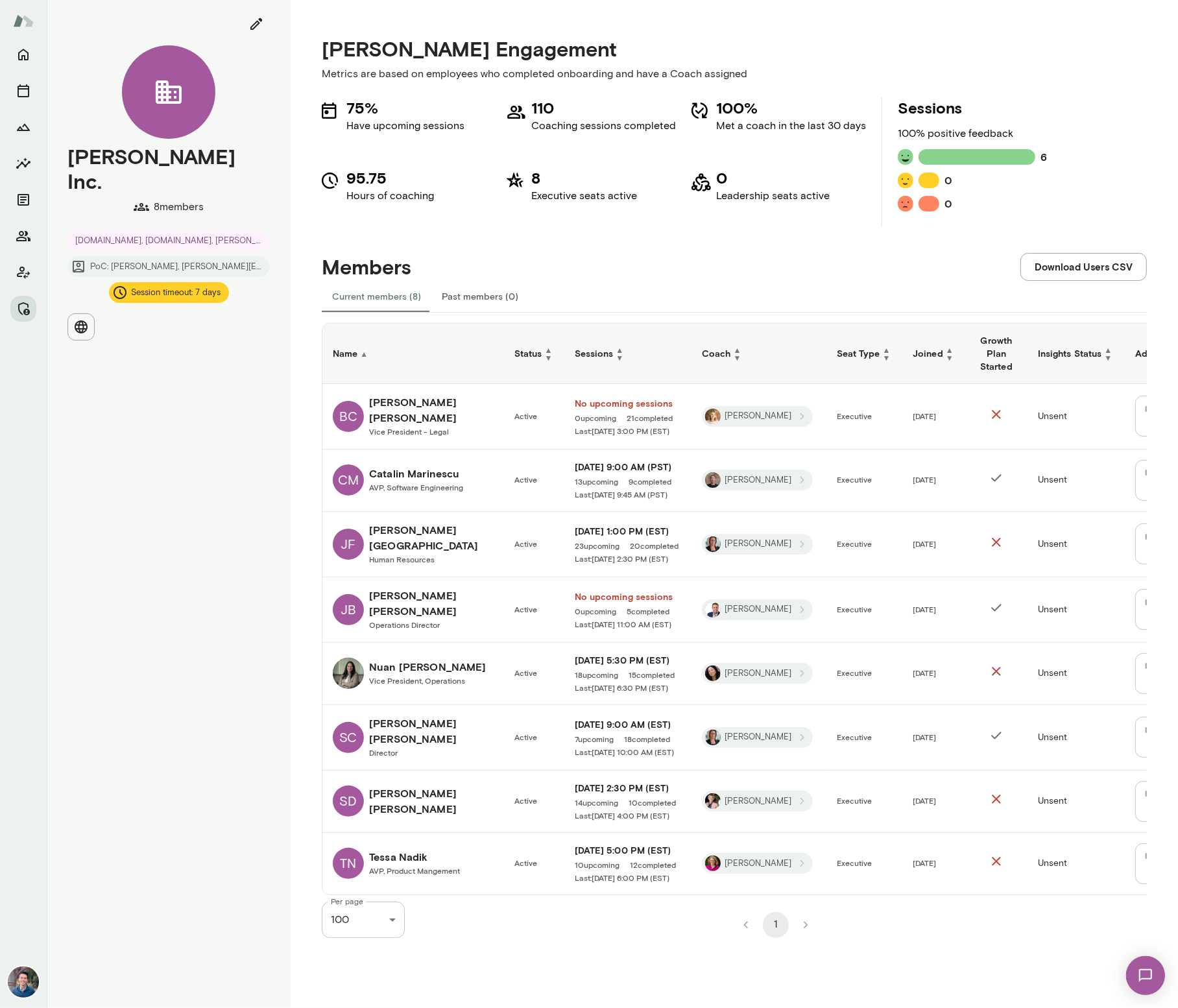
click at [395, 596] on h6 "Josh Bunn" at bounding box center [431, 603] width 125 height 31
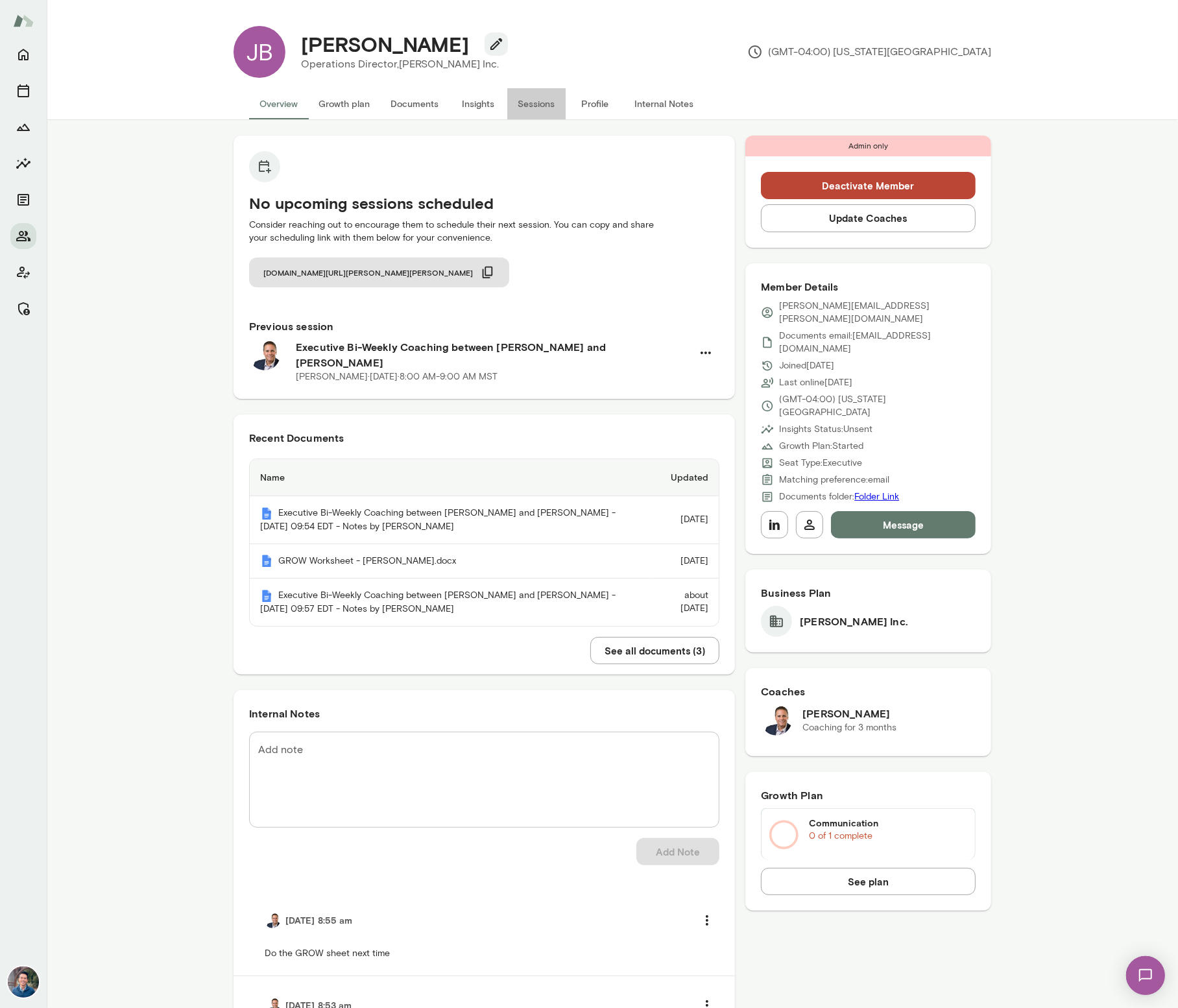
click at [542, 107] on button "Sessions" at bounding box center [536, 104] width 58 height 31
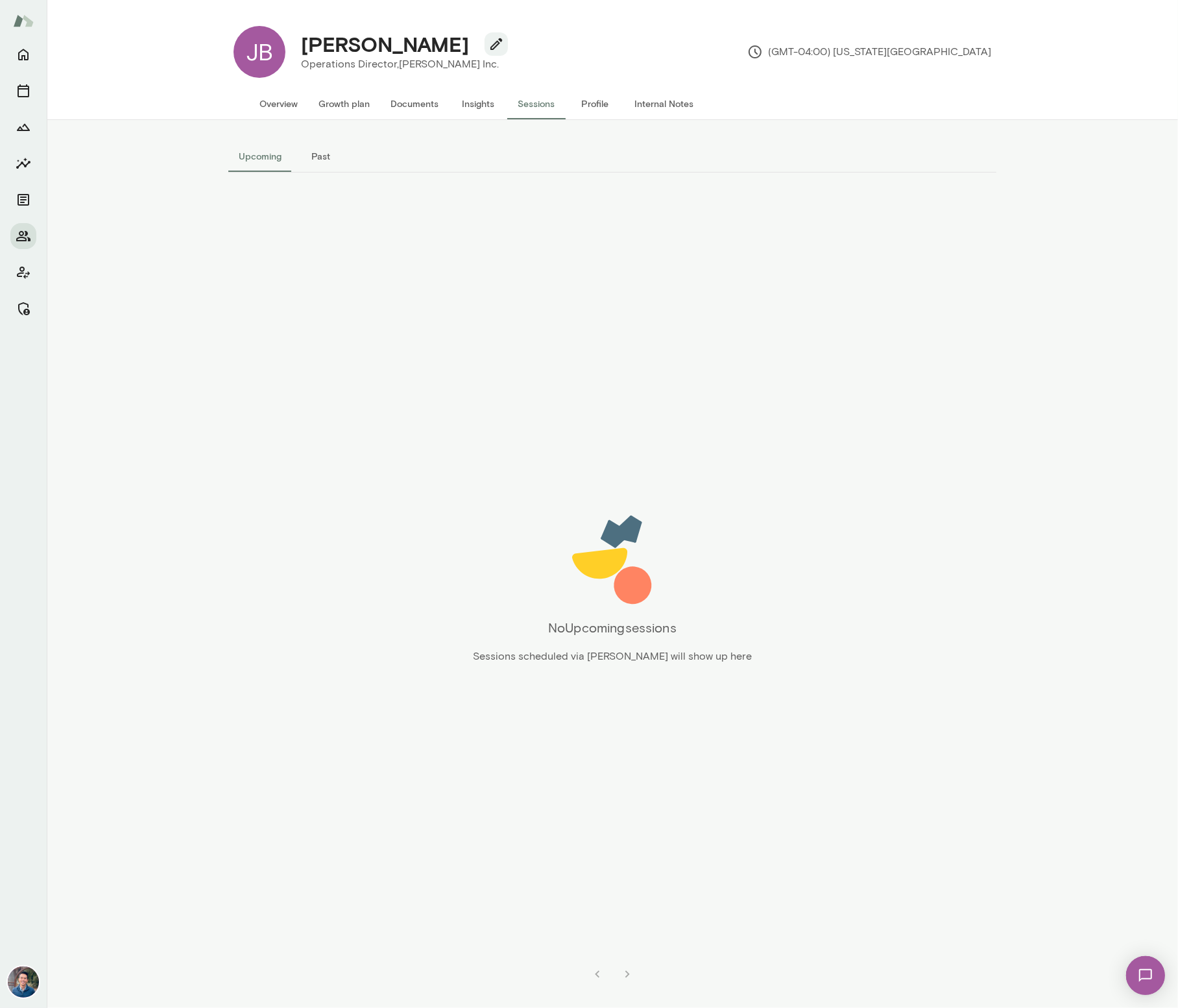
click at [266, 106] on button "Overview" at bounding box center [279, 104] width 59 height 31
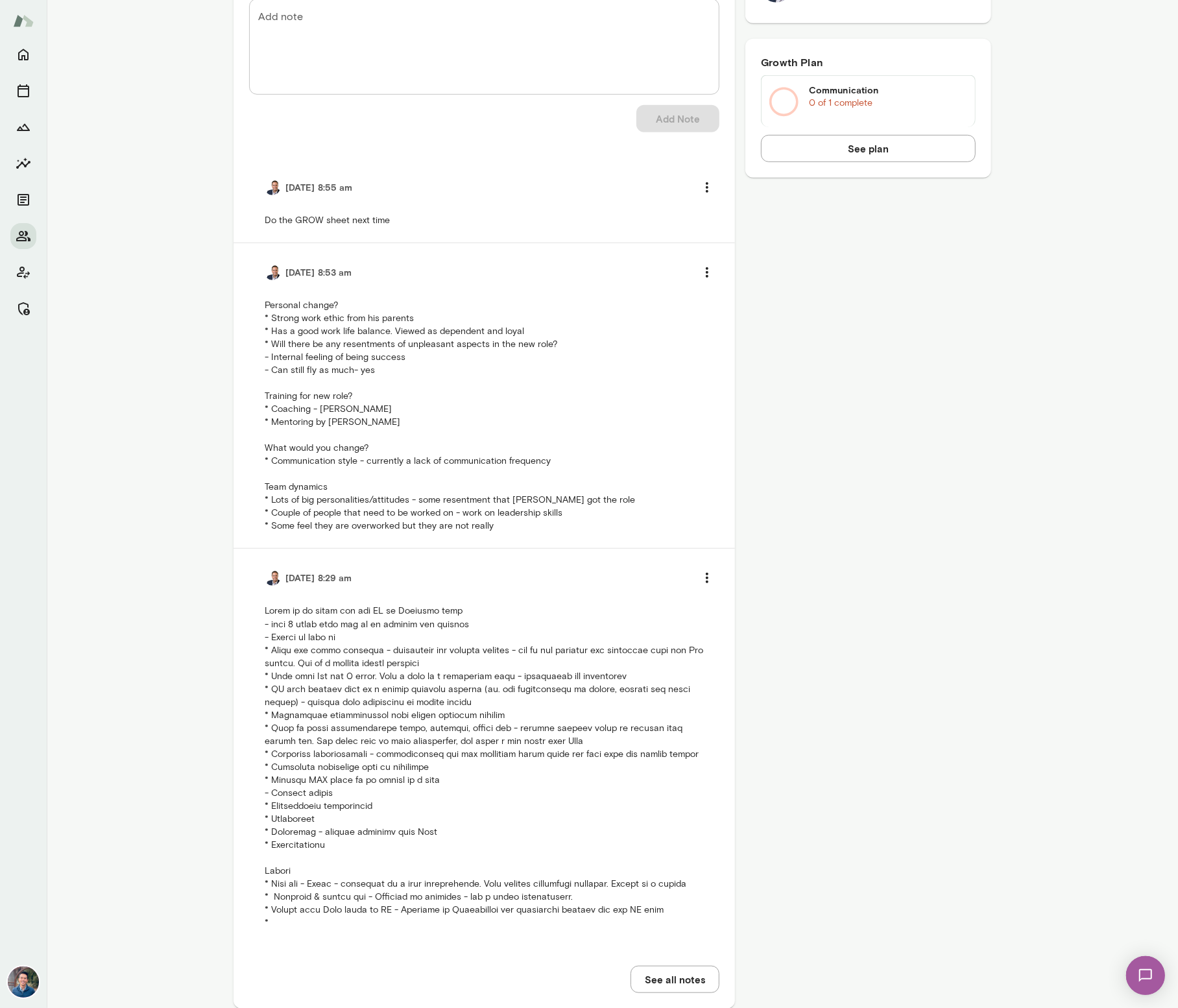
scroll to position [741, 0]
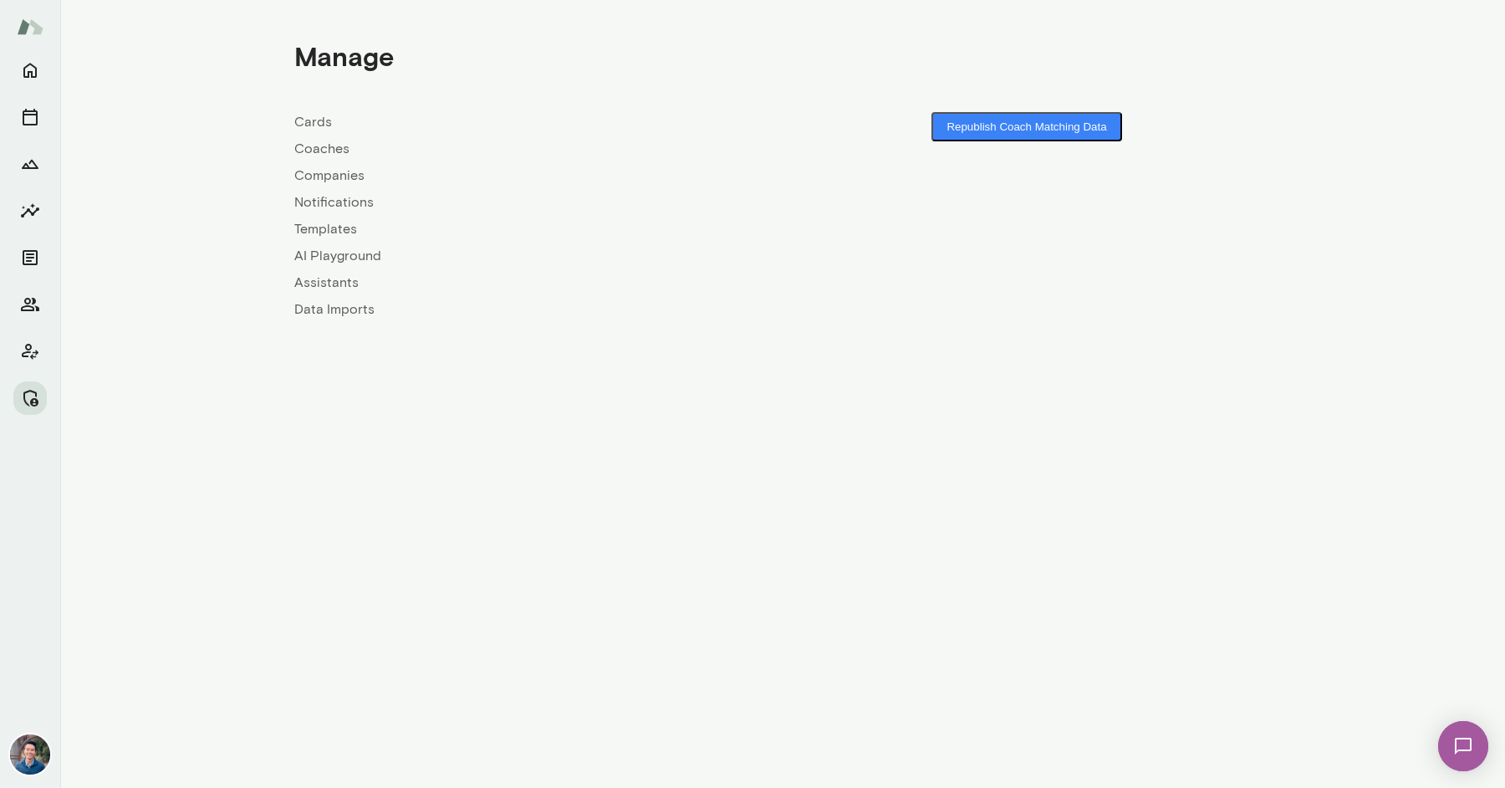
click at [344, 176] on link "Companies" at bounding box center [538, 176] width 488 height 20
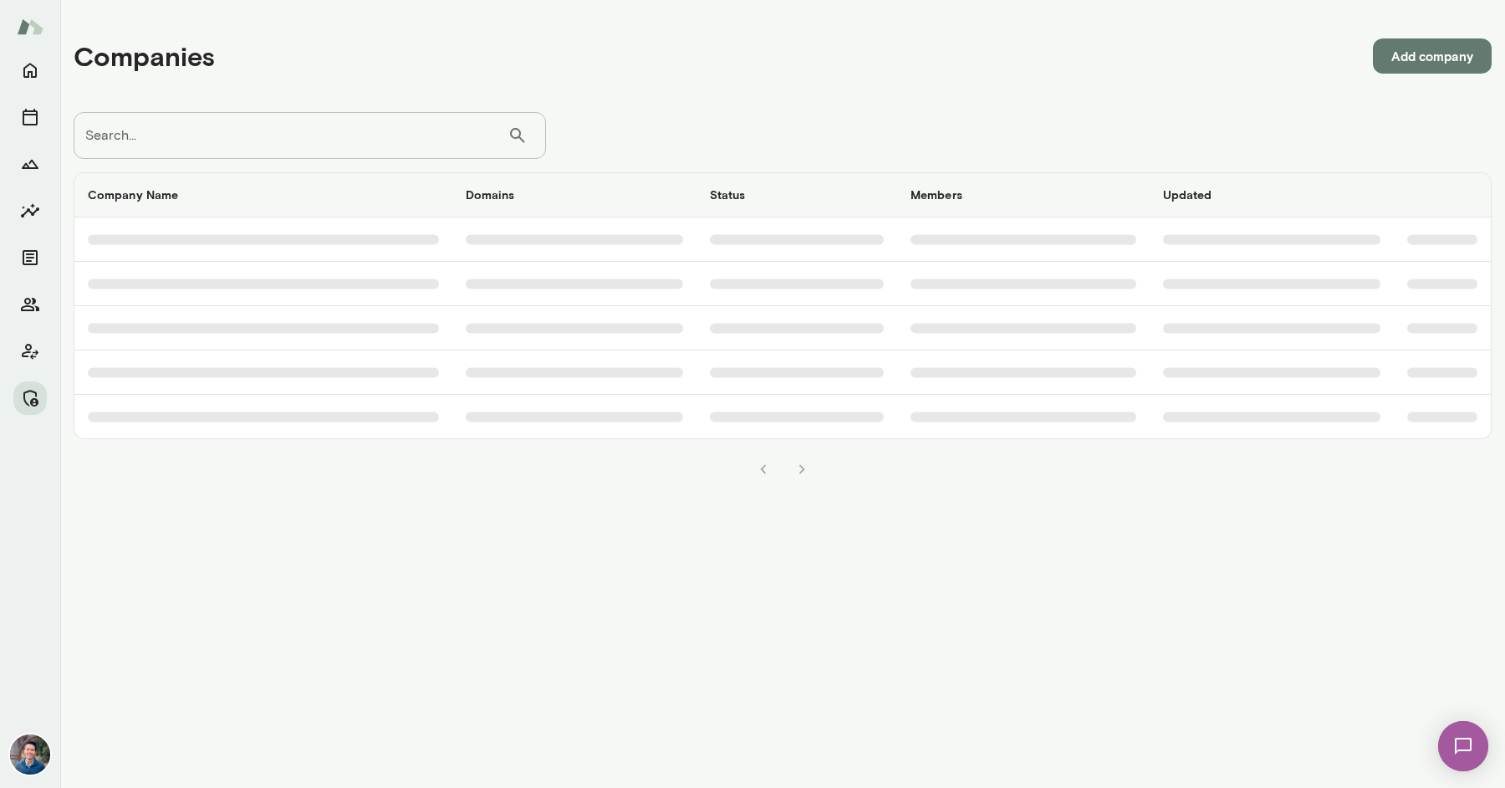
click at [360, 133] on input "Search..." at bounding box center [291, 135] width 434 height 47
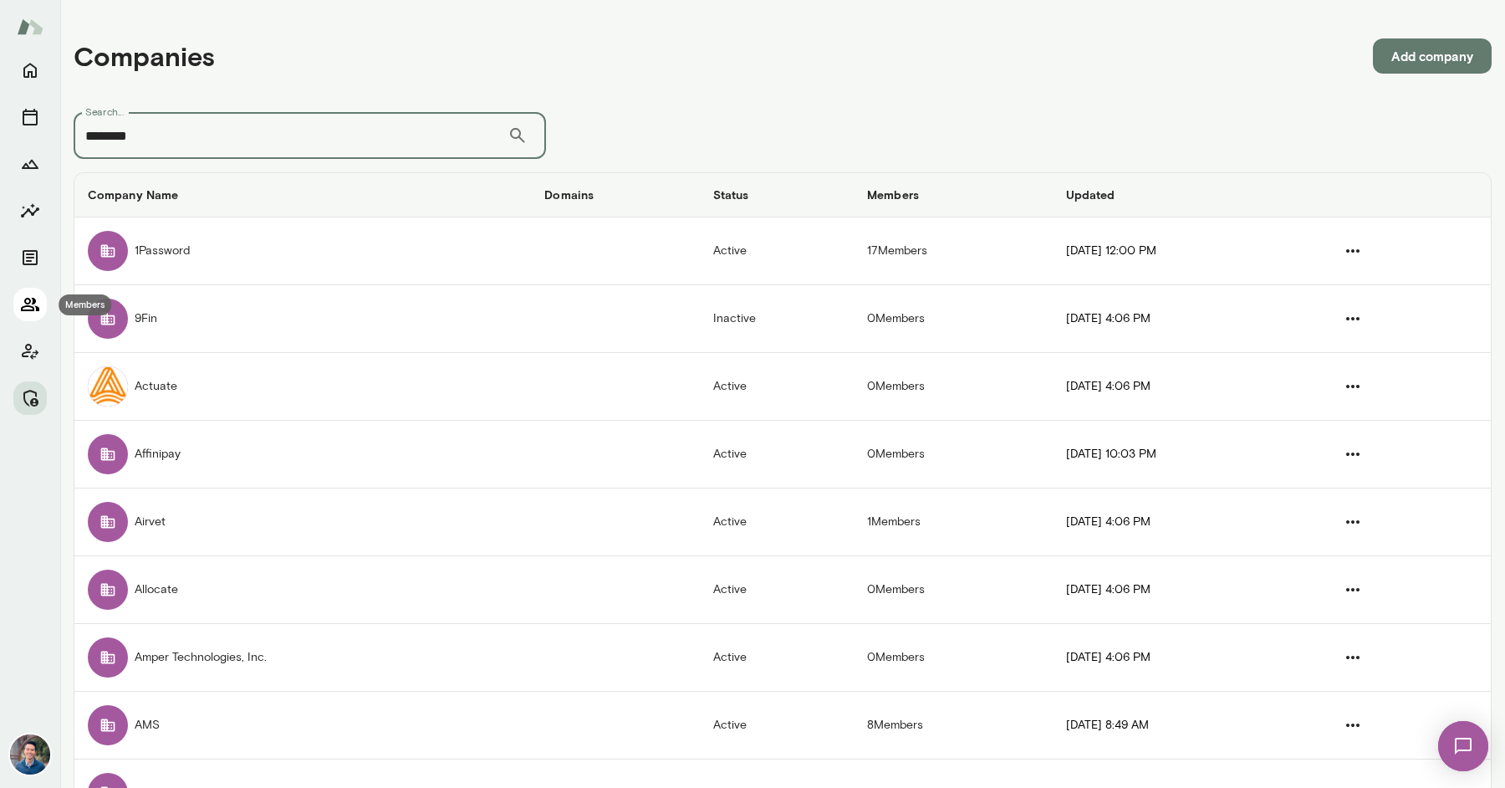
type input "********"
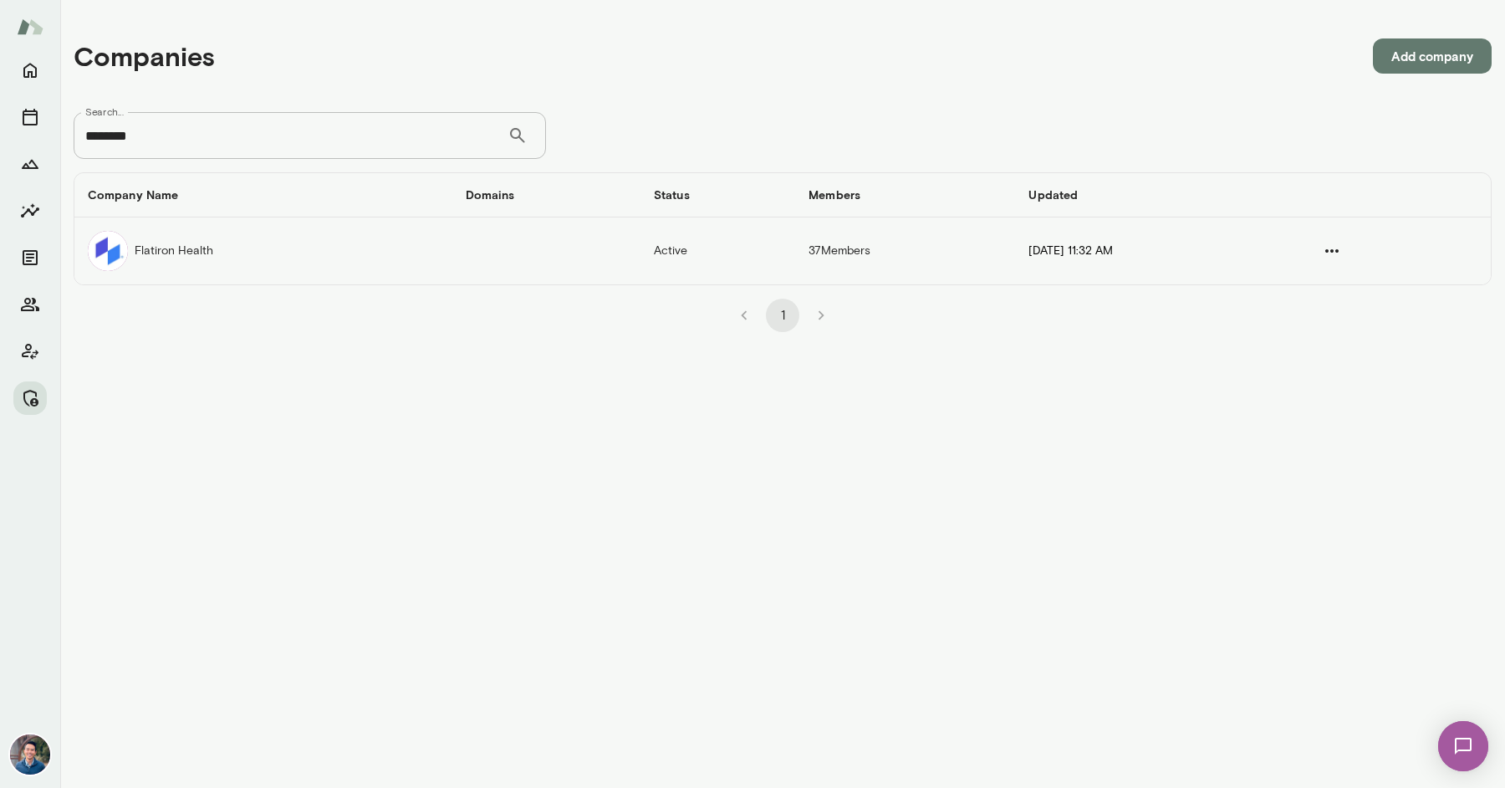
click at [335, 240] on td "Flatiron Health" at bounding box center [263, 250] width 378 height 67
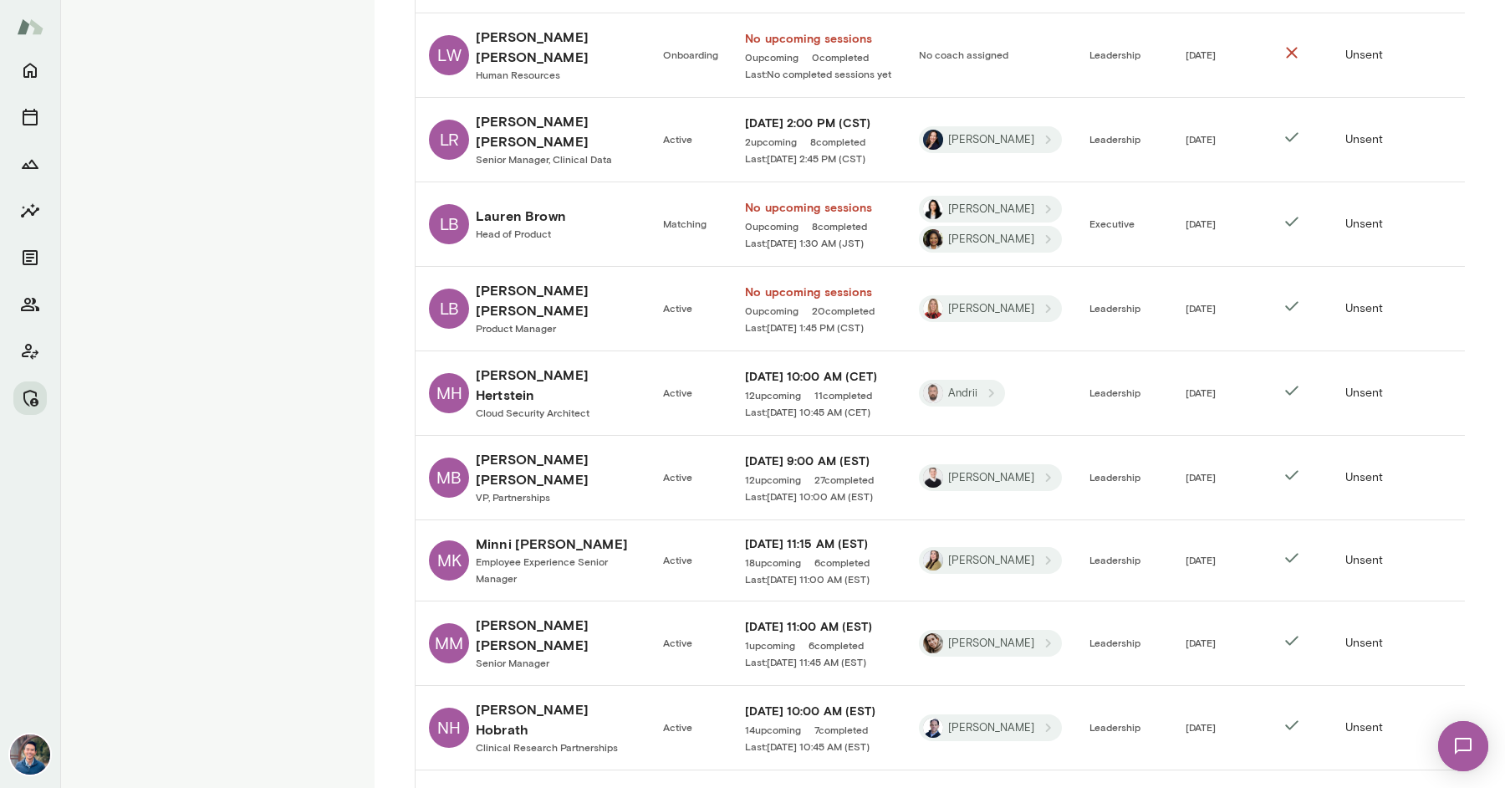
scroll to position [2160, 0]
click at [1010, 233] on span "[PERSON_NAME]" at bounding box center [991, 241] width 106 height 16
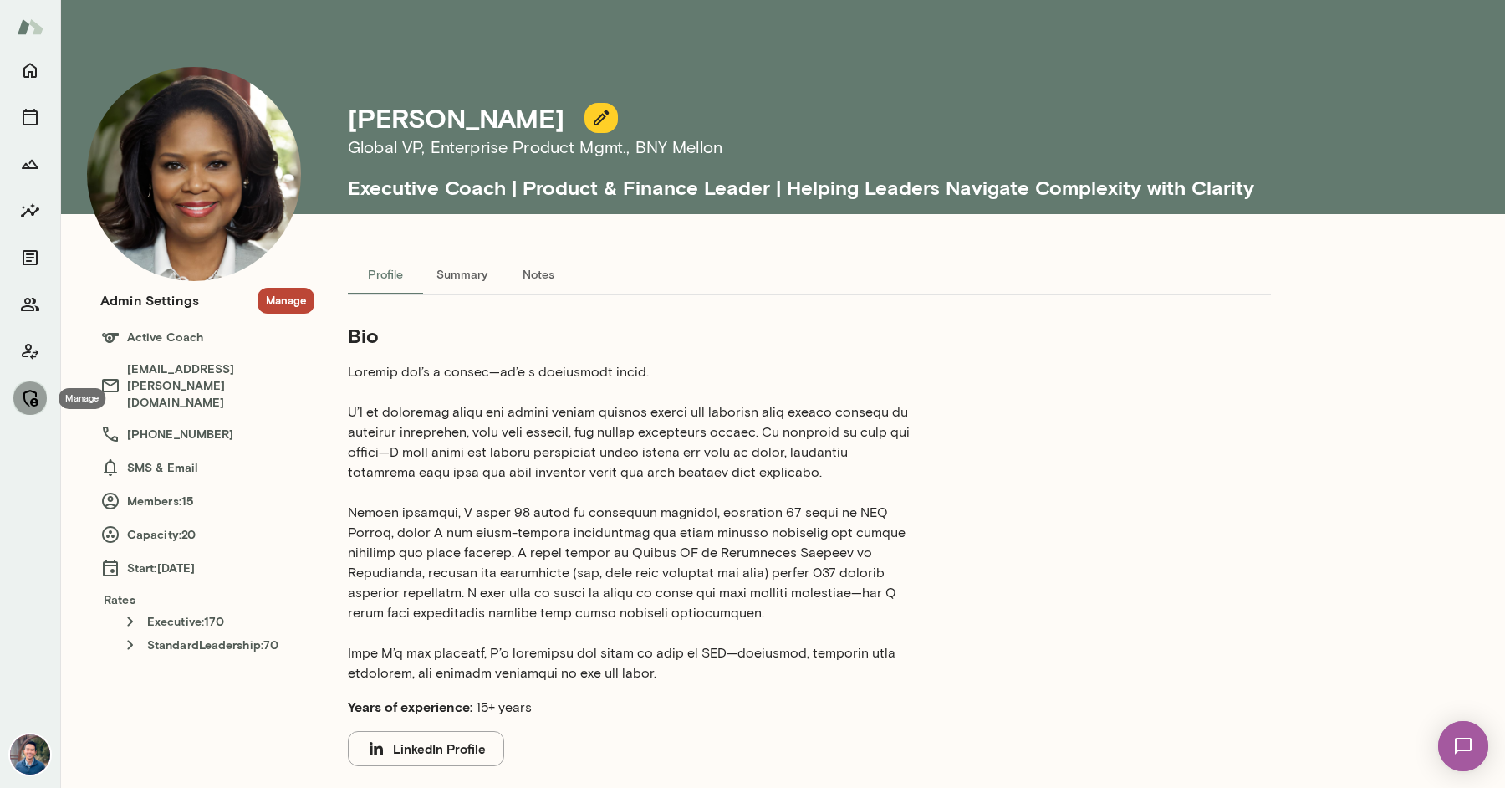
click at [34, 390] on icon "Manage" at bounding box center [30, 398] width 20 height 20
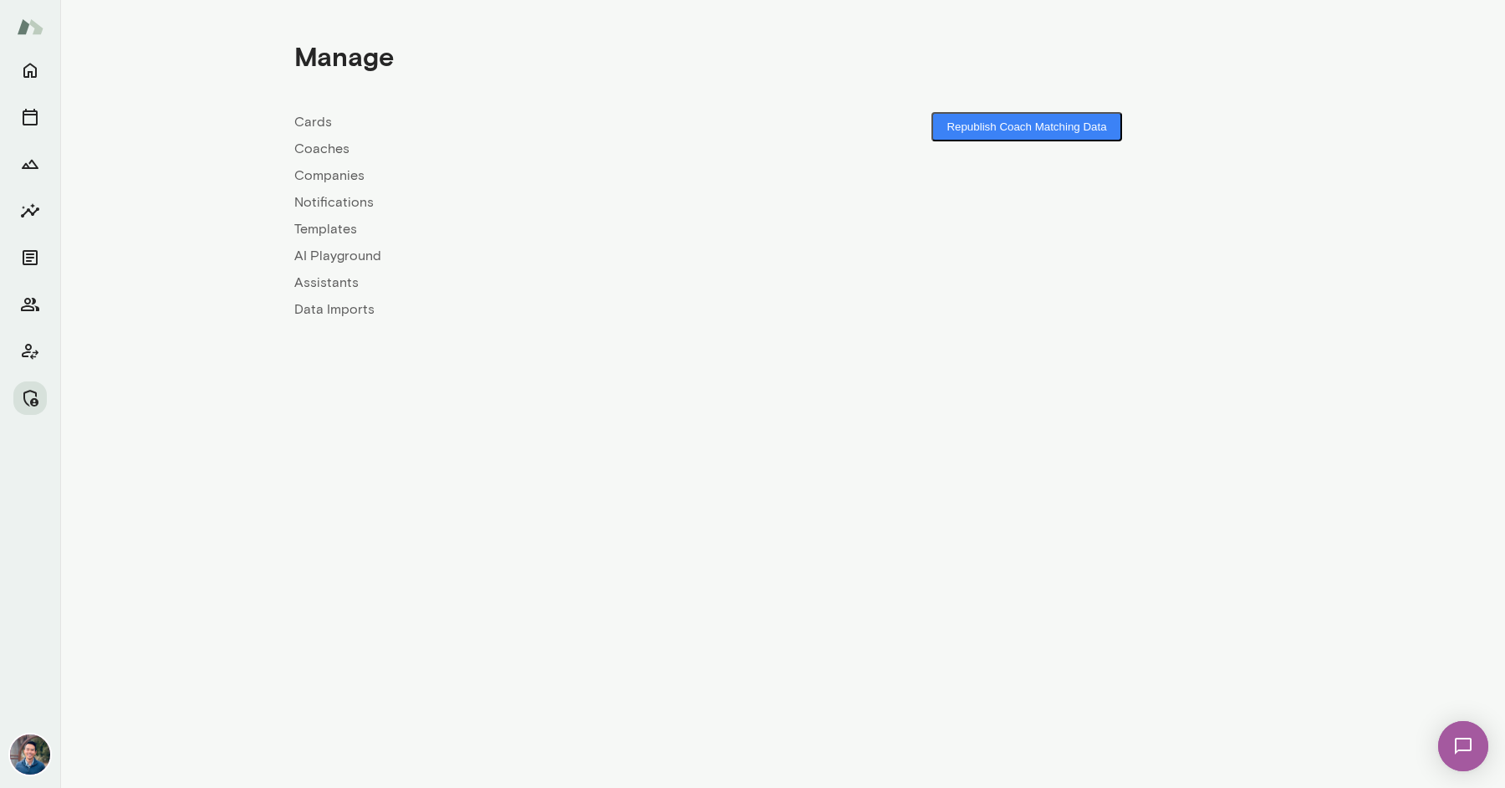
click at [334, 151] on link "Coaches" at bounding box center [538, 149] width 488 height 20
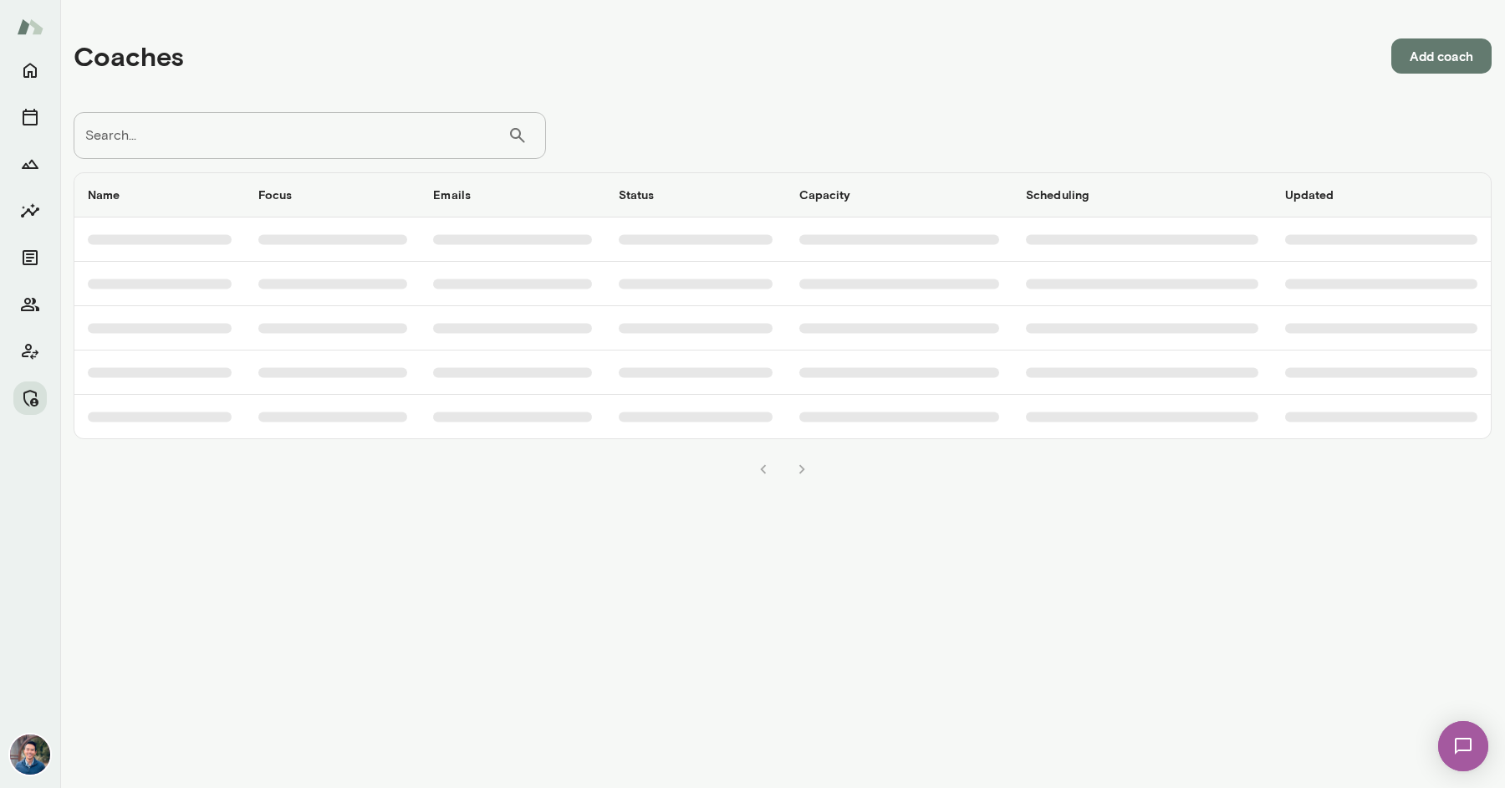
click at [326, 145] on input "Search..." at bounding box center [291, 135] width 434 height 47
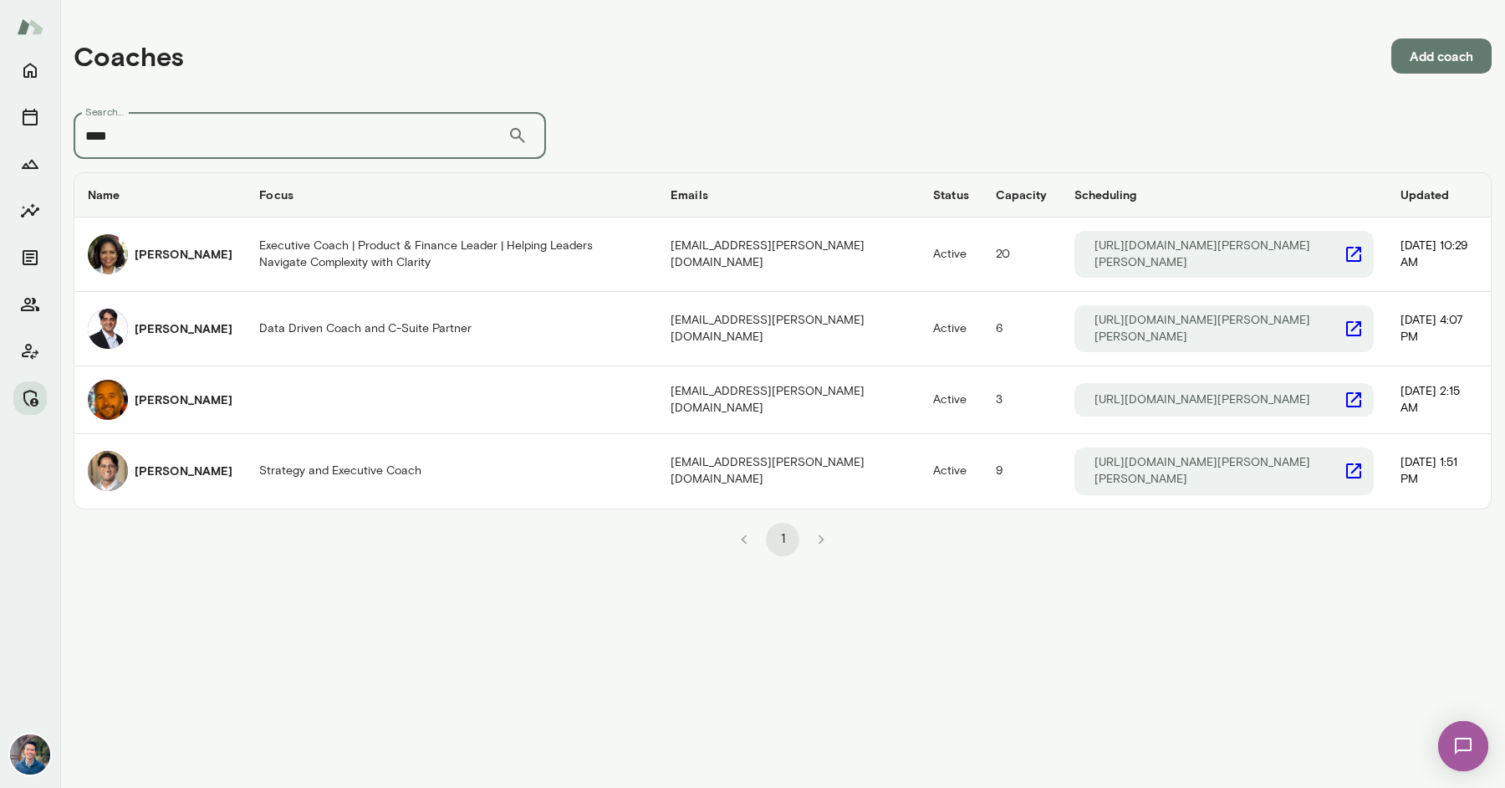
type input "***"
click at [31, 398] on icon "Manage" at bounding box center [30, 398] width 20 height 20
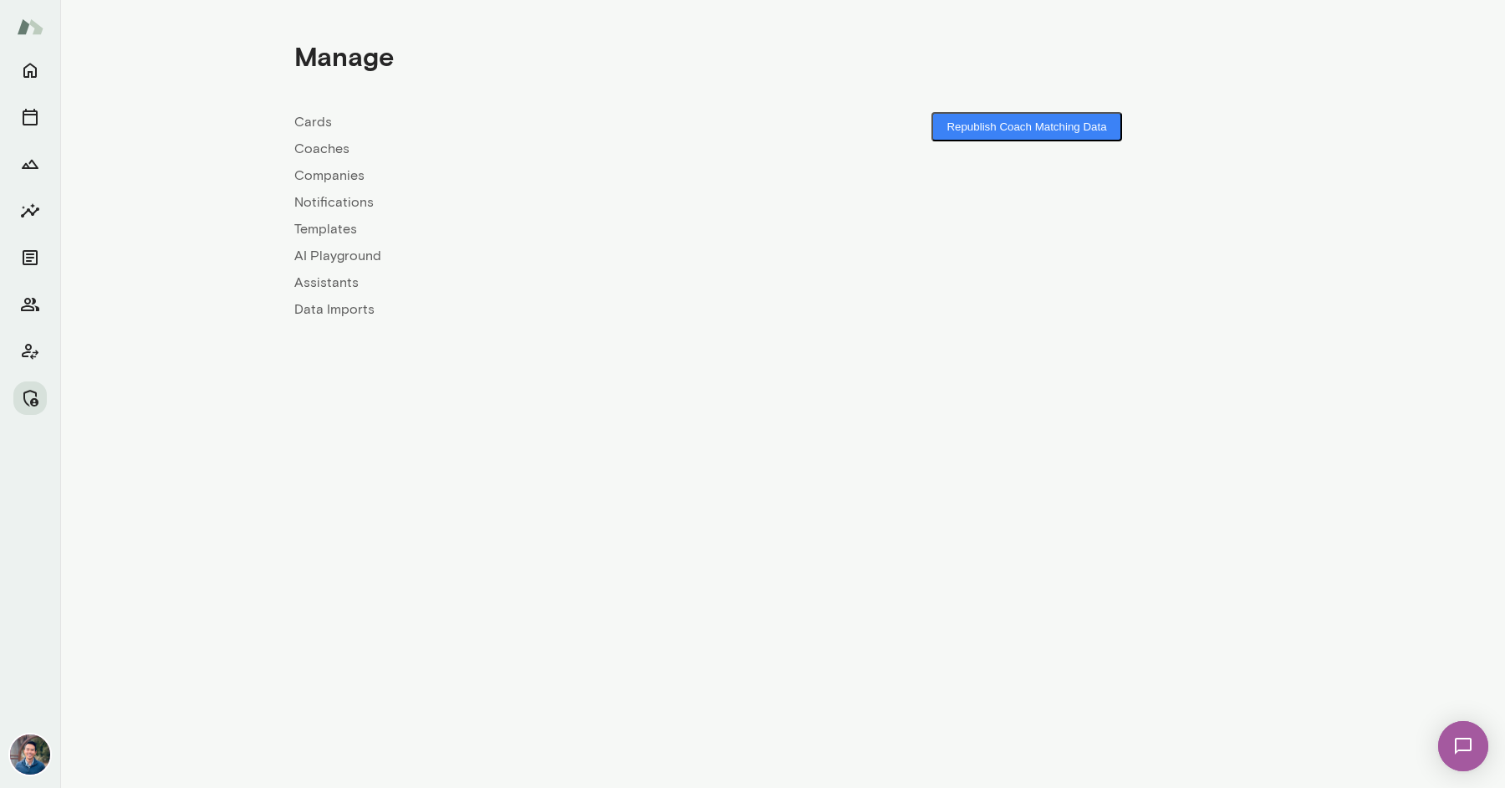
click at [339, 173] on link "Companies" at bounding box center [538, 176] width 488 height 20
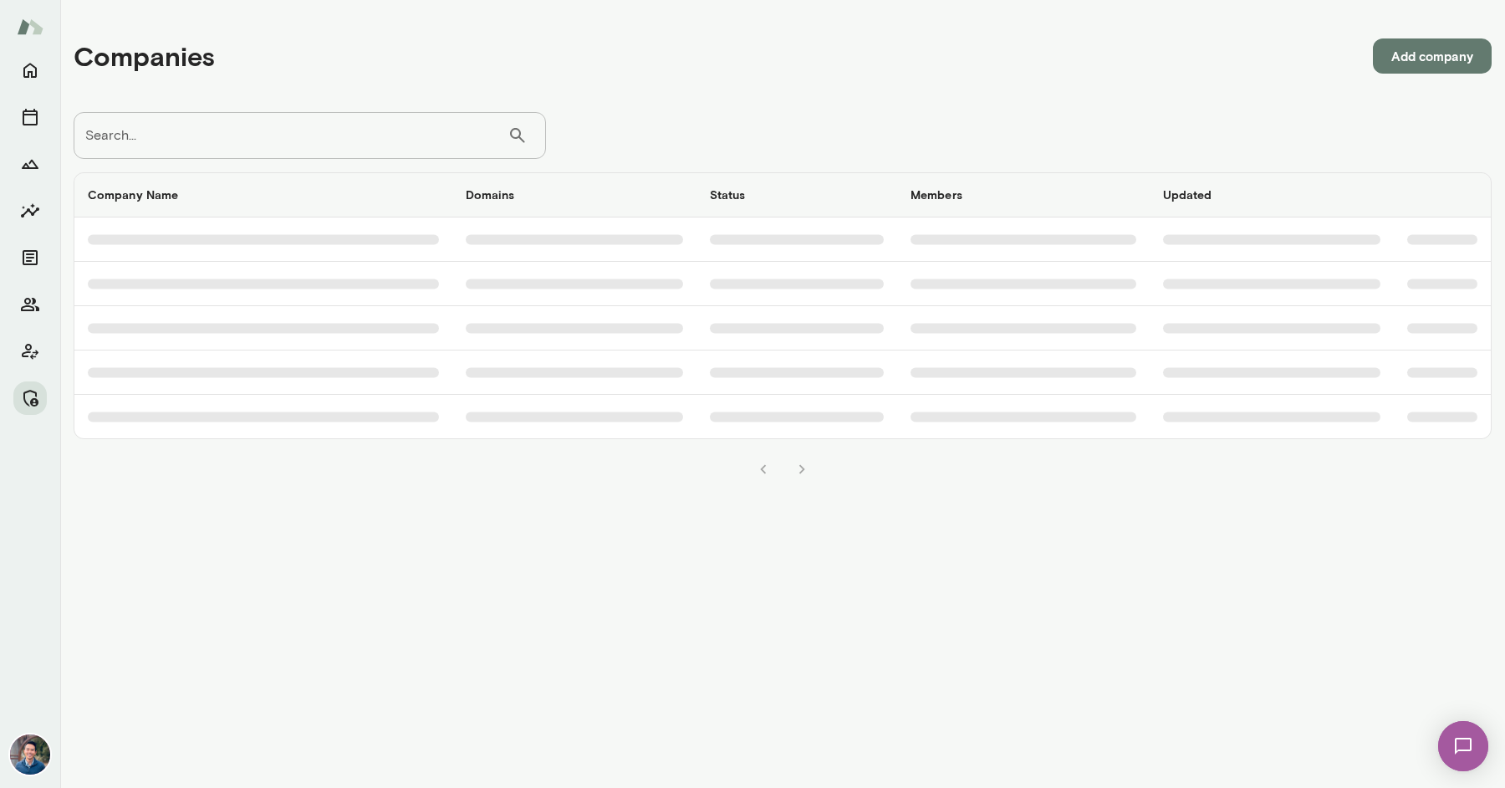
click at [334, 130] on input "Search..." at bounding box center [291, 135] width 434 height 47
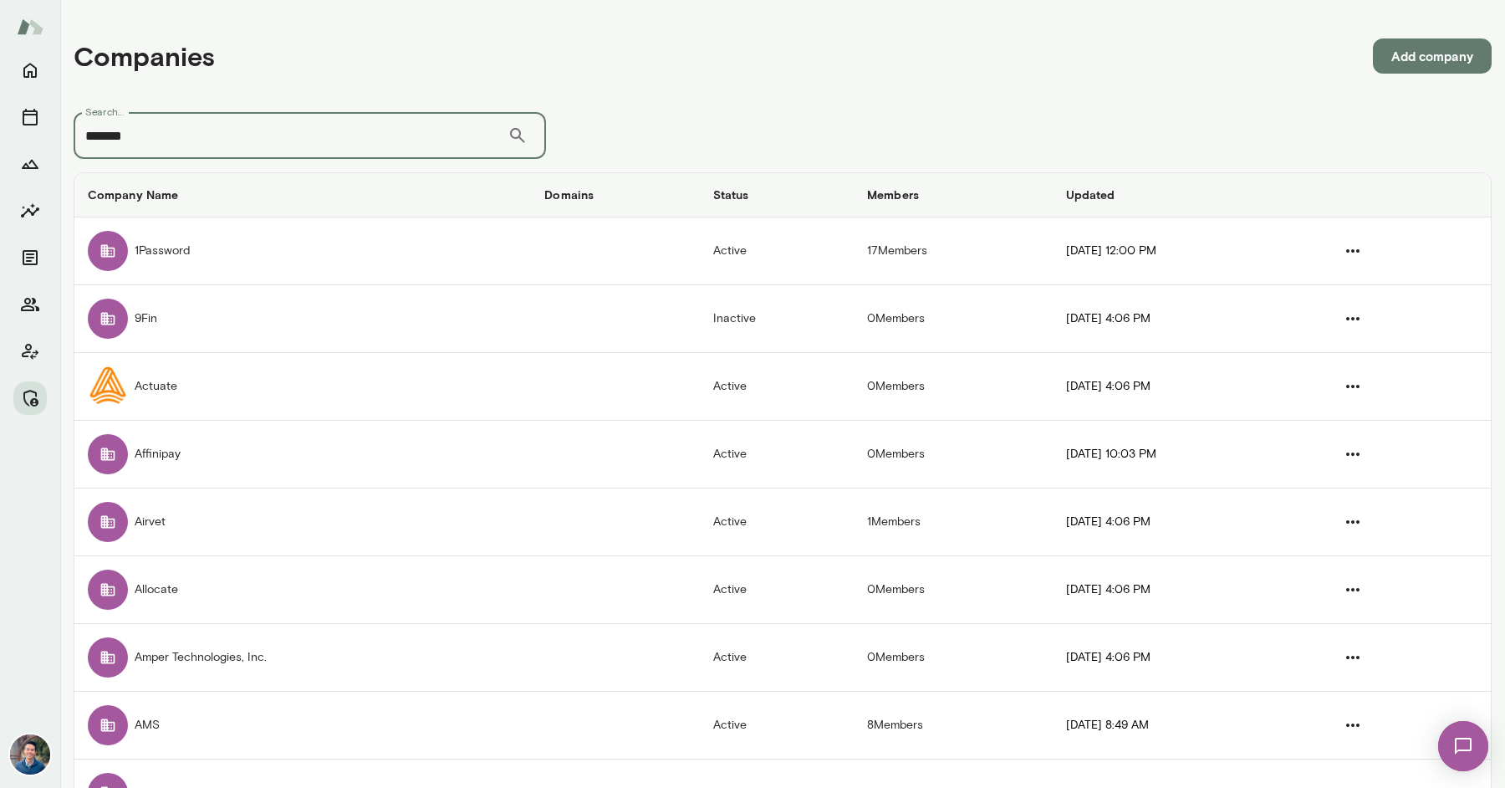
type input "*******"
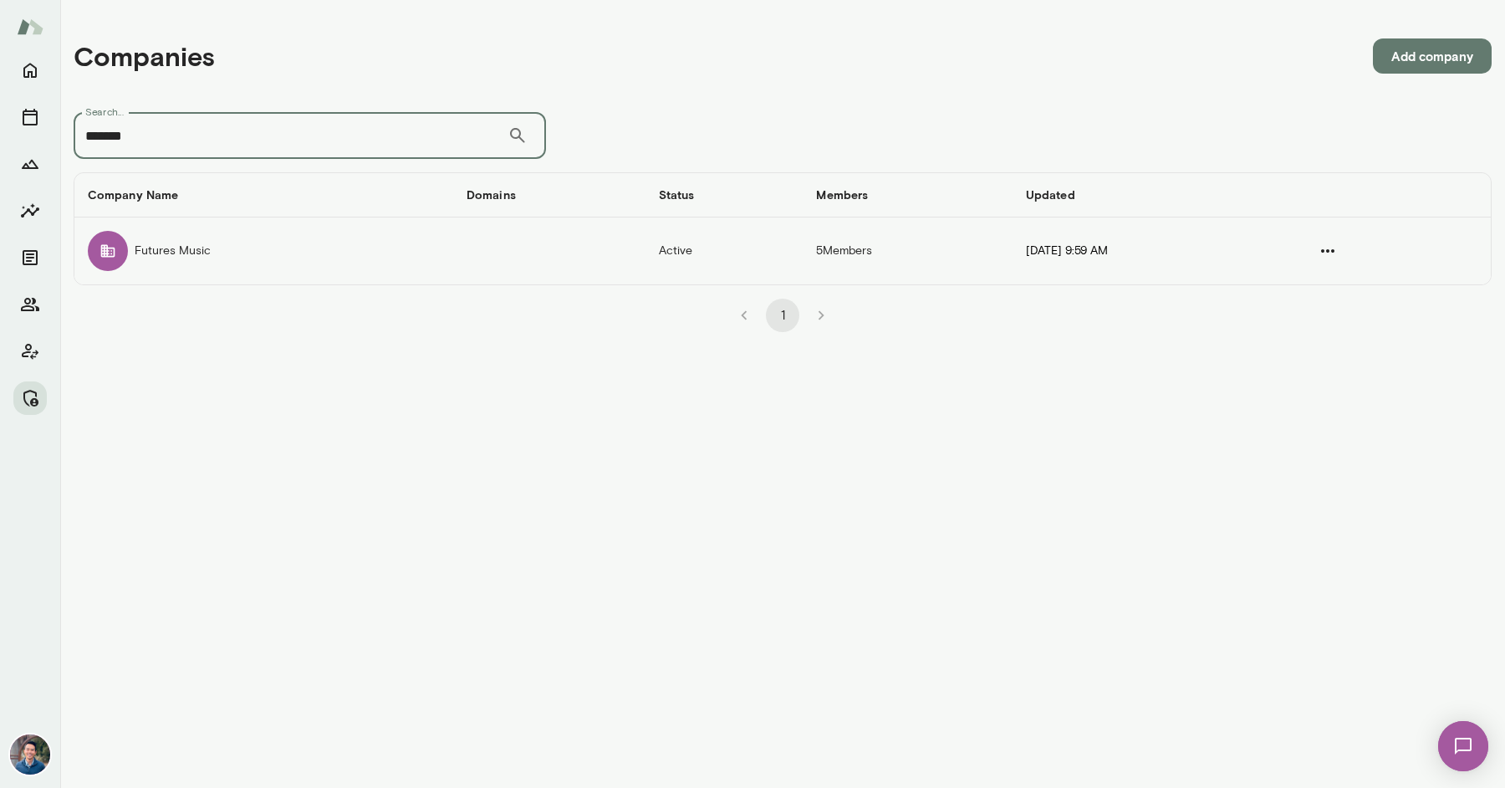
click at [396, 239] on td "Futures Music" at bounding box center [263, 250] width 379 height 67
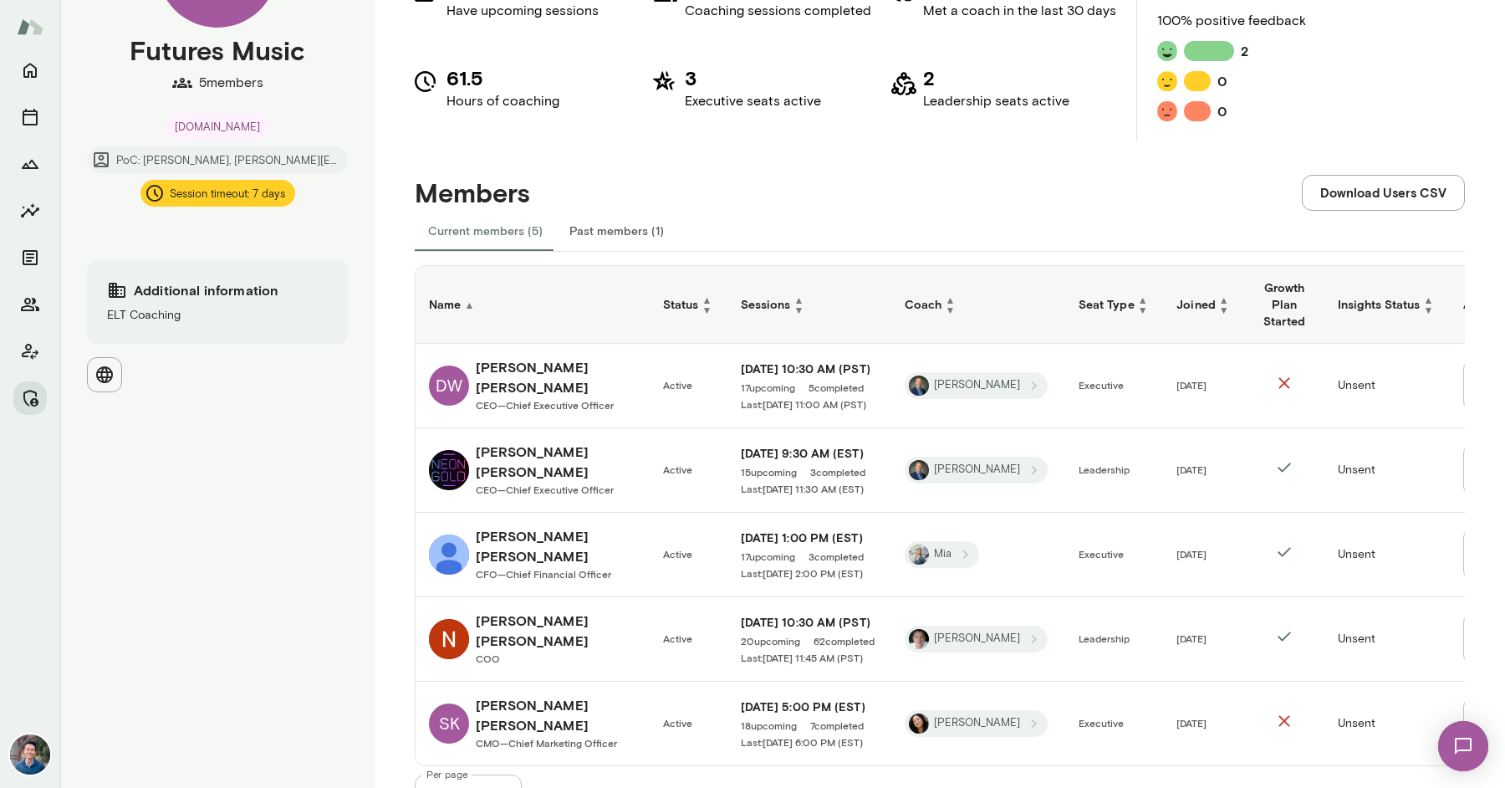
scroll to position [173, 0]
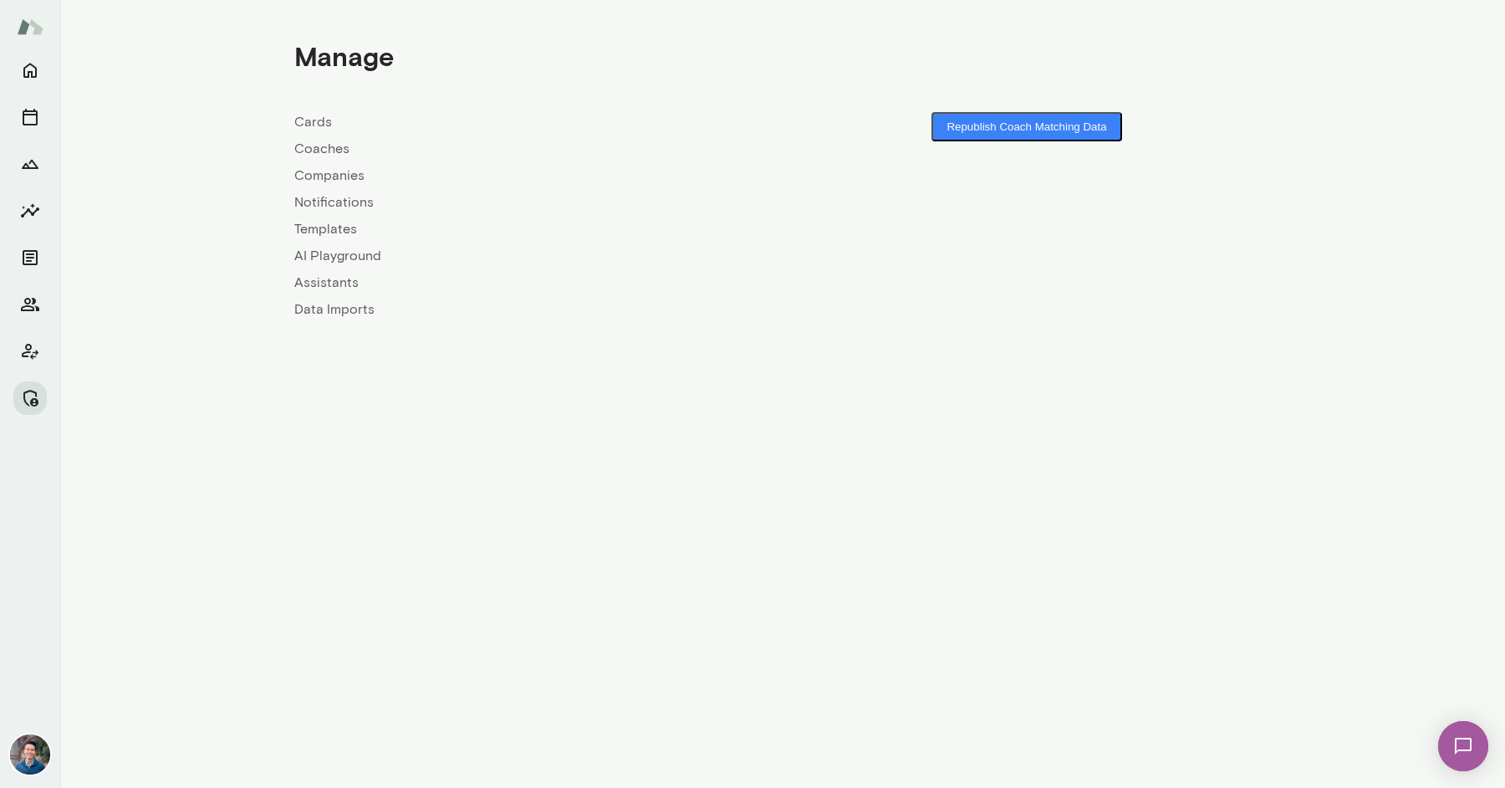
click at [303, 180] on link "Companies" at bounding box center [538, 176] width 488 height 20
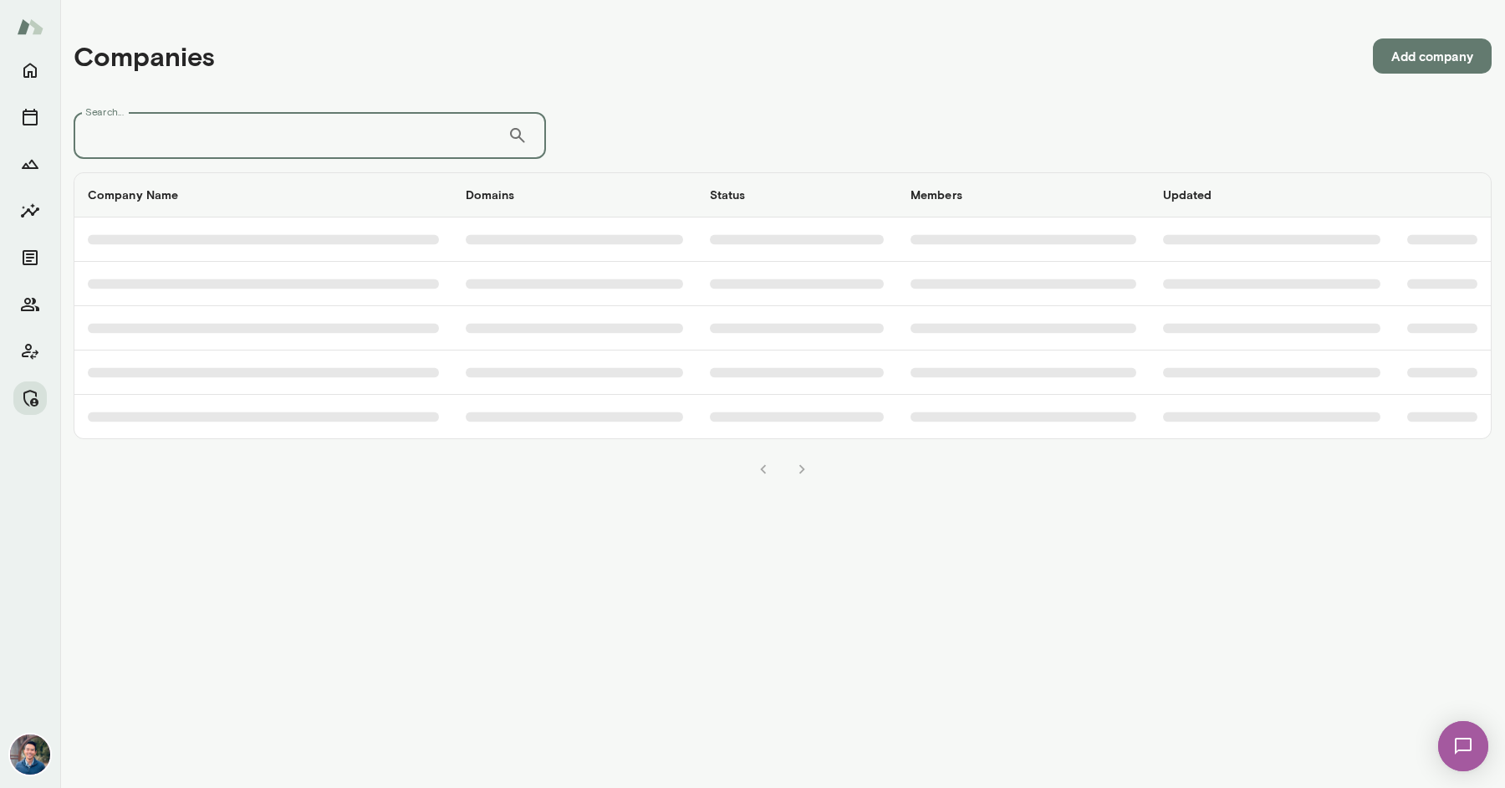
click at [290, 147] on input "Search..." at bounding box center [291, 135] width 434 height 47
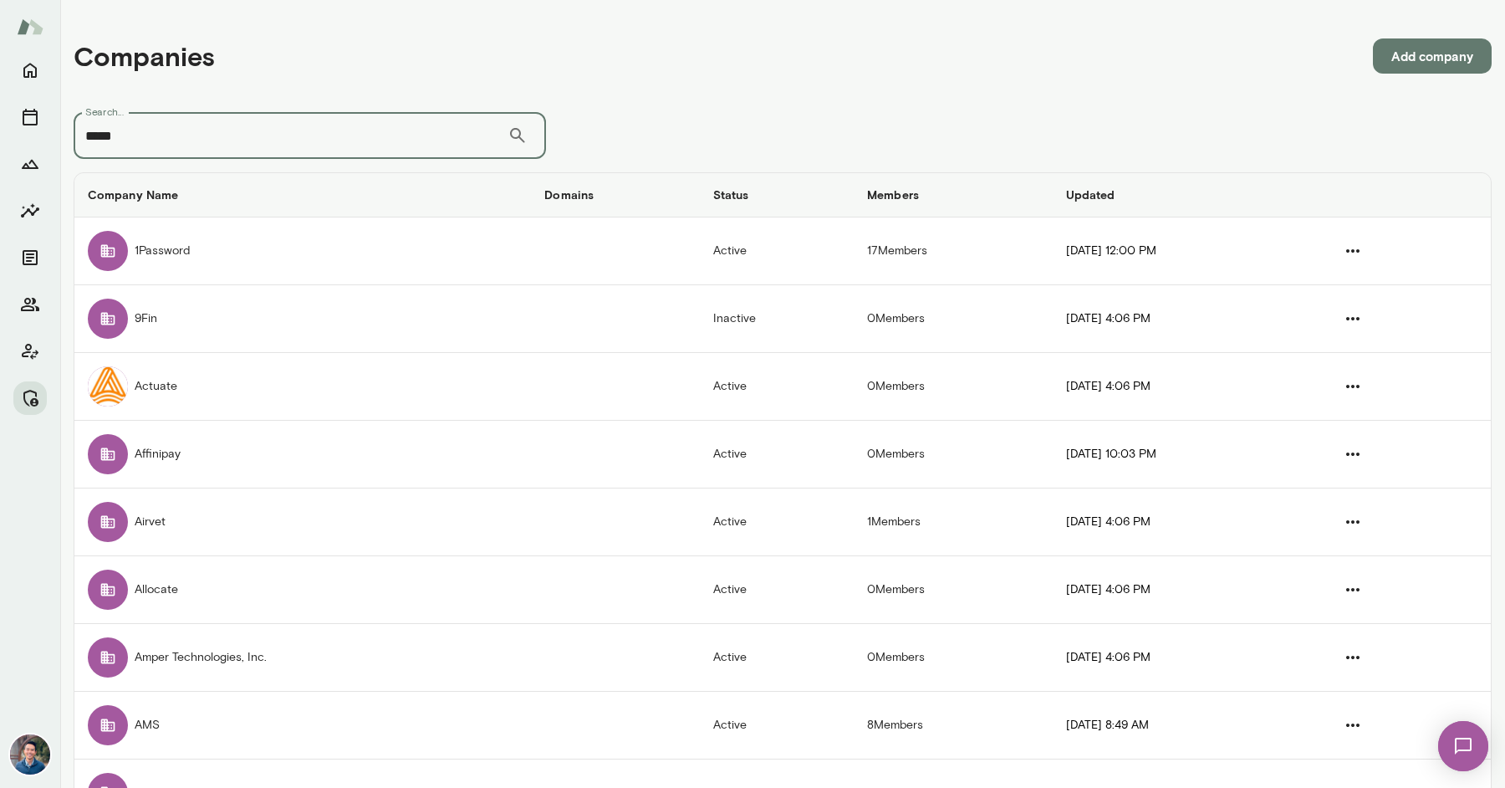
type input "*****"
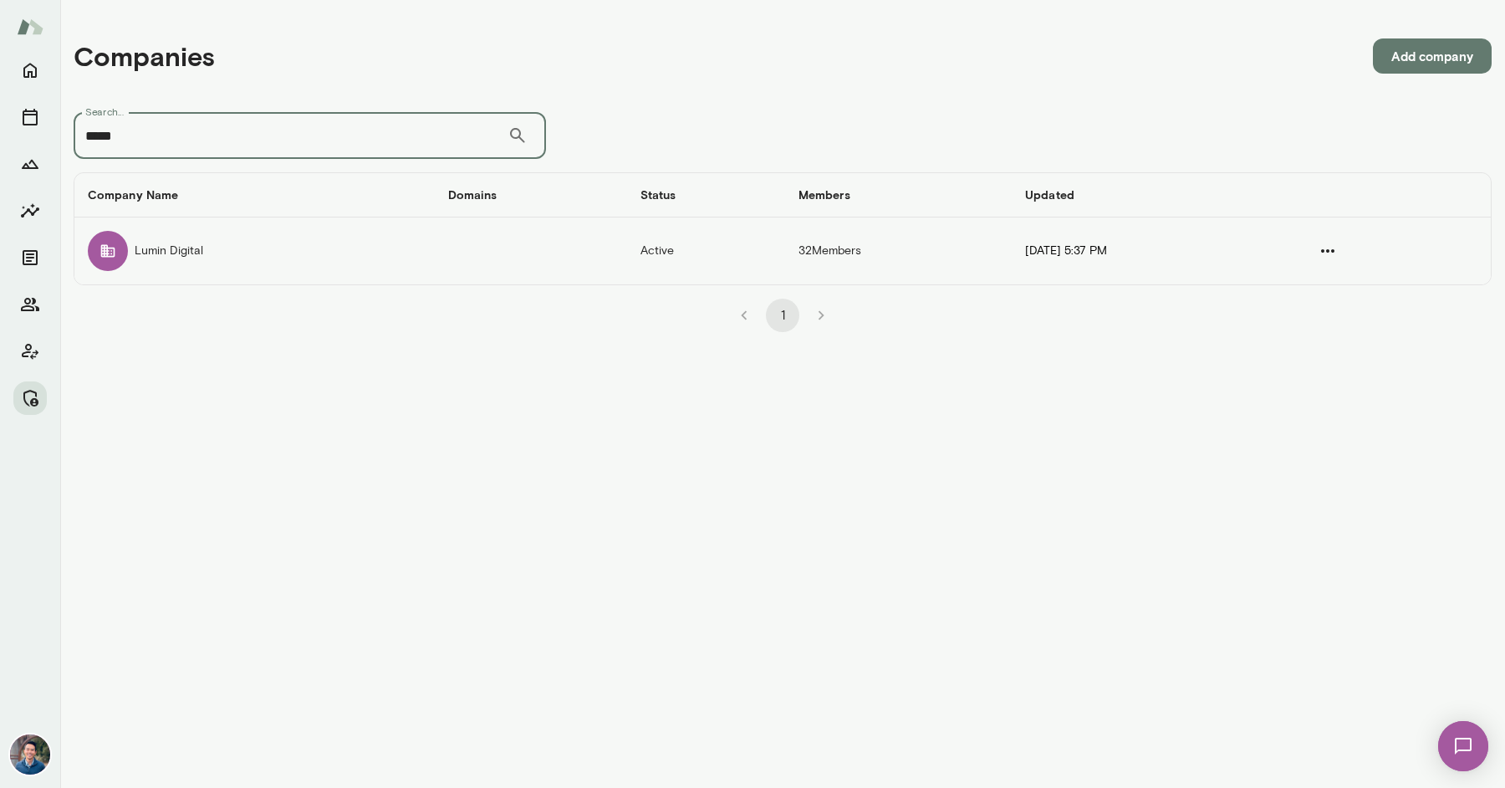
click at [307, 269] on td "Lumin Digital" at bounding box center [254, 250] width 360 height 67
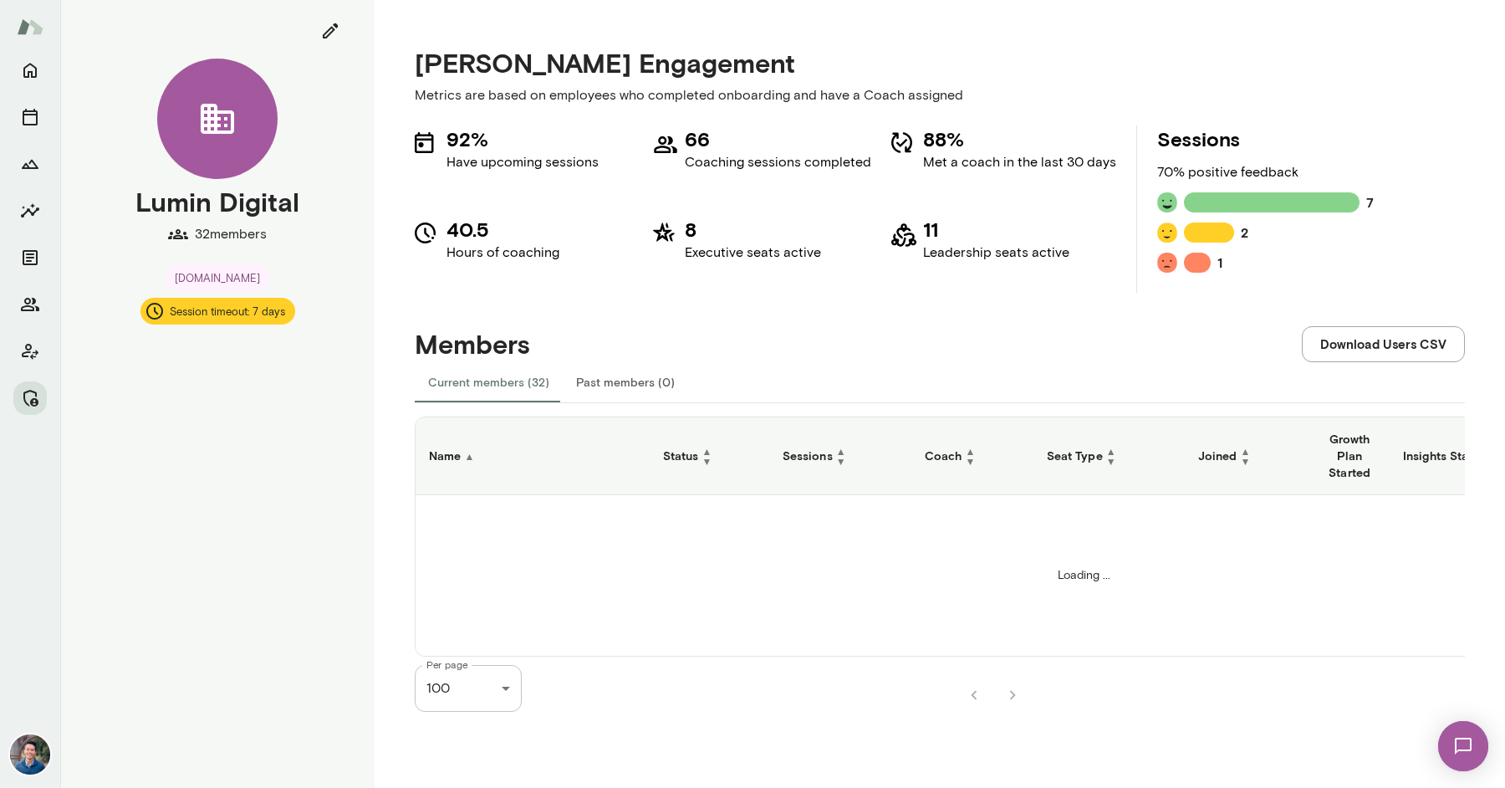
click at [1086, 452] on h6 "Seat Type ▲ ▼" at bounding box center [1109, 456] width 125 height 20
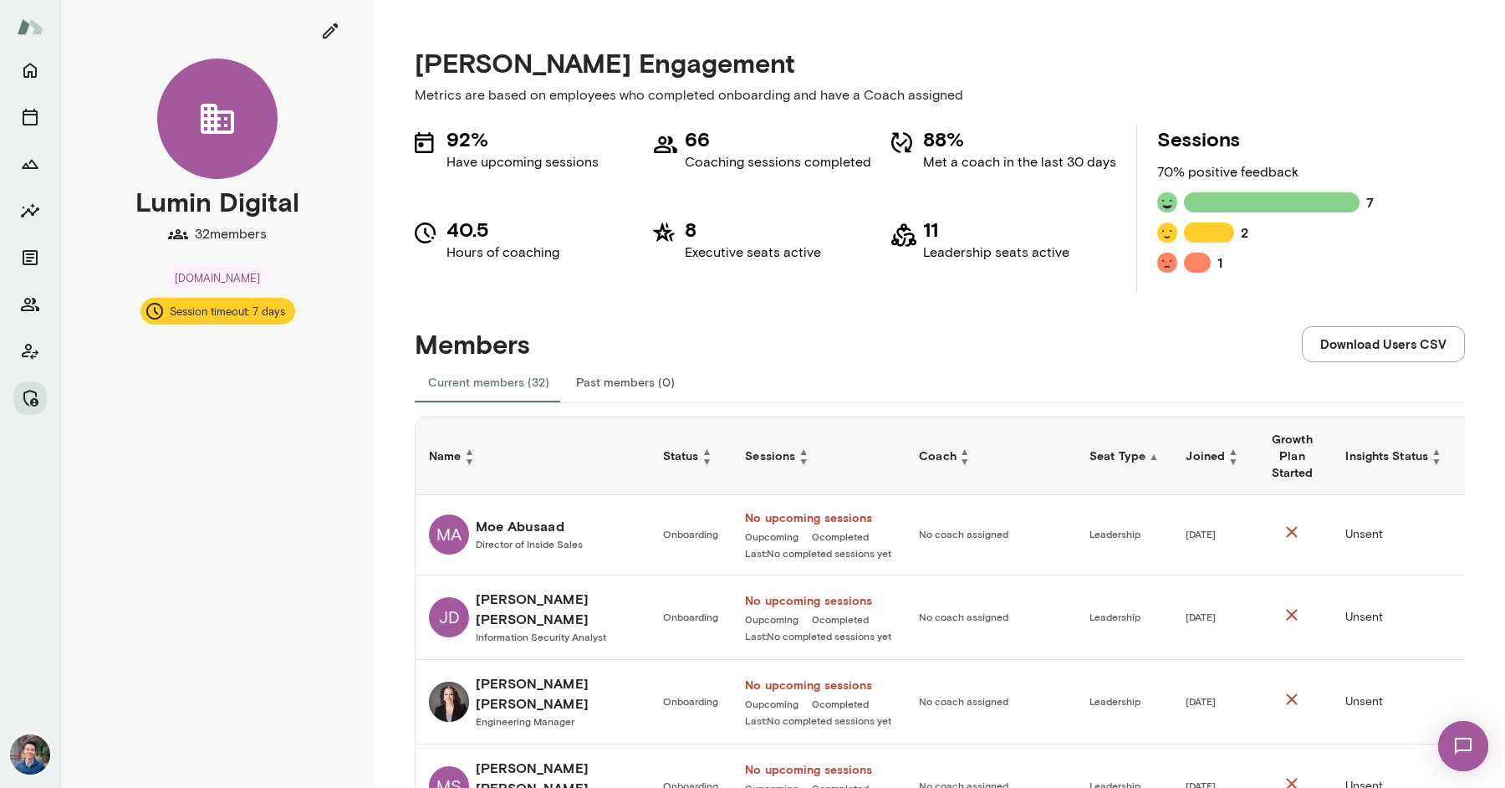
click at [1118, 451] on h6 "Seat Type ▲" at bounding box center [1123, 455] width 69 height 17
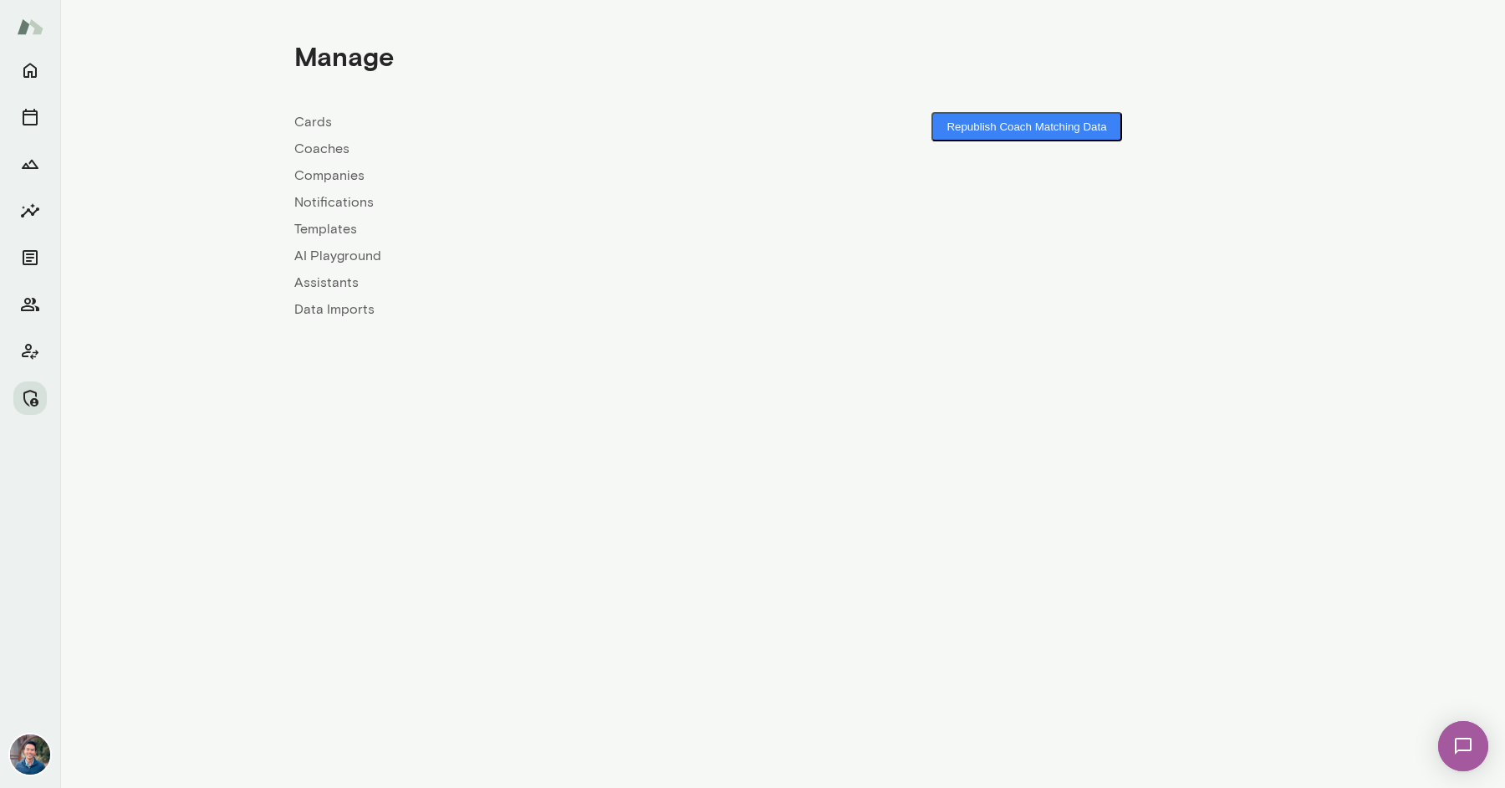
click at [307, 168] on link "Companies" at bounding box center [538, 176] width 488 height 20
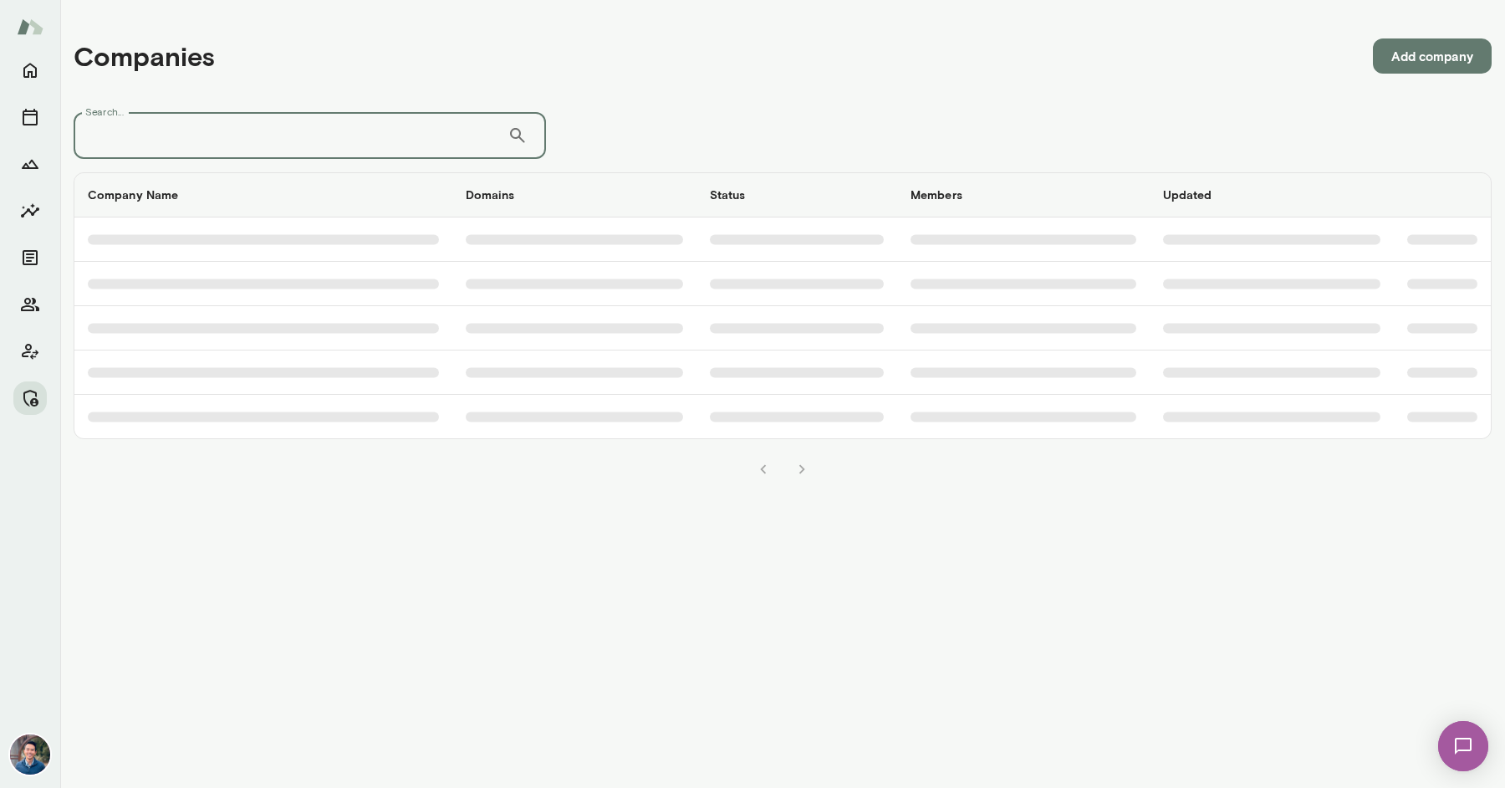
click at [283, 116] on input "Search..." at bounding box center [291, 135] width 434 height 47
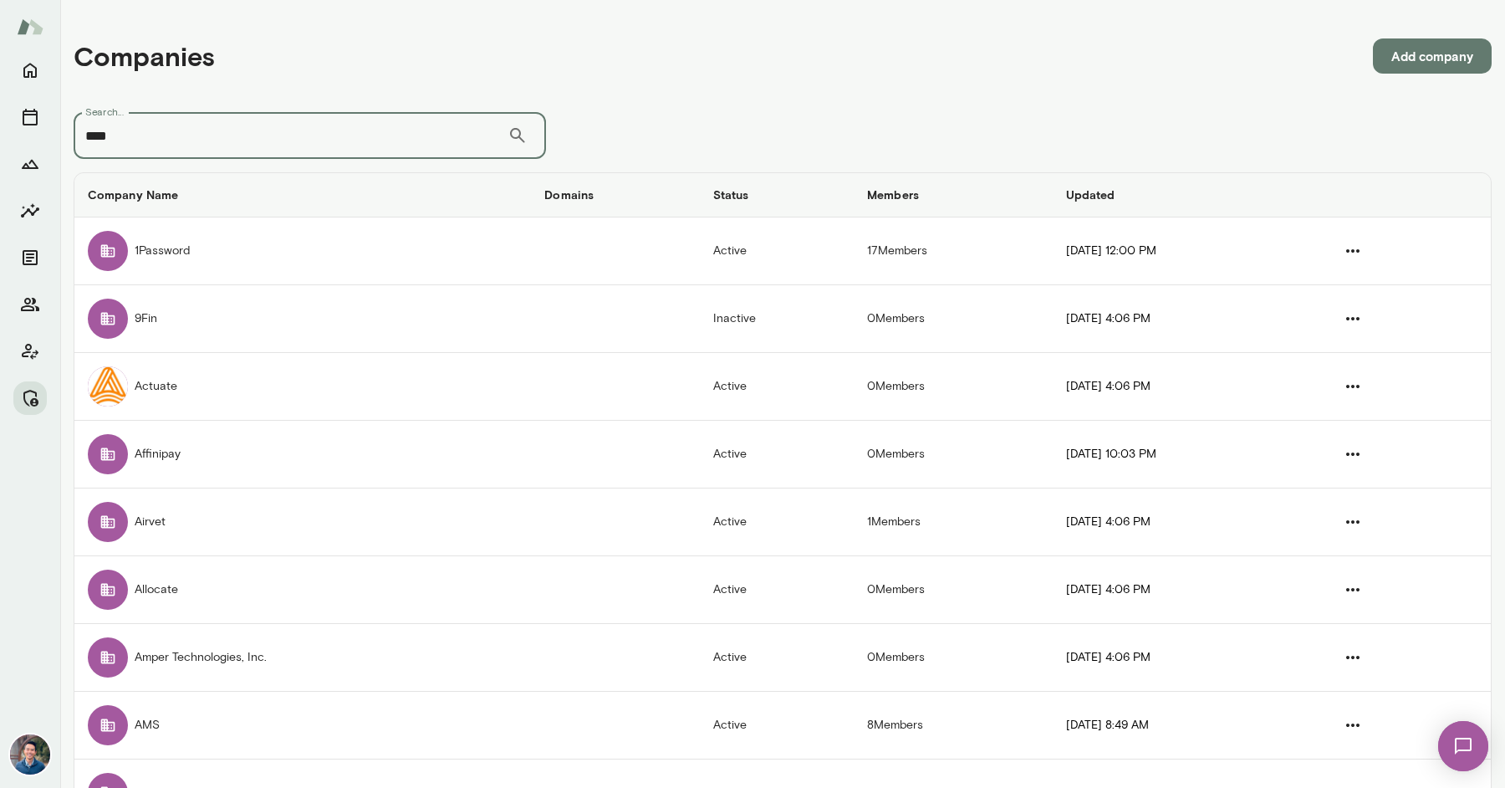
type input "****"
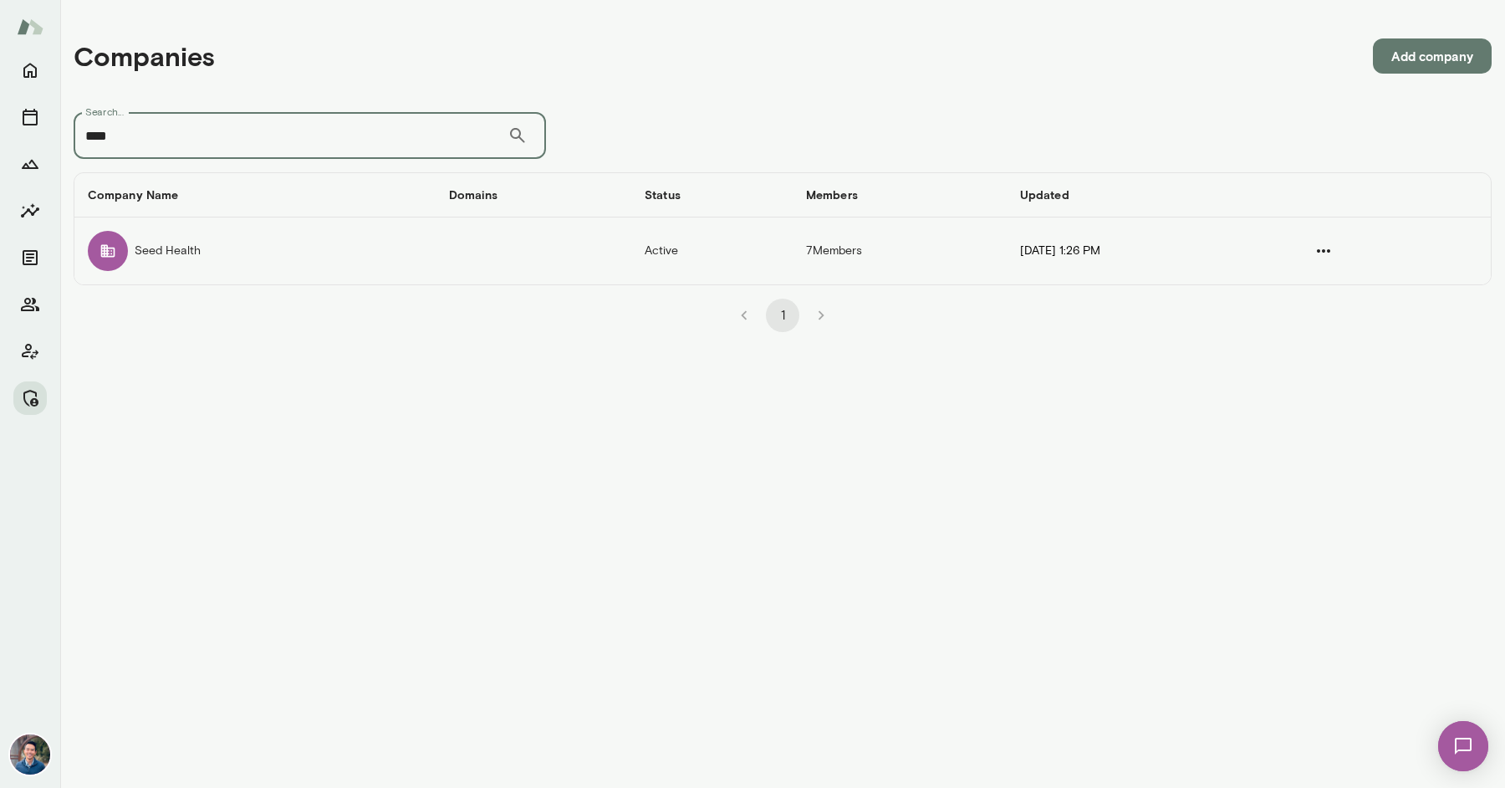
click at [365, 241] on td "Seed Health" at bounding box center [254, 250] width 361 height 67
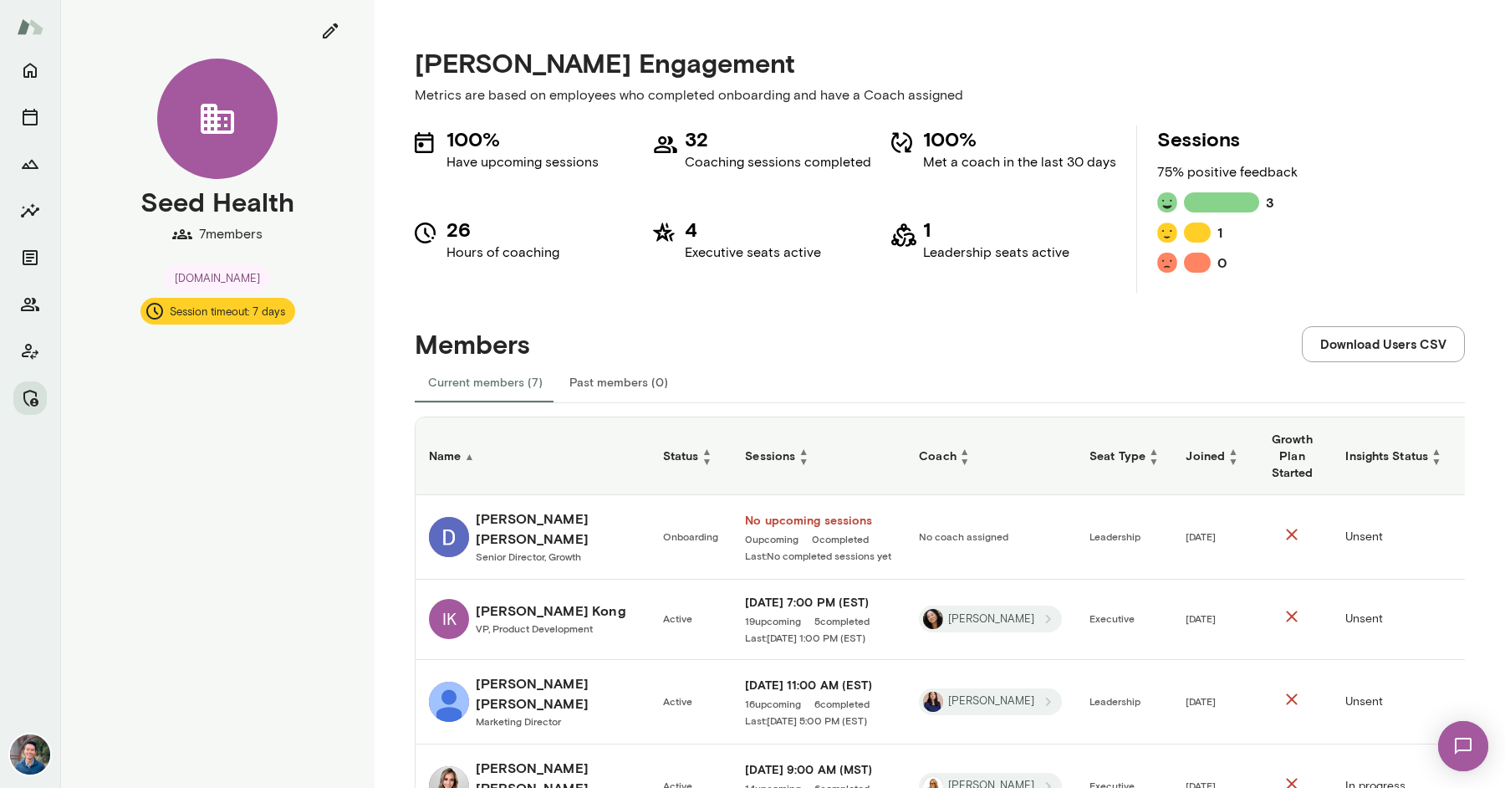
scroll to position [4, 0]
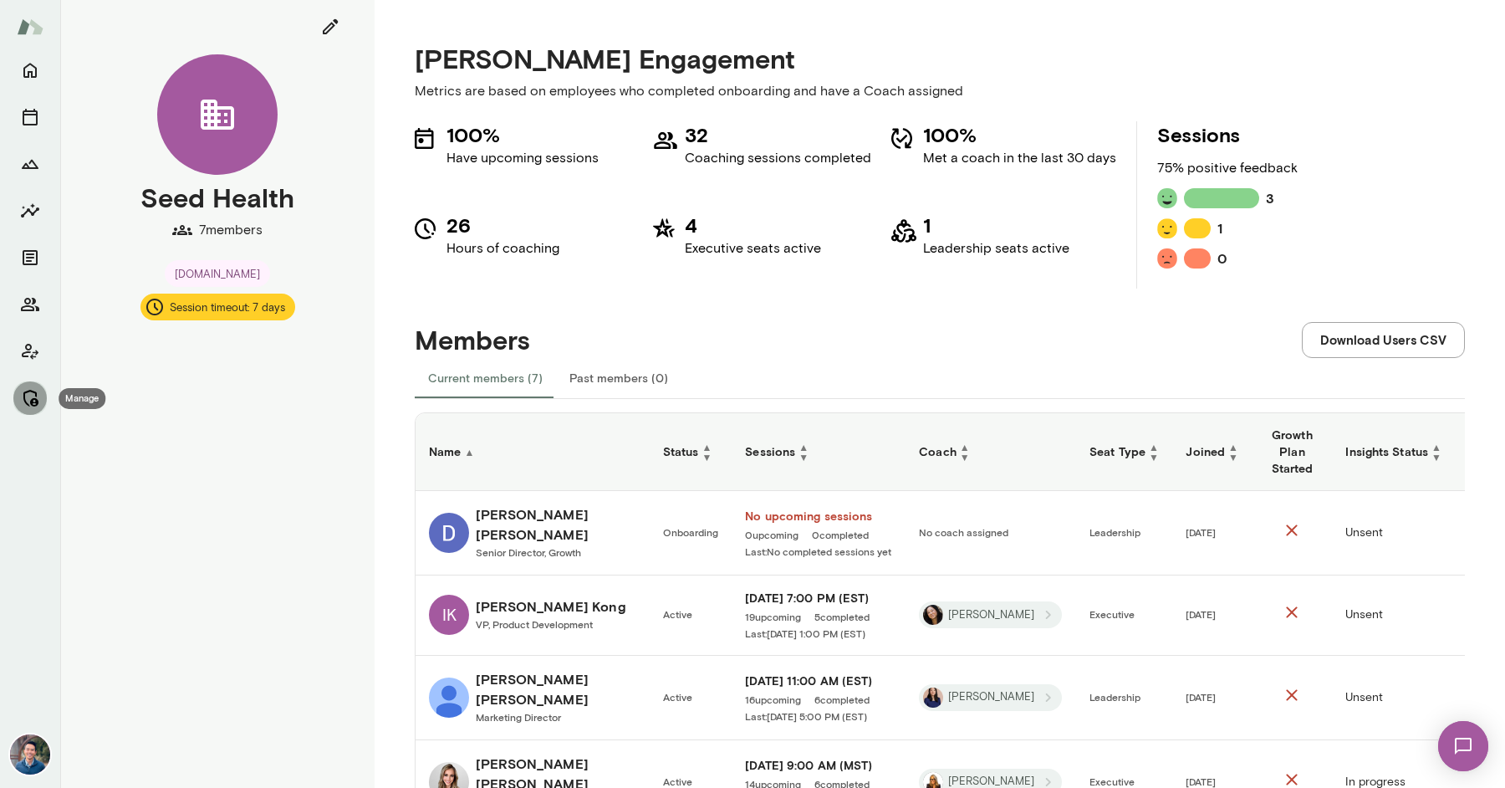
click at [25, 406] on icon "Manage" at bounding box center [30, 398] width 20 height 20
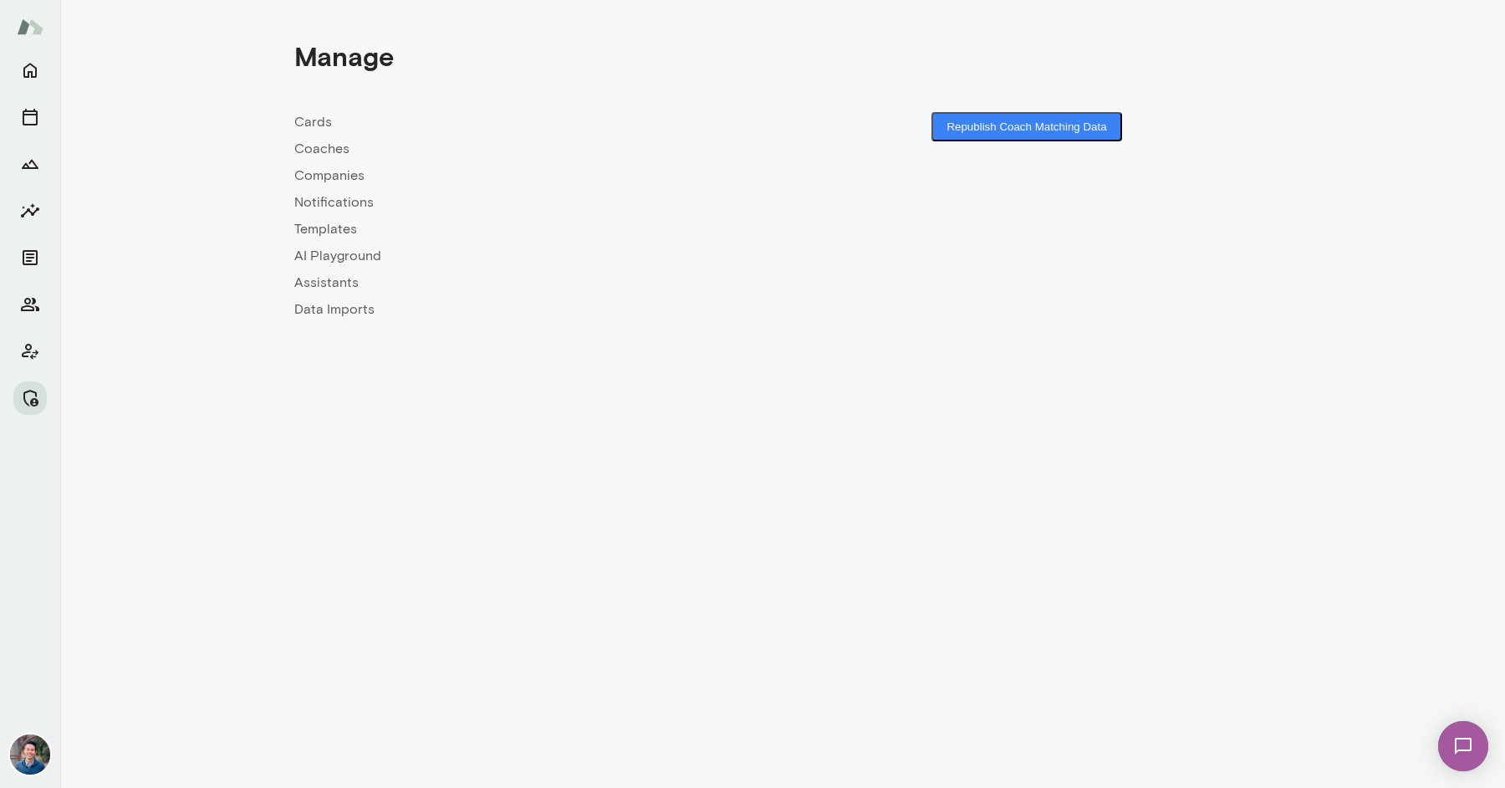
click at [338, 176] on link "Companies" at bounding box center [538, 176] width 488 height 20
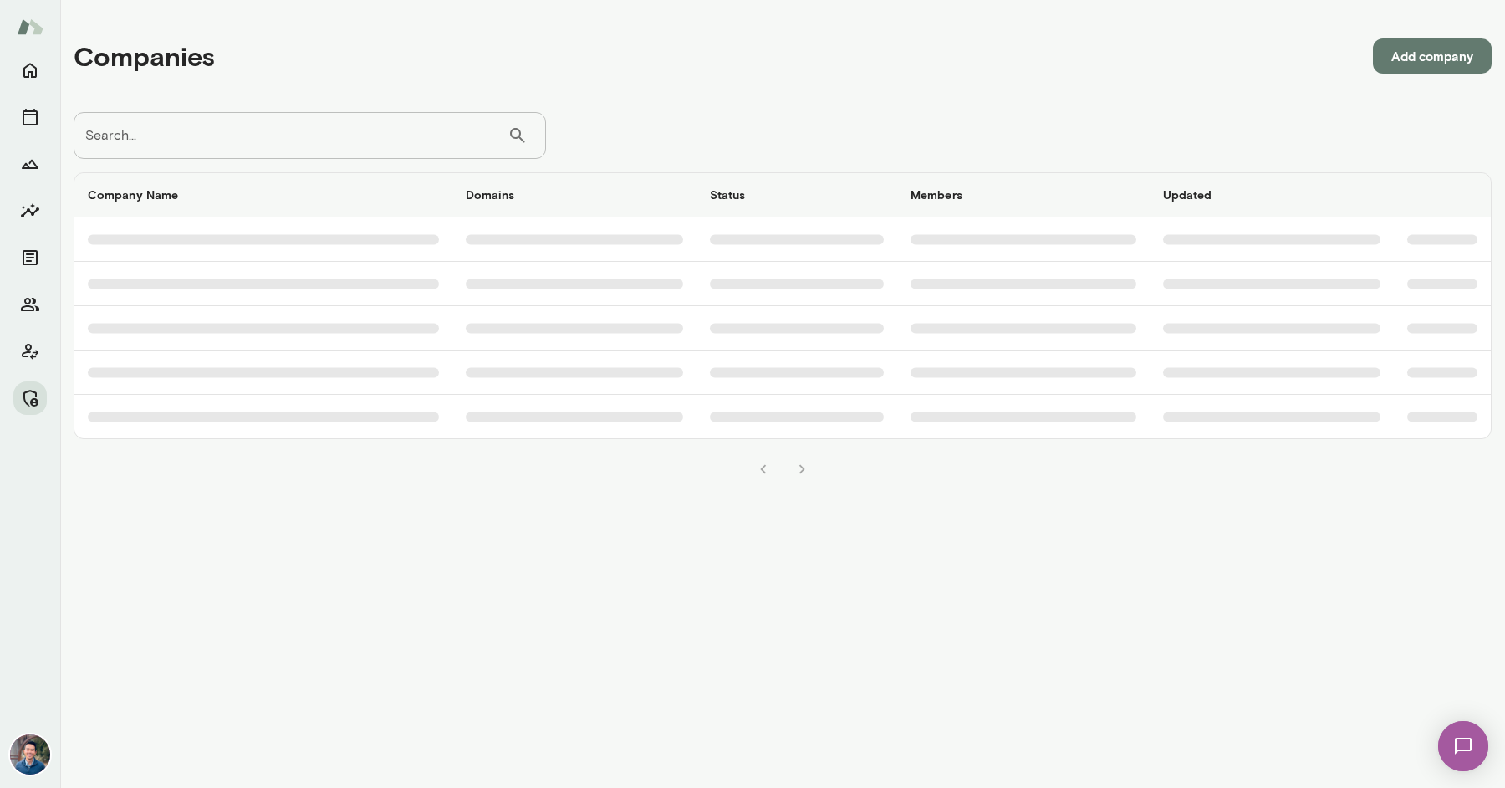
click at [327, 145] on input "Search..." at bounding box center [291, 135] width 434 height 47
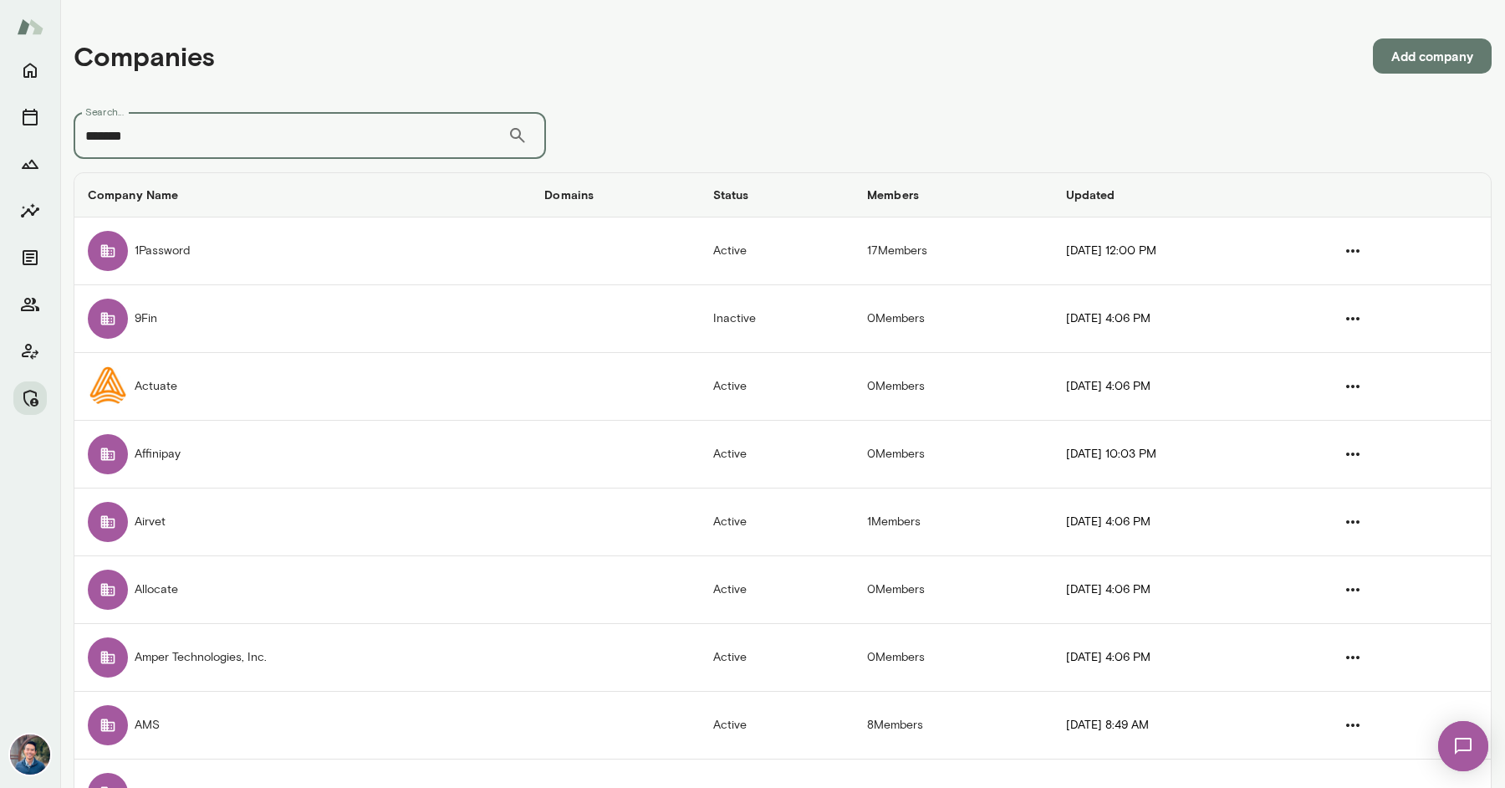
type input "*******"
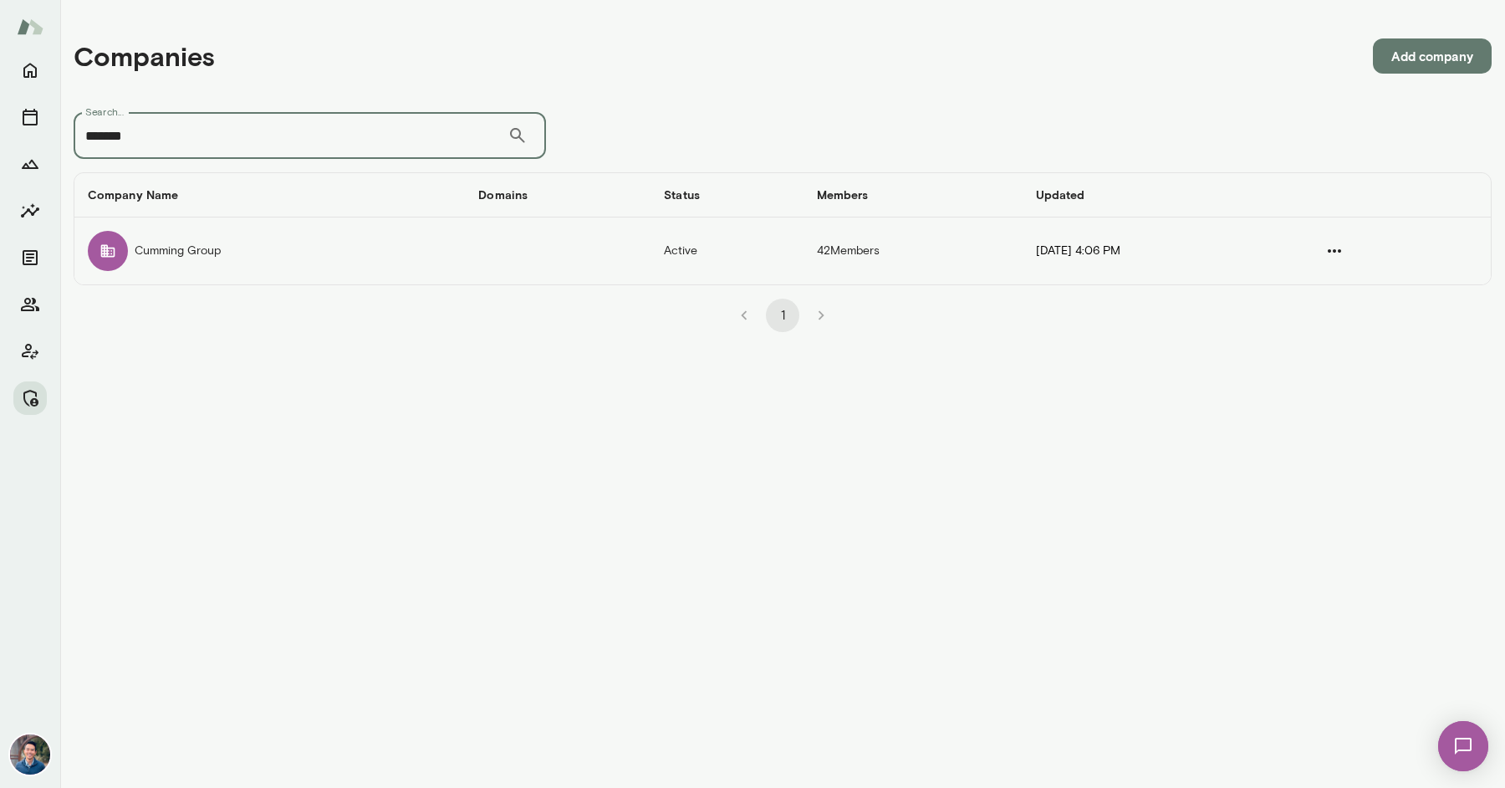
click at [263, 256] on td "Cumming Group" at bounding box center [269, 250] width 390 height 67
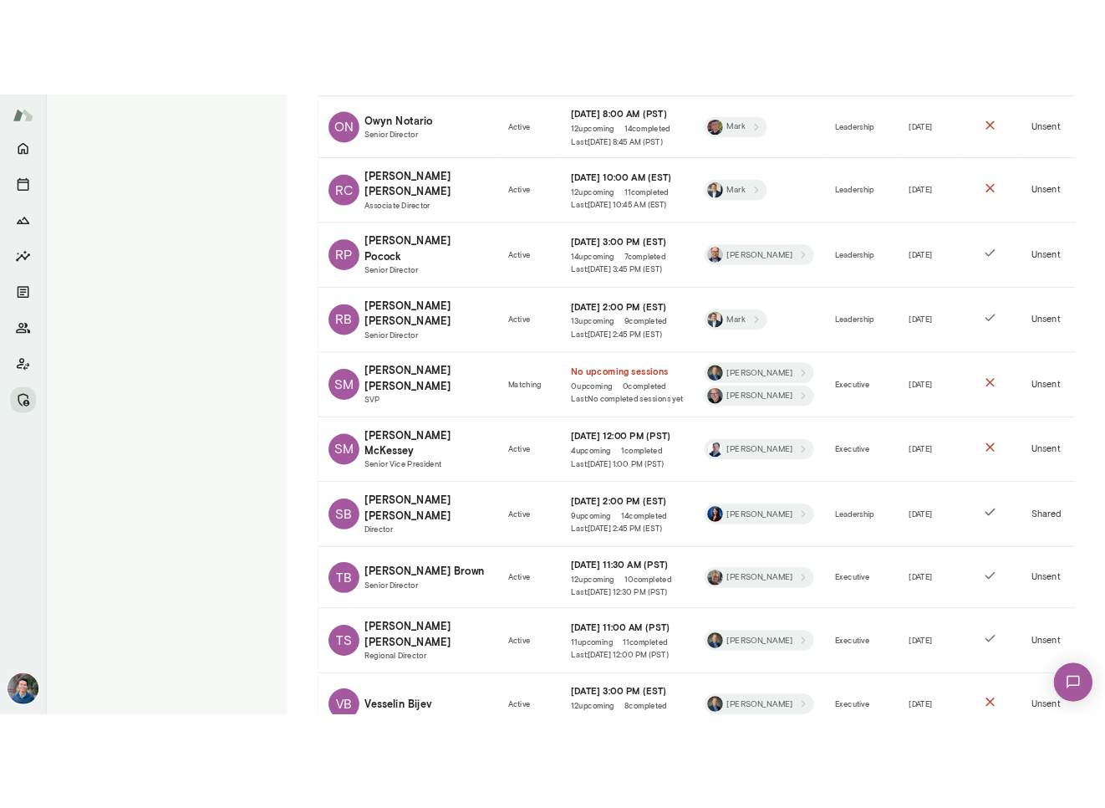
scroll to position [3119, 0]
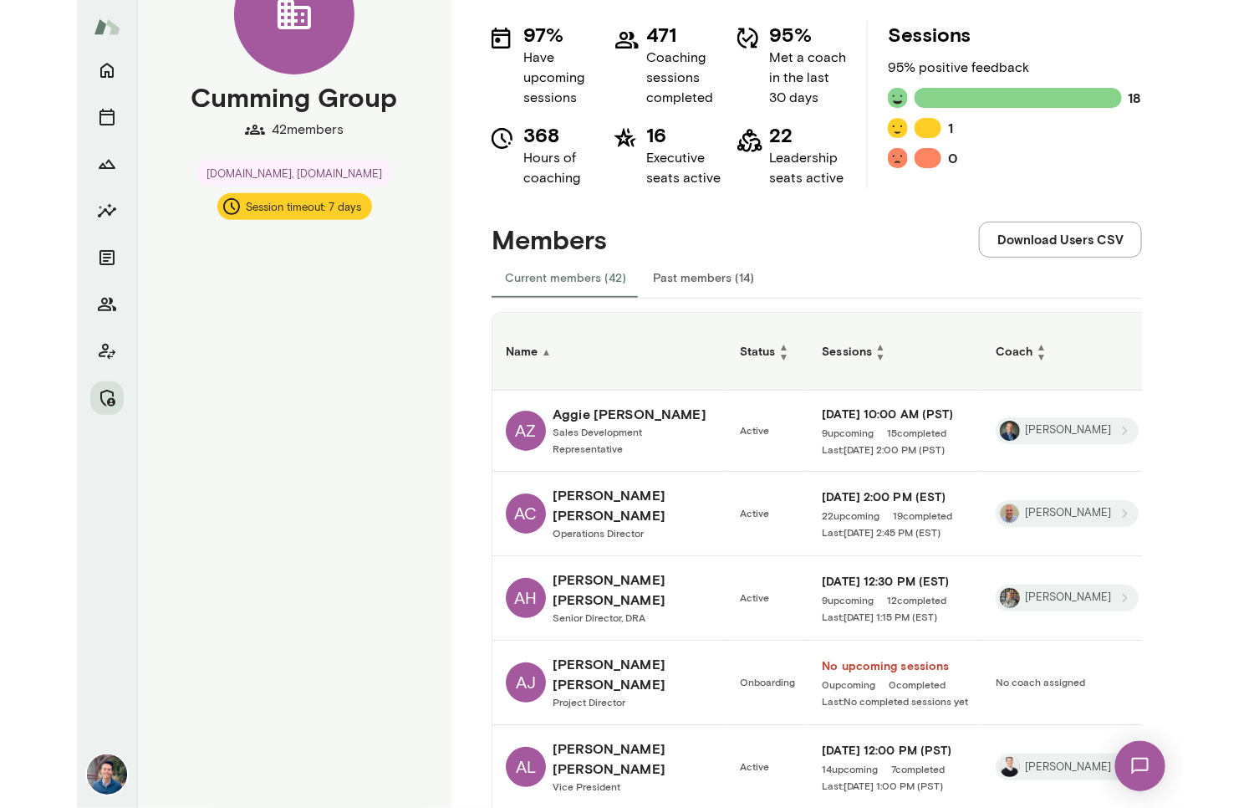
scroll to position [0, 0]
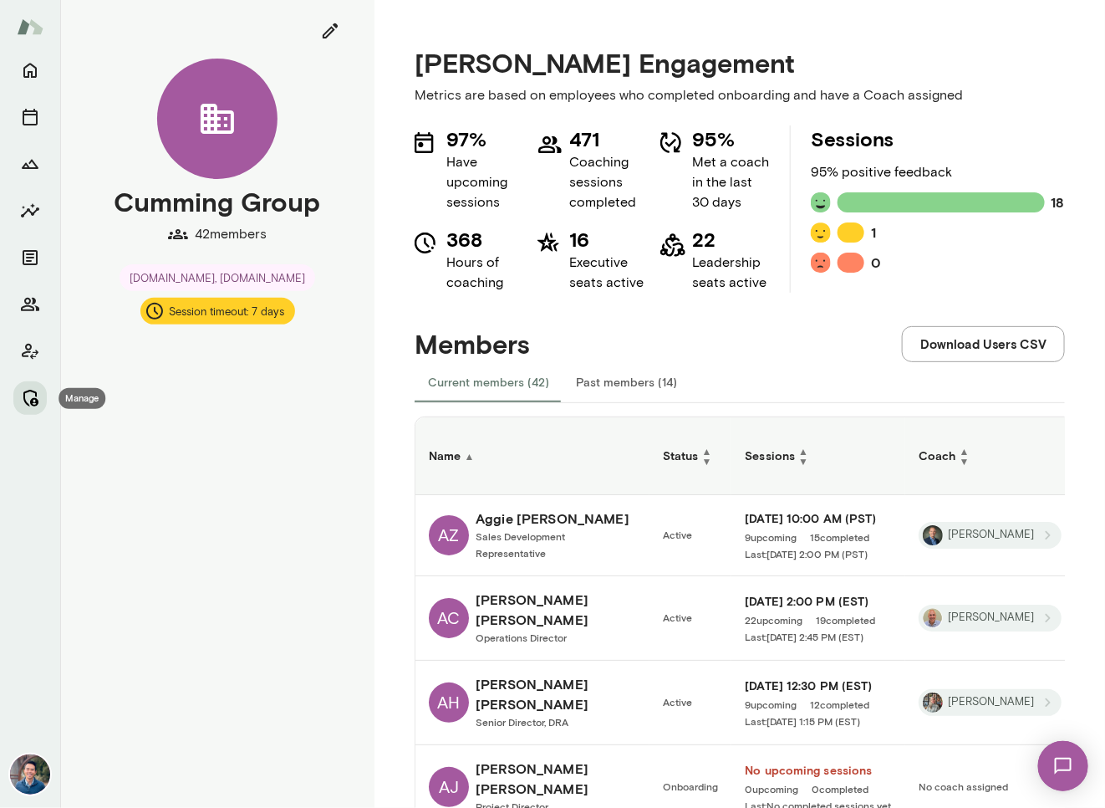
click at [28, 394] on icon "Manage" at bounding box center [30, 398] width 20 height 20
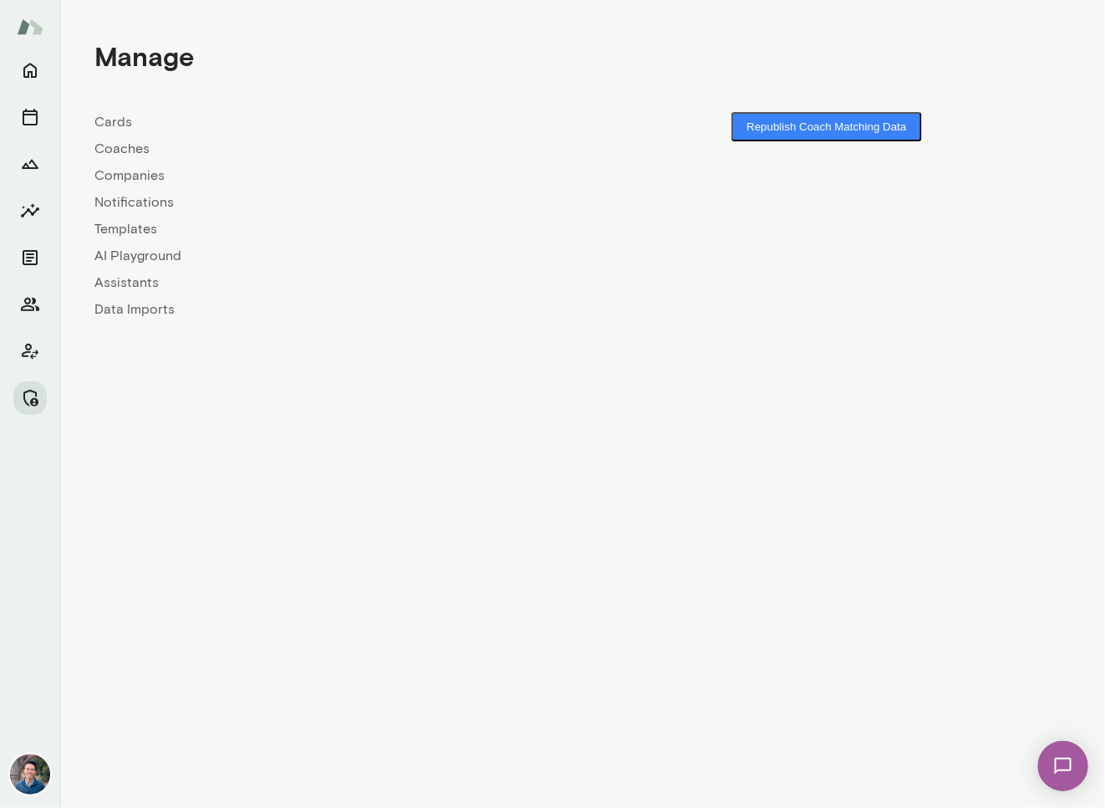
click at [138, 175] on link "Companies" at bounding box center [338, 176] width 488 height 20
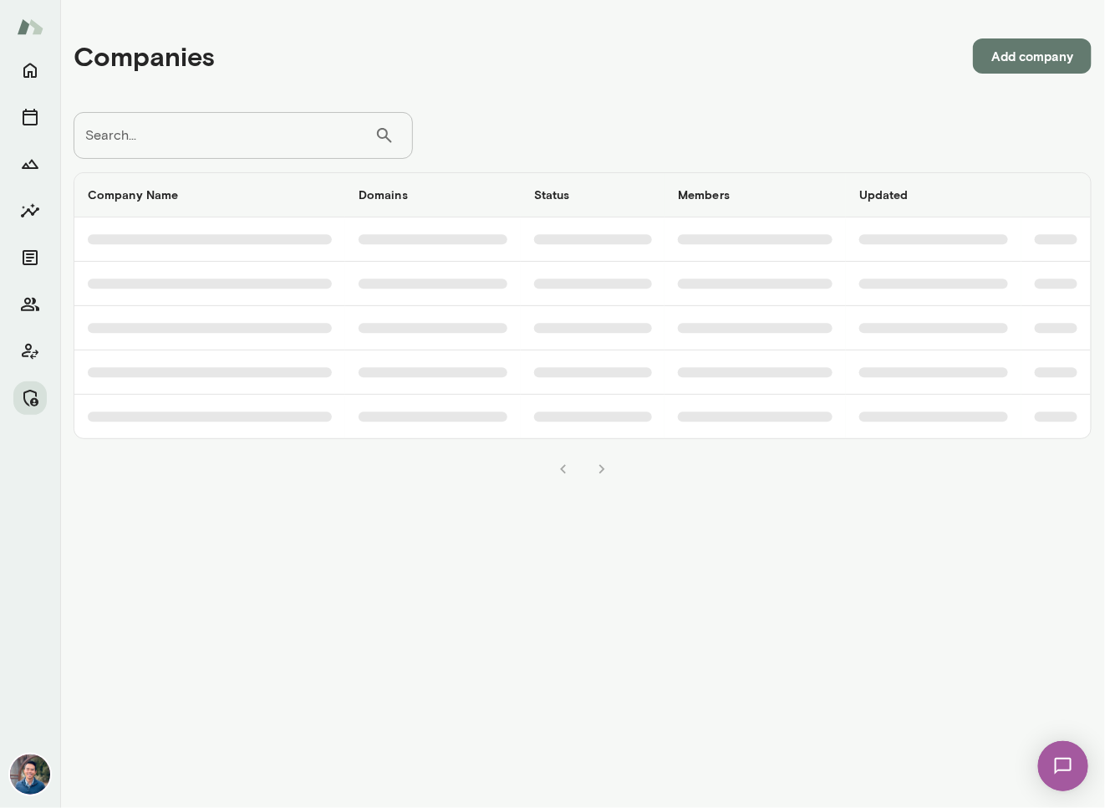
click at [138, 143] on input "Search..." at bounding box center [224, 135] width 301 height 47
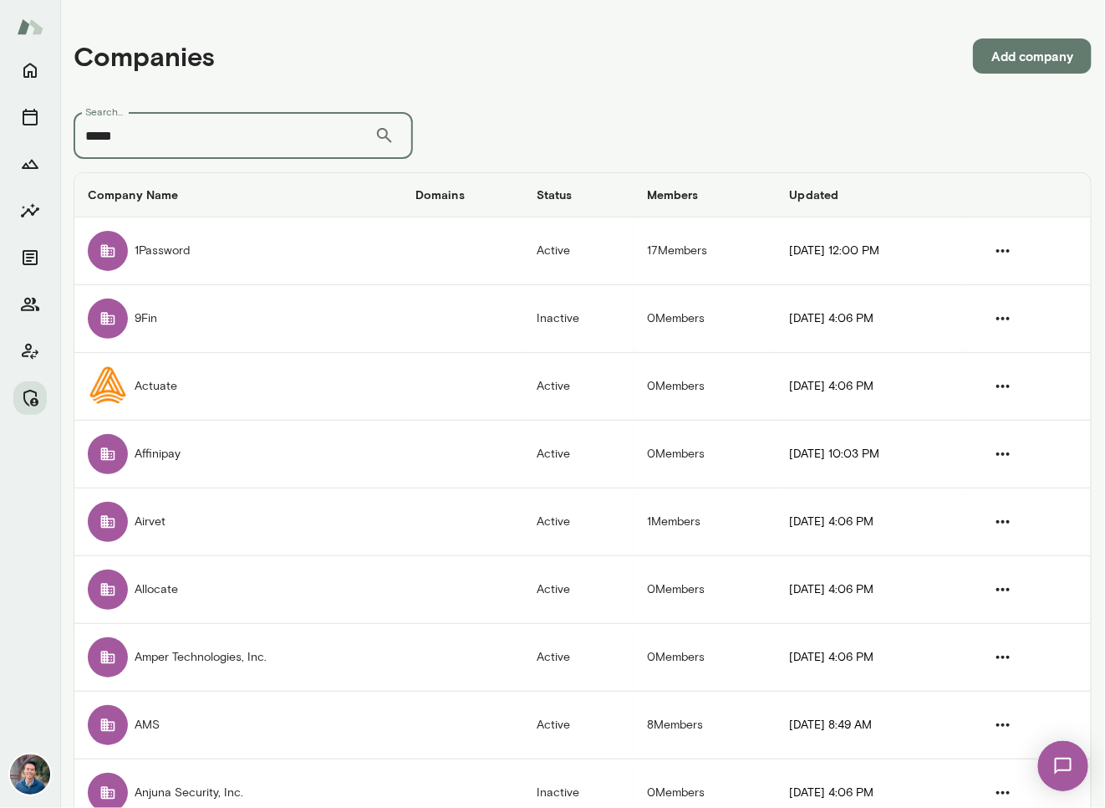
type input "*****"
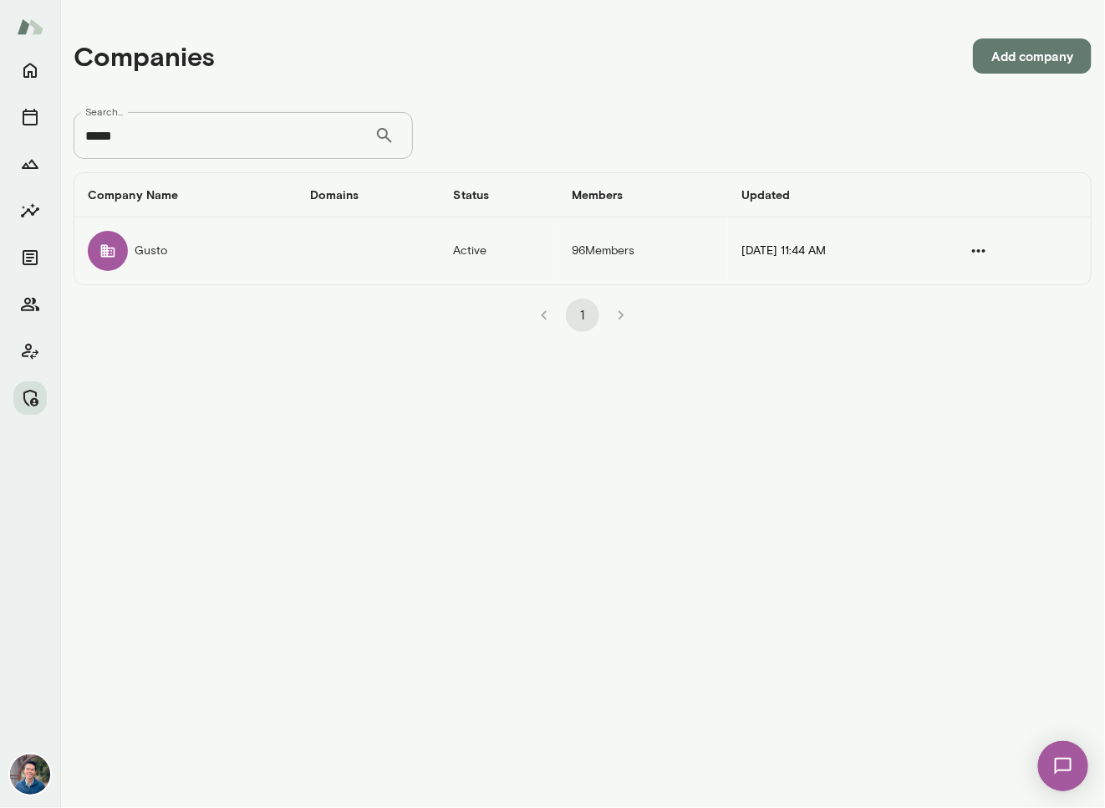
click at [172, 260] on td "Gusto" at bounding box center [185, 250] width 222 height 67
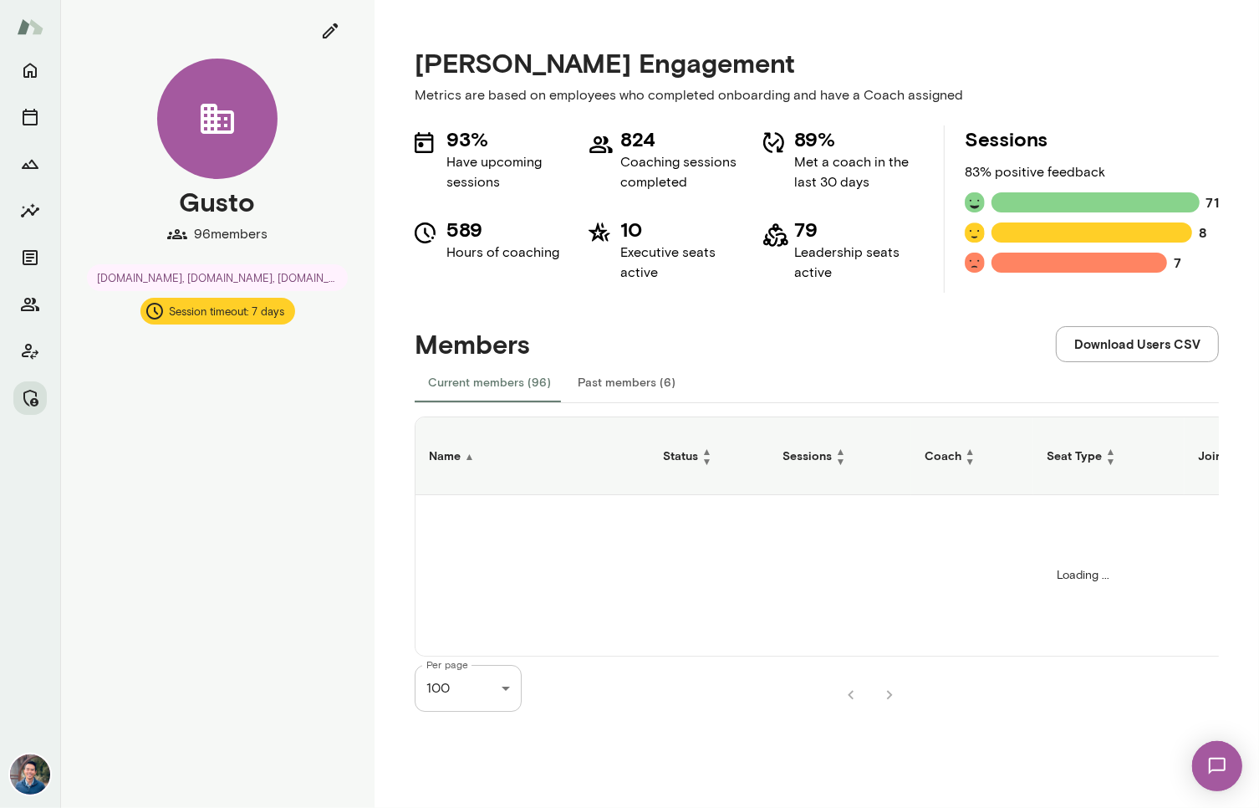
click at [388, 464] on div "Mento Engagement Metrics are based on employees who completed onboarding and ha…" at bounding box center [817, 404] width 885 height 808
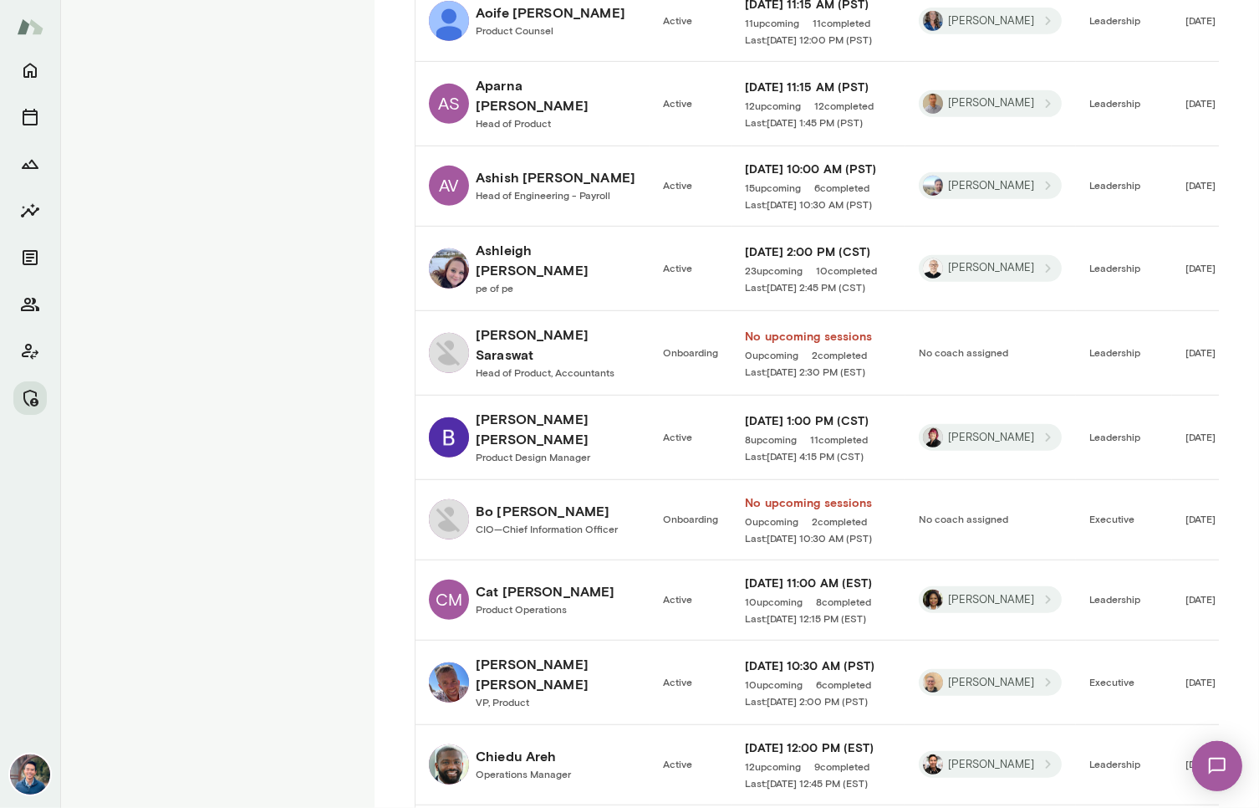
scroll to position [1016, 0]
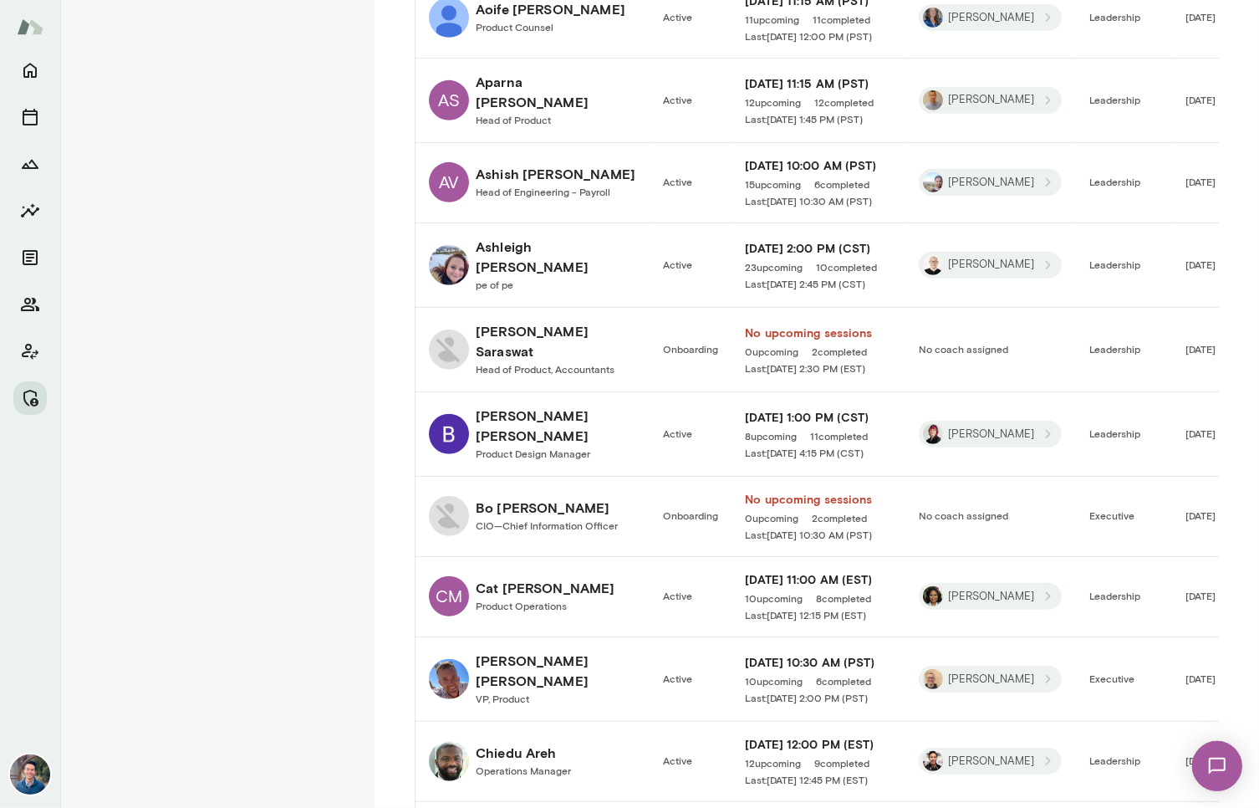
click at [570, 321] on h6 "Ayush Saraswat" at bounding box center [556, 341] width 161 height 40
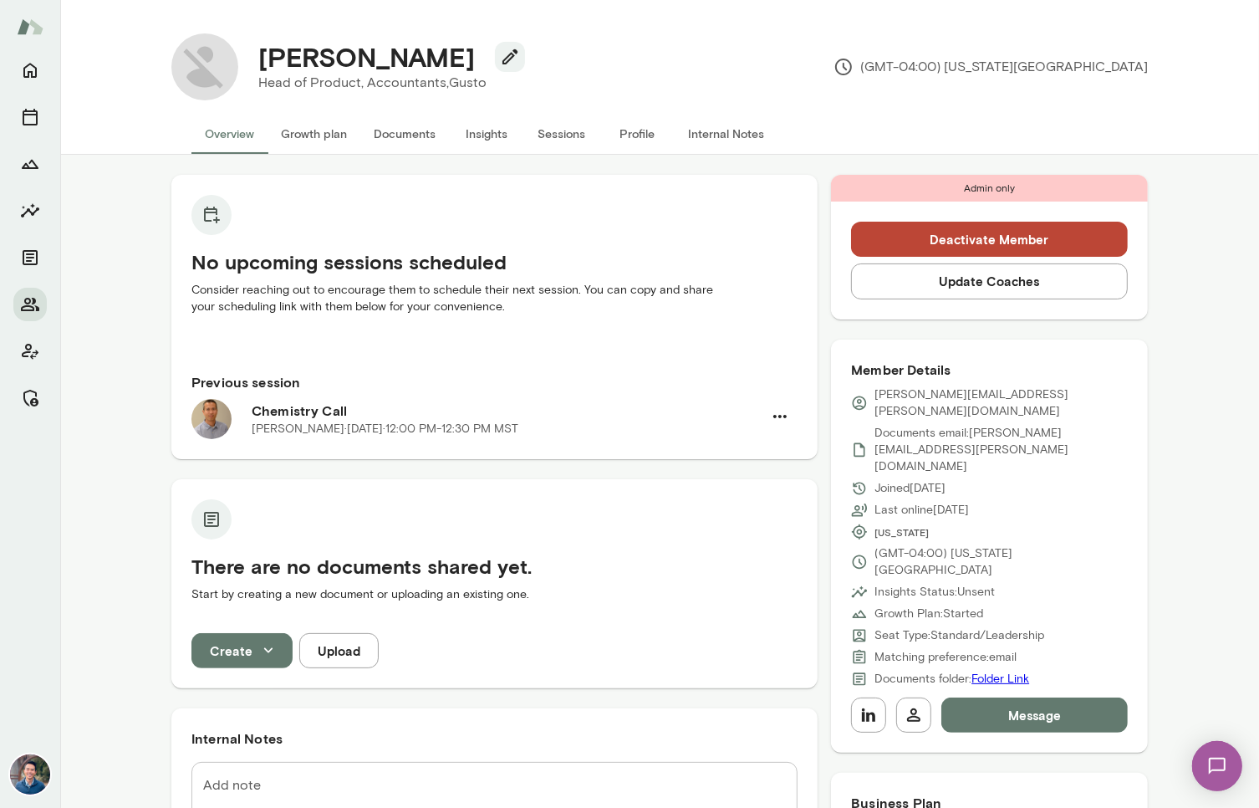
click at [974, 242] on button "Deactivate Member" at bounding box center [989, 239] width 277 height 35
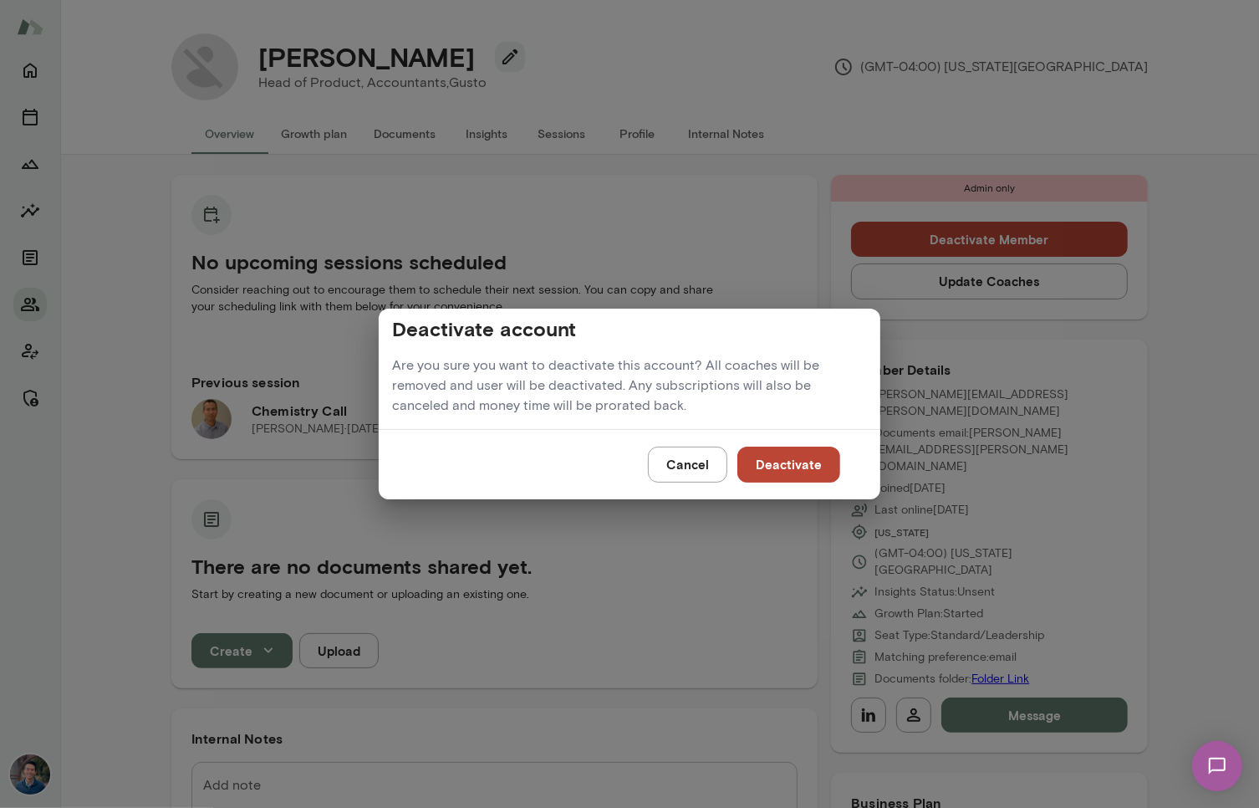
click at [806, 467] on button "Deactivate" at bounding box center [788, 463] width 103 height 35
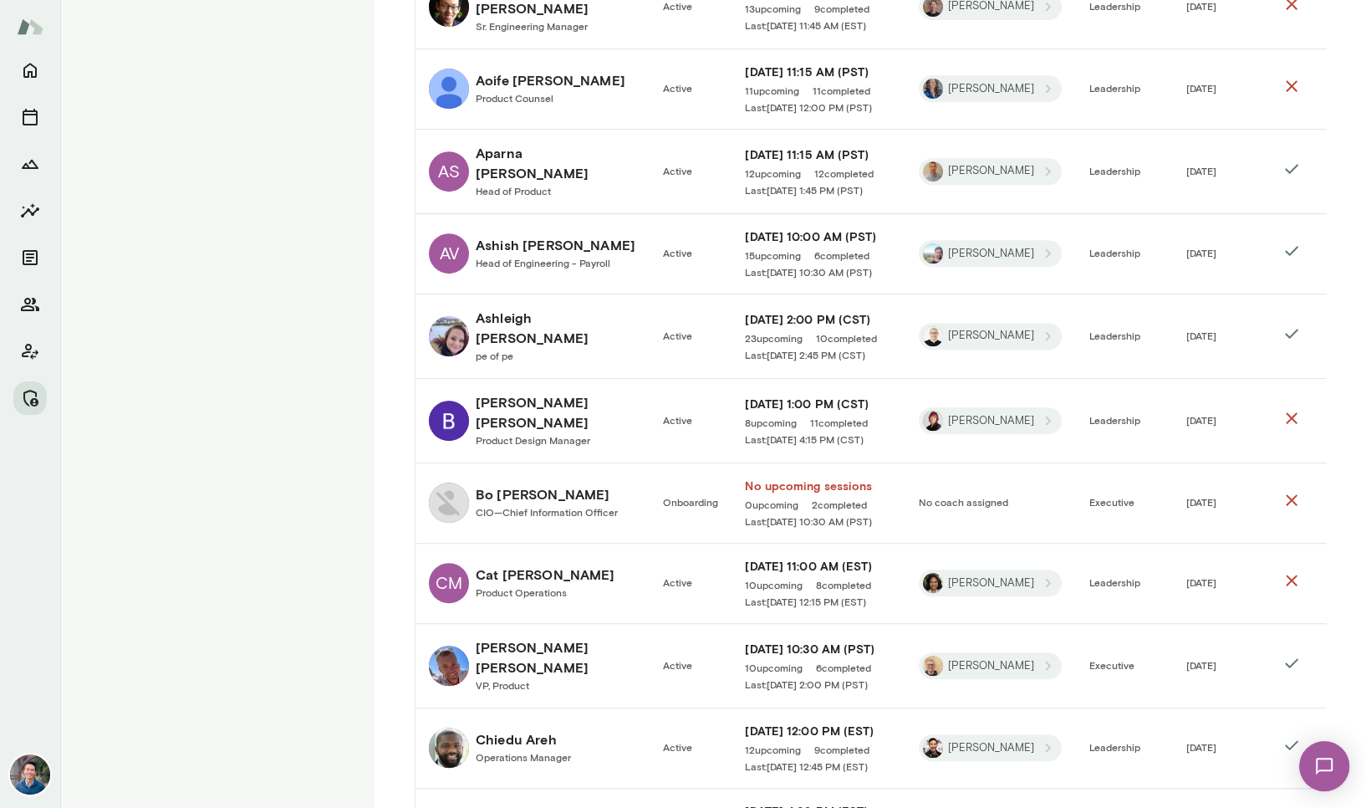
scroll to position [1135, 0]
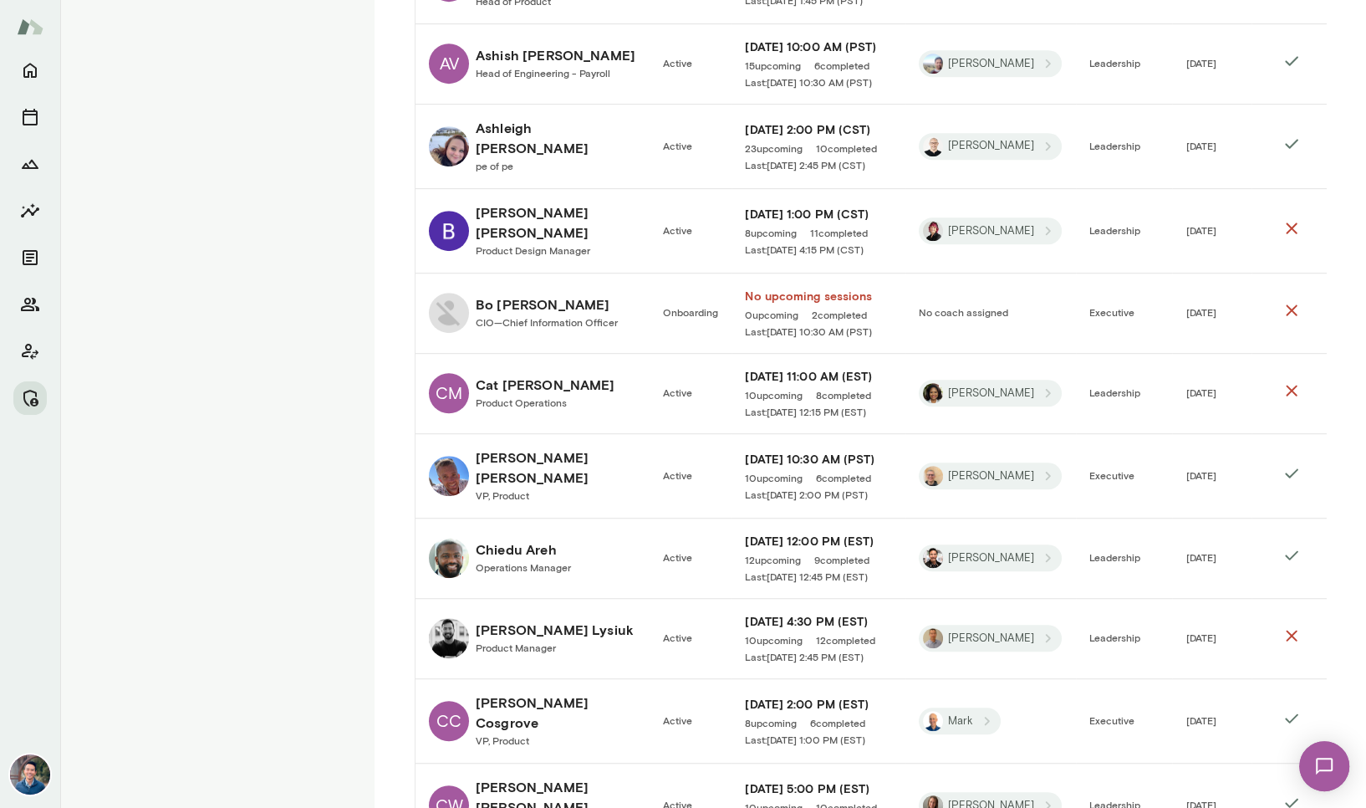
click at [500, 294] on h6 "[PERSON_NAME]" at bounding box center [547, 304] width 142 height 20
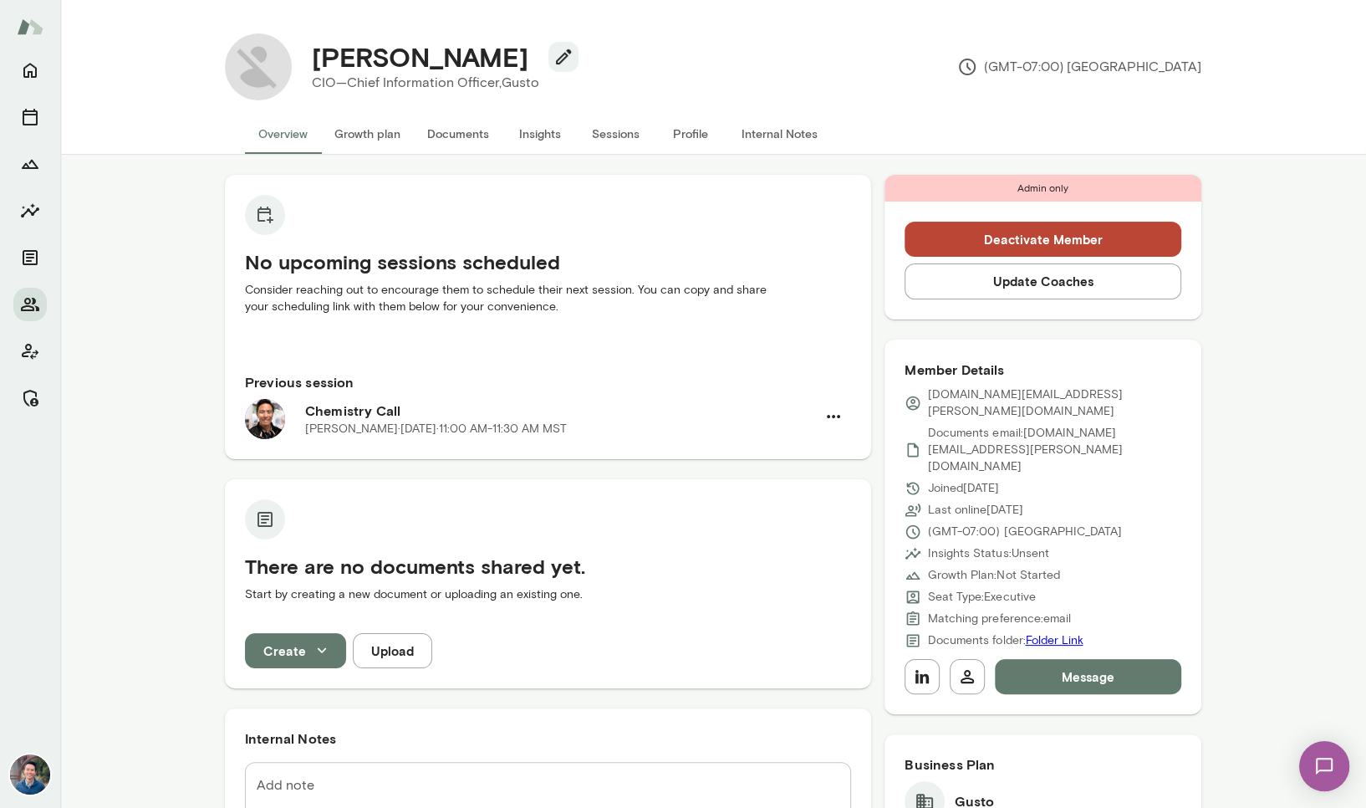
click at [977, 240] on button "Deactivate Member" at bounding box center [1043, 239] width 277 height 35
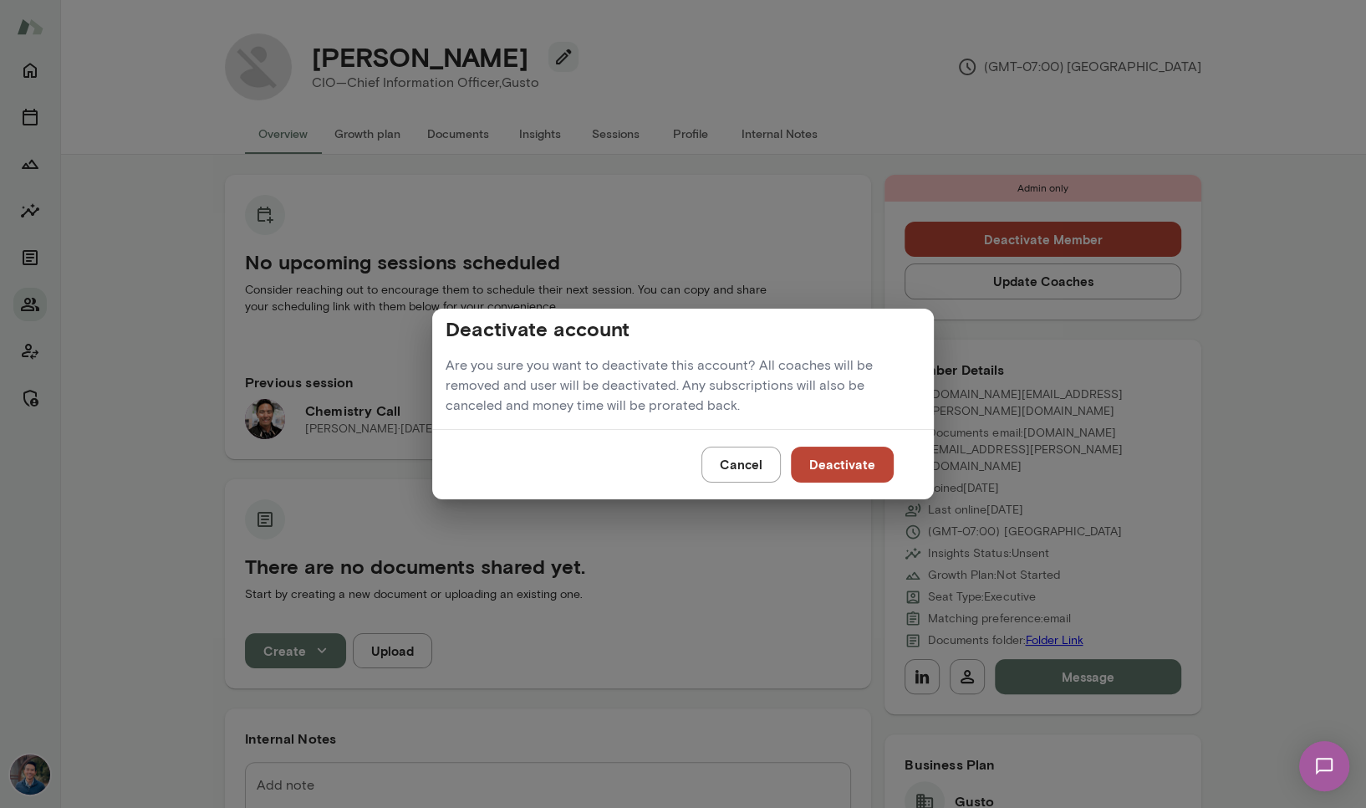
click at [838, 458] on button "Deactivate" at bounding box center [842, 463] width 103 height 35
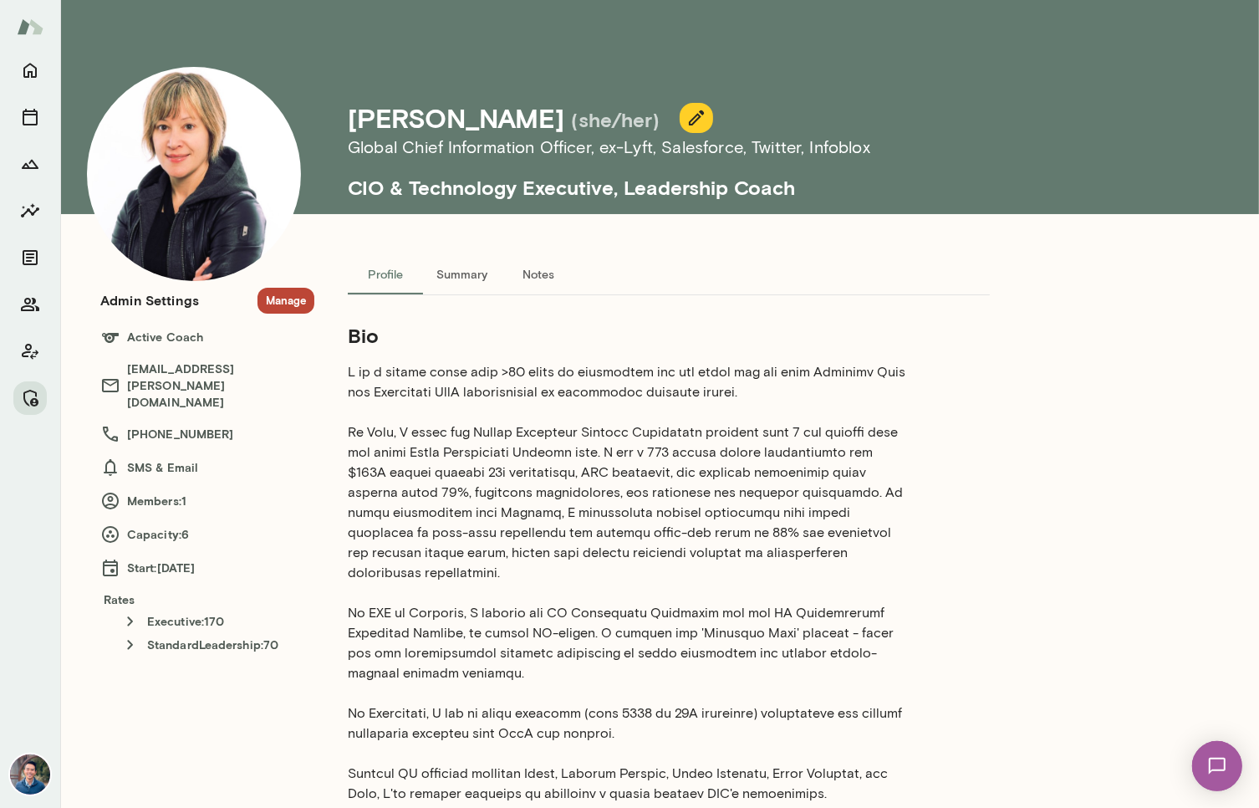
click at [604, 434] on p at bounding box center [629, 773] width 562 height 823
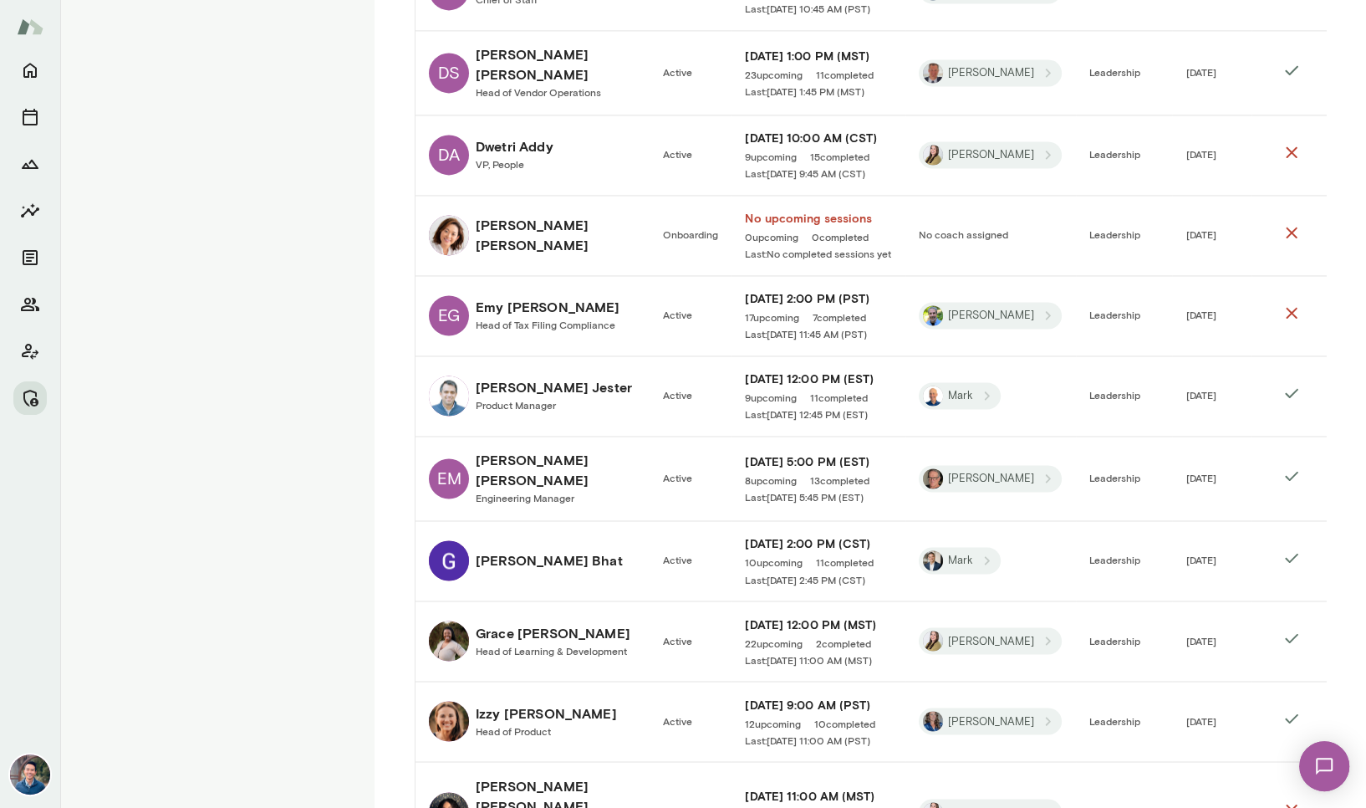
scroll to position [2589, 0]
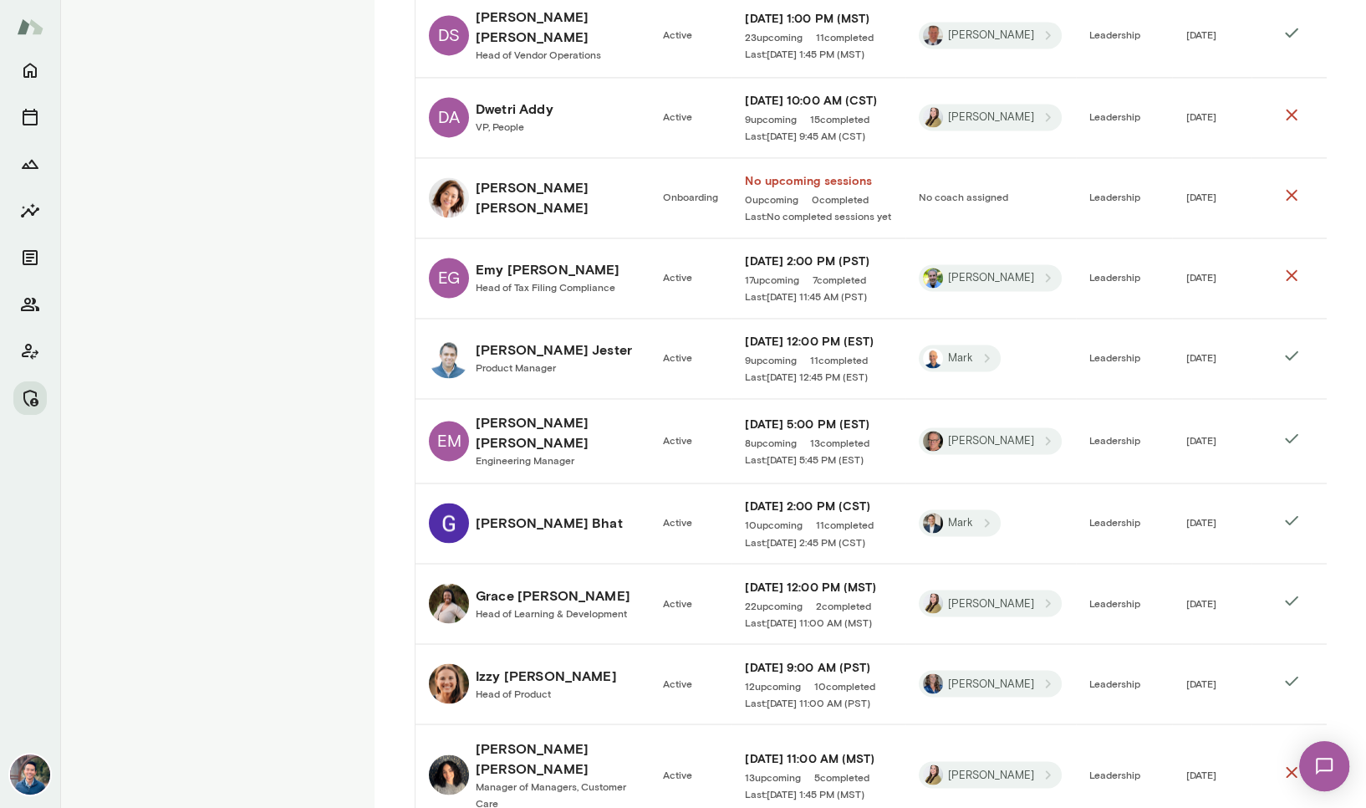
click at [569, 177] on link "Elaine Hsu" at bounding box center [532, 197] width 207 height 40
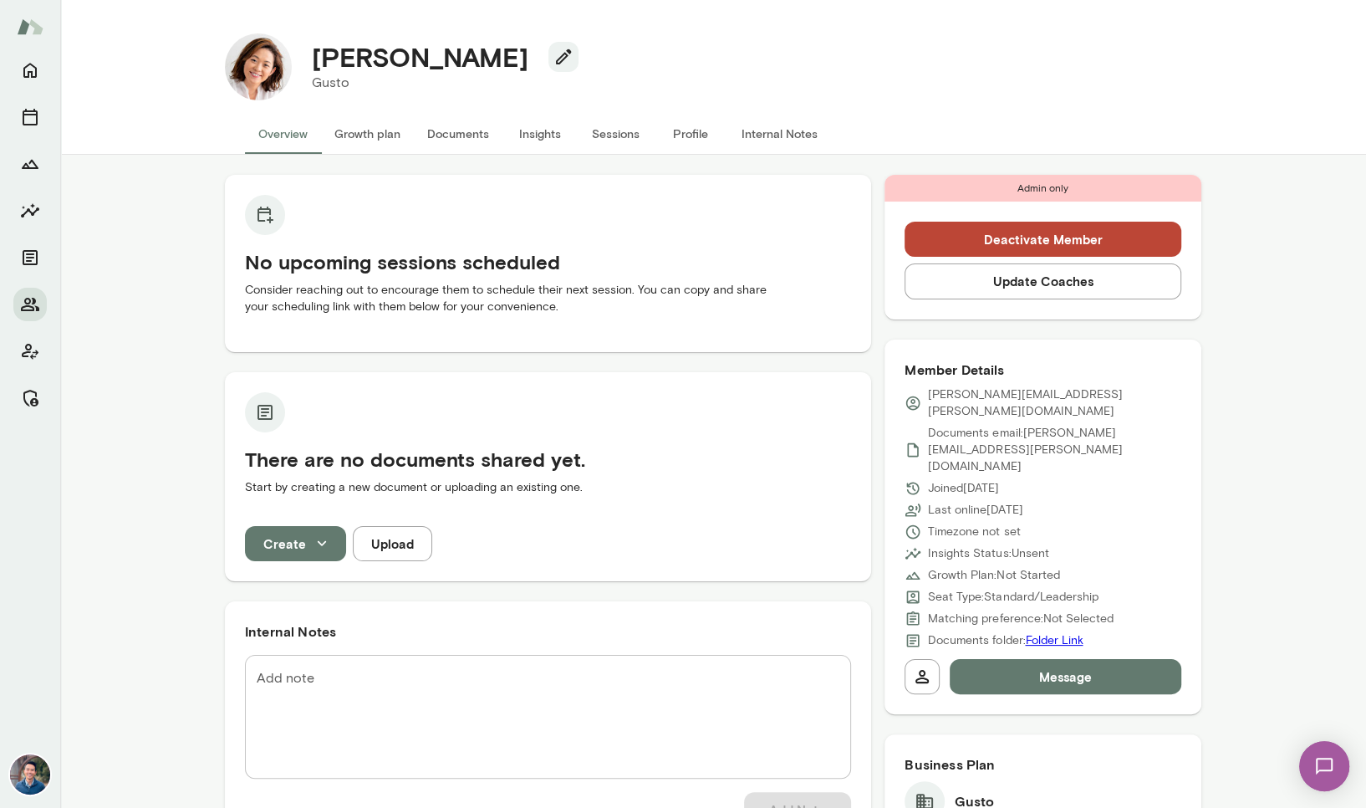
click at [989, 236] on button "Deactivate Member" at bounding box center [1043, 239] width 277 height 35
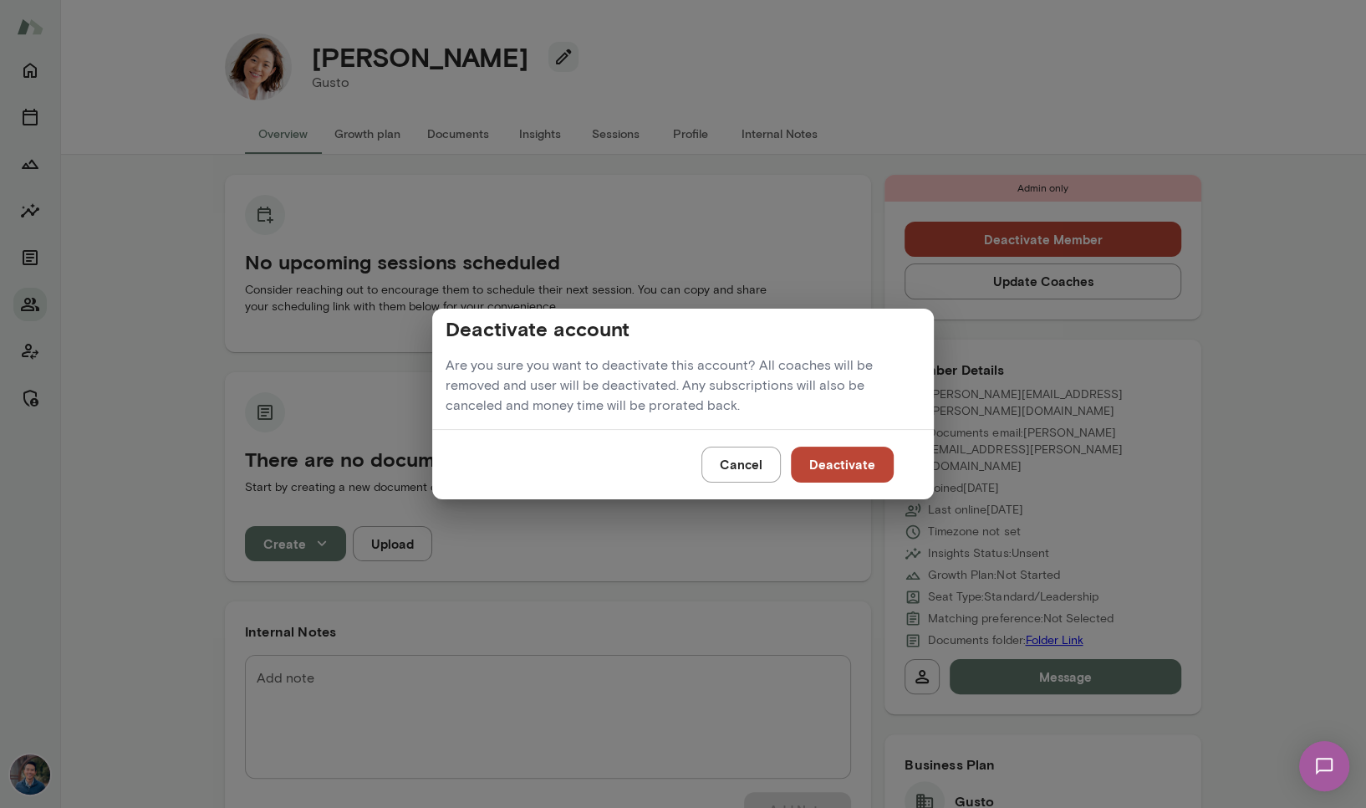
click at [835, 454] on button "Deactivate" at bounding box center [842, 463] width 103 height 35
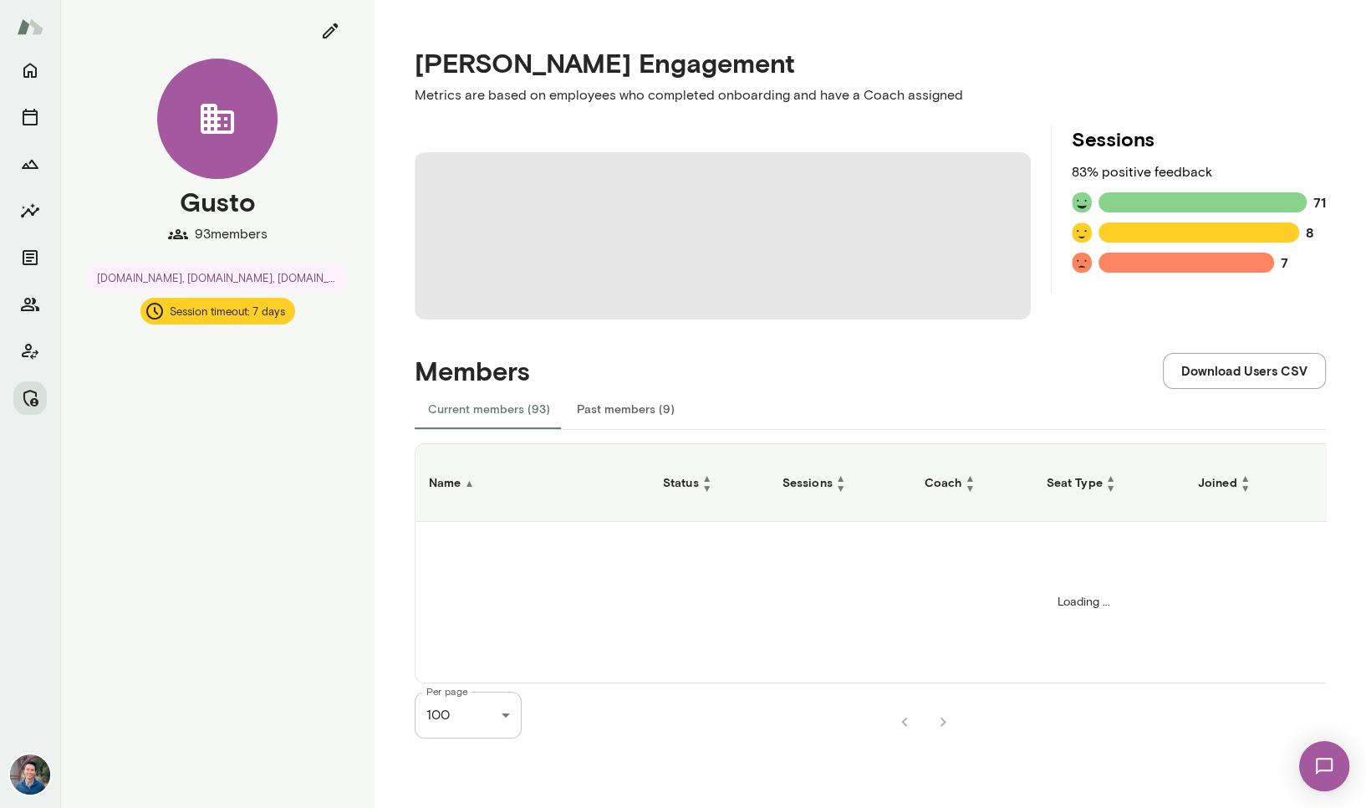
click at [396, 387] on div "[PERSON_NAME] Engagement Metrics are based on employees who completed onboardin…" at bounding box center [871, 404] width 992 height 808
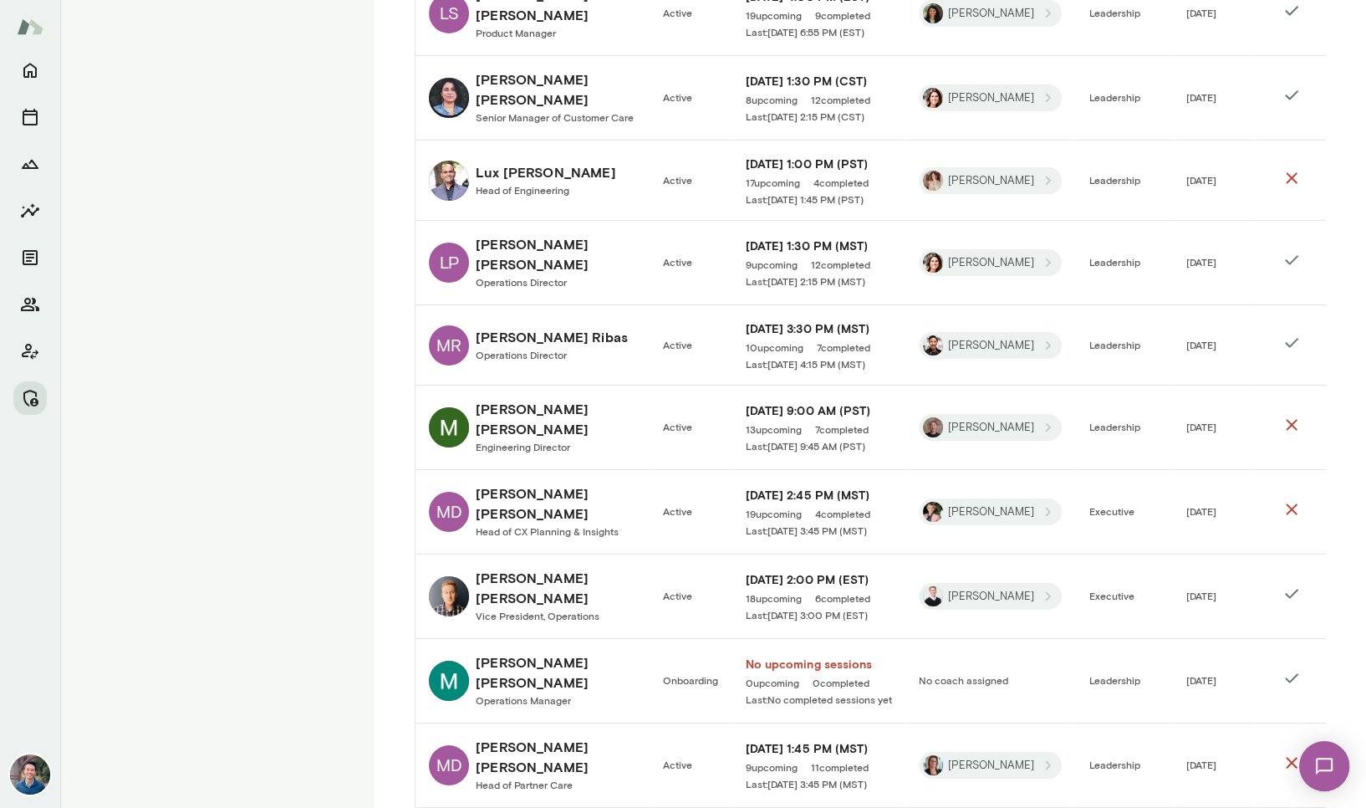
scroll to position [5139, 0]
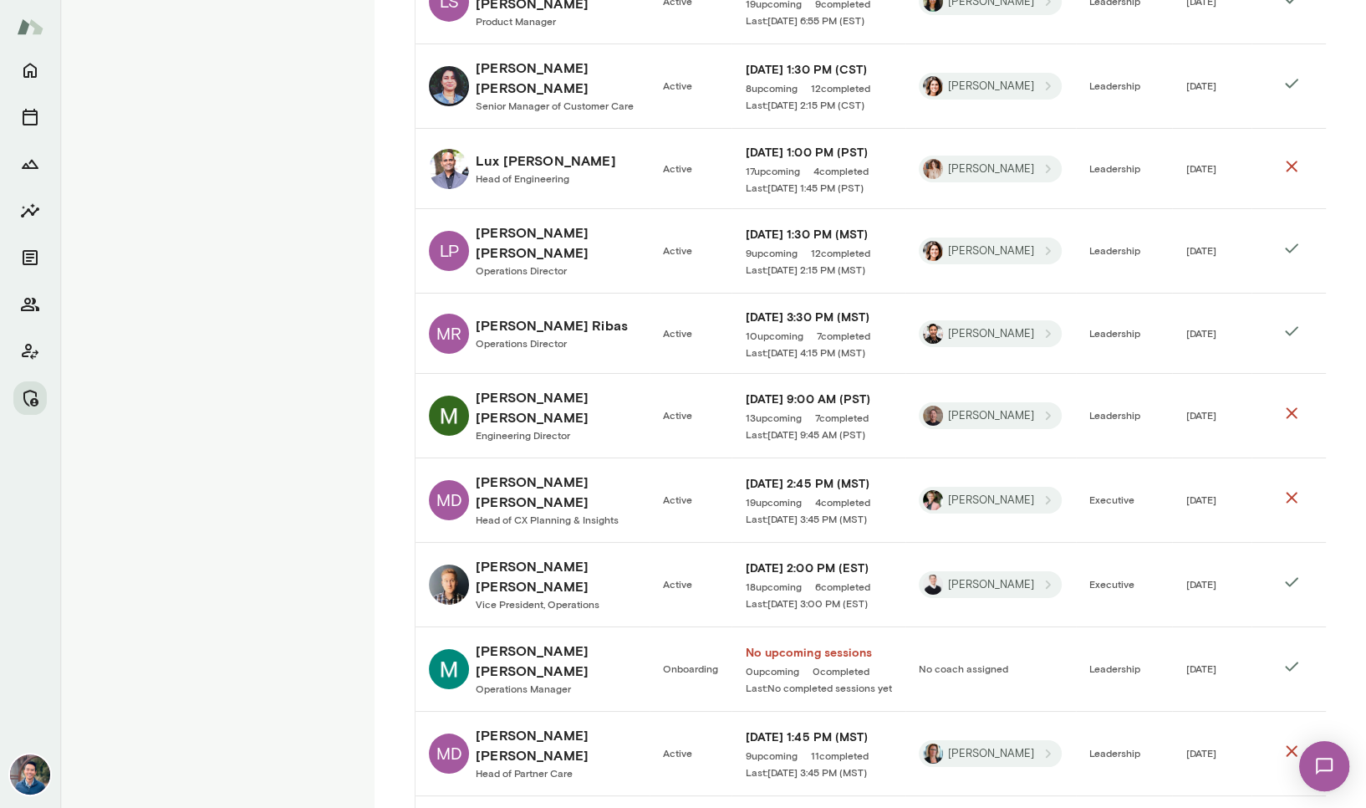
click at [502, 682] on span "Operations Manager" at bounding box center [523, 688] width 95 height 12
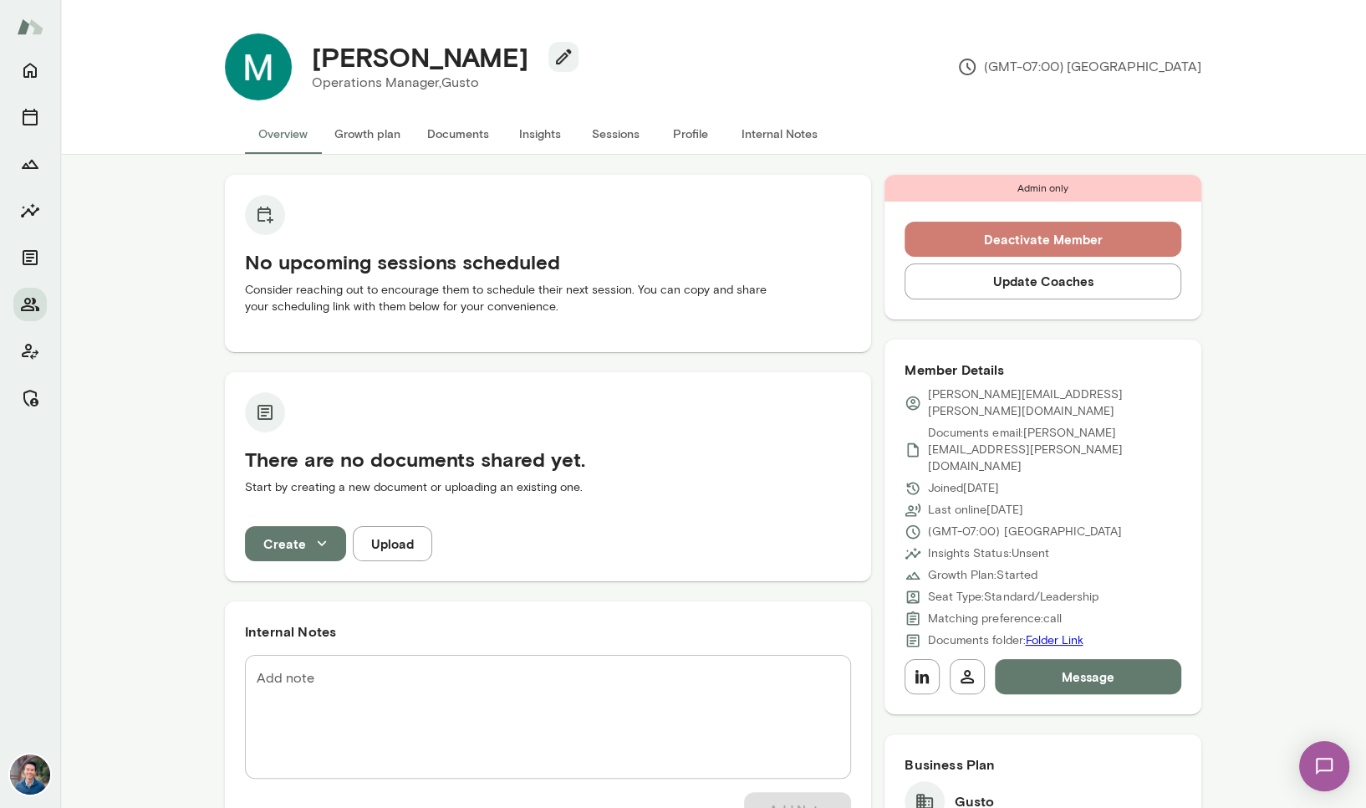
click at [1002, 227] on button "Deactivate Member" at bounding box center [1043, 239] width 277 height 35
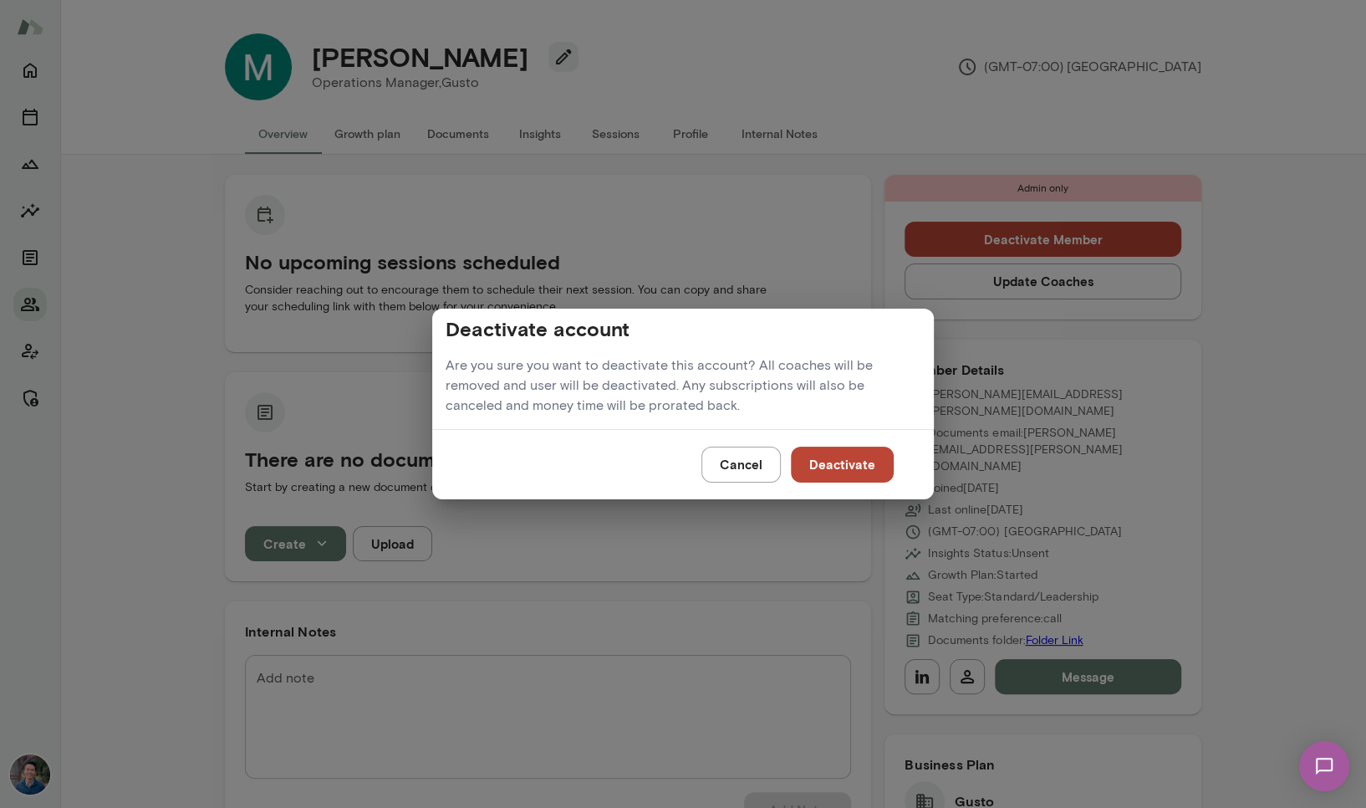
click at [834, 457] on button "Deactivate" at bounding box center [842, 463] width 103 height 35
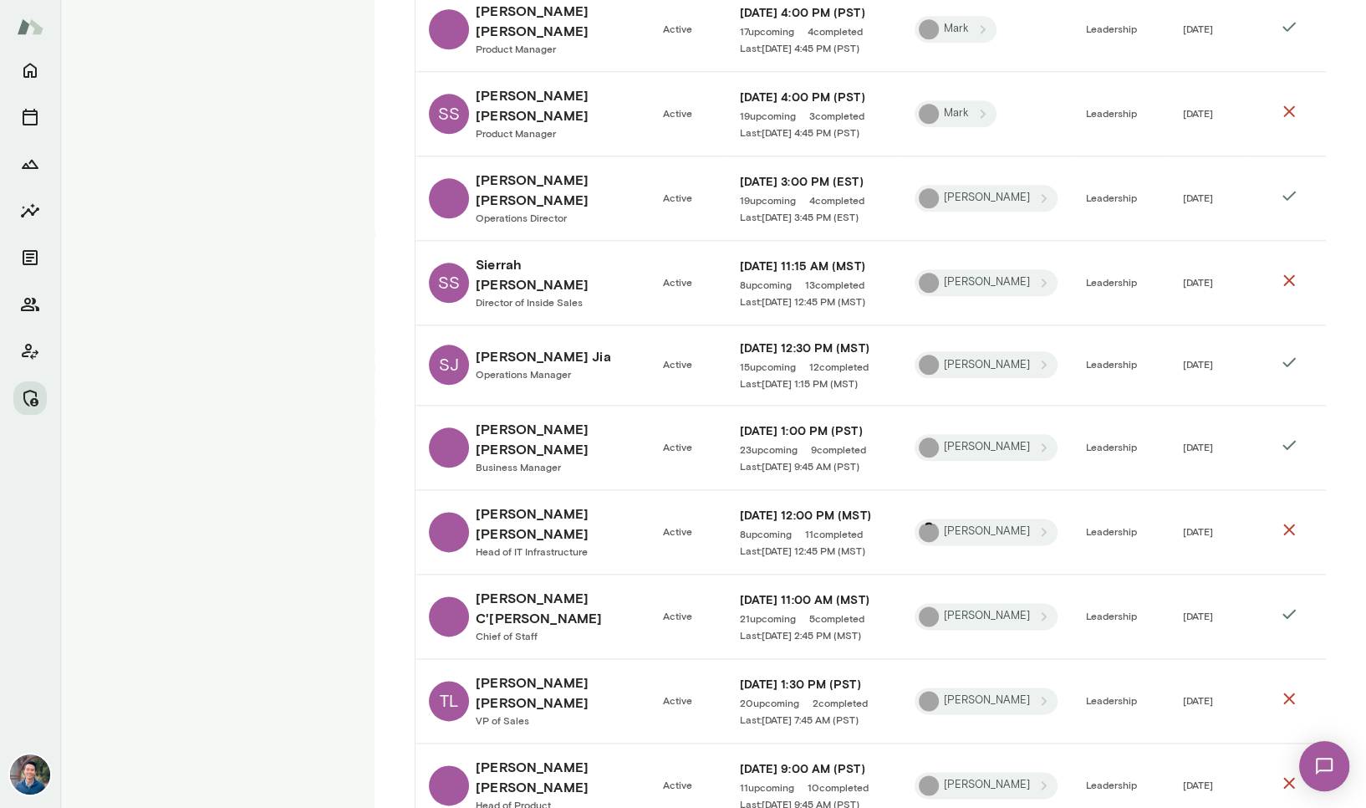
scroll to position [7155, 0]
